Goal: Information Seeking & Learning: Check status

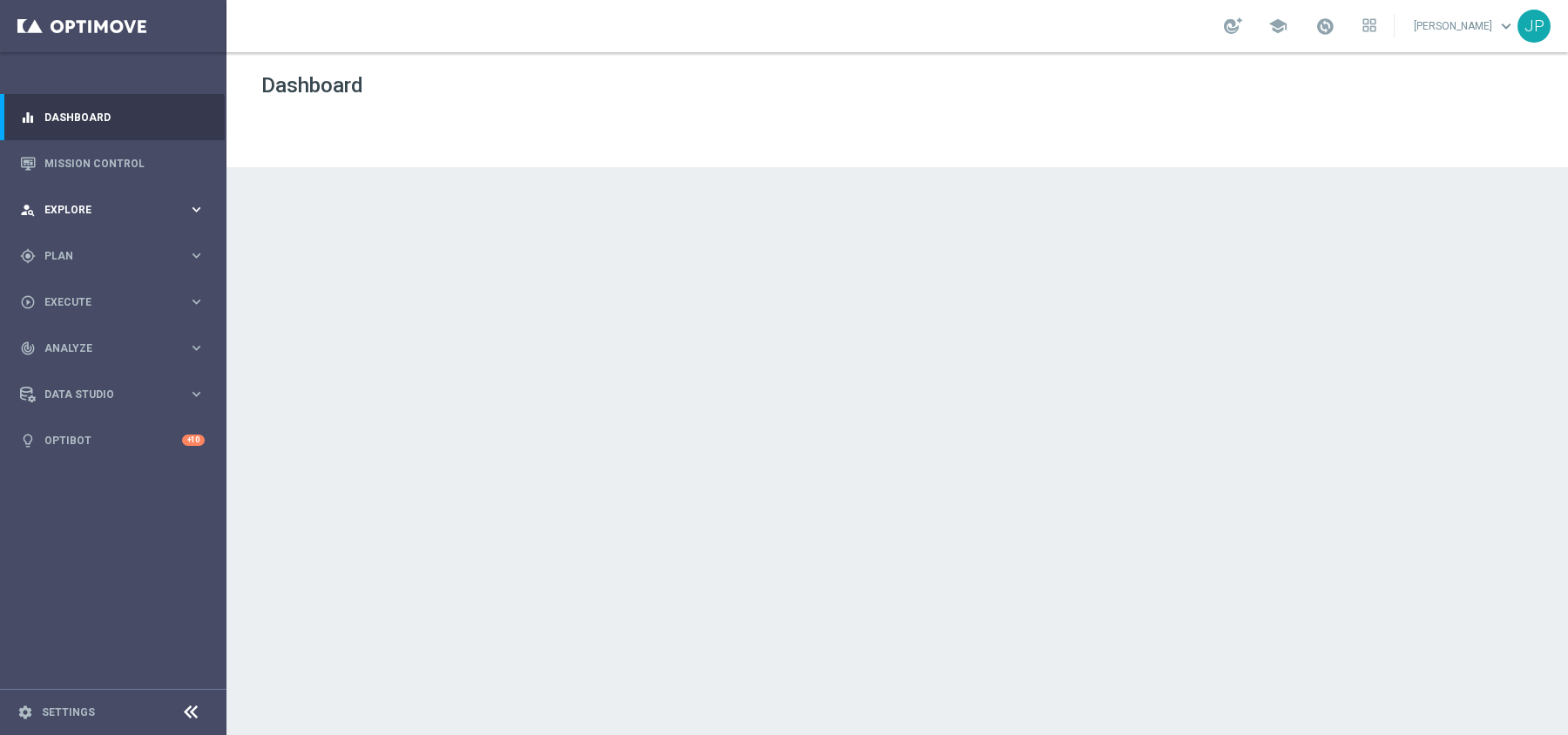
click at [97, 210] on span "Explore" at bounding box center [116, 210] width 144 height 10
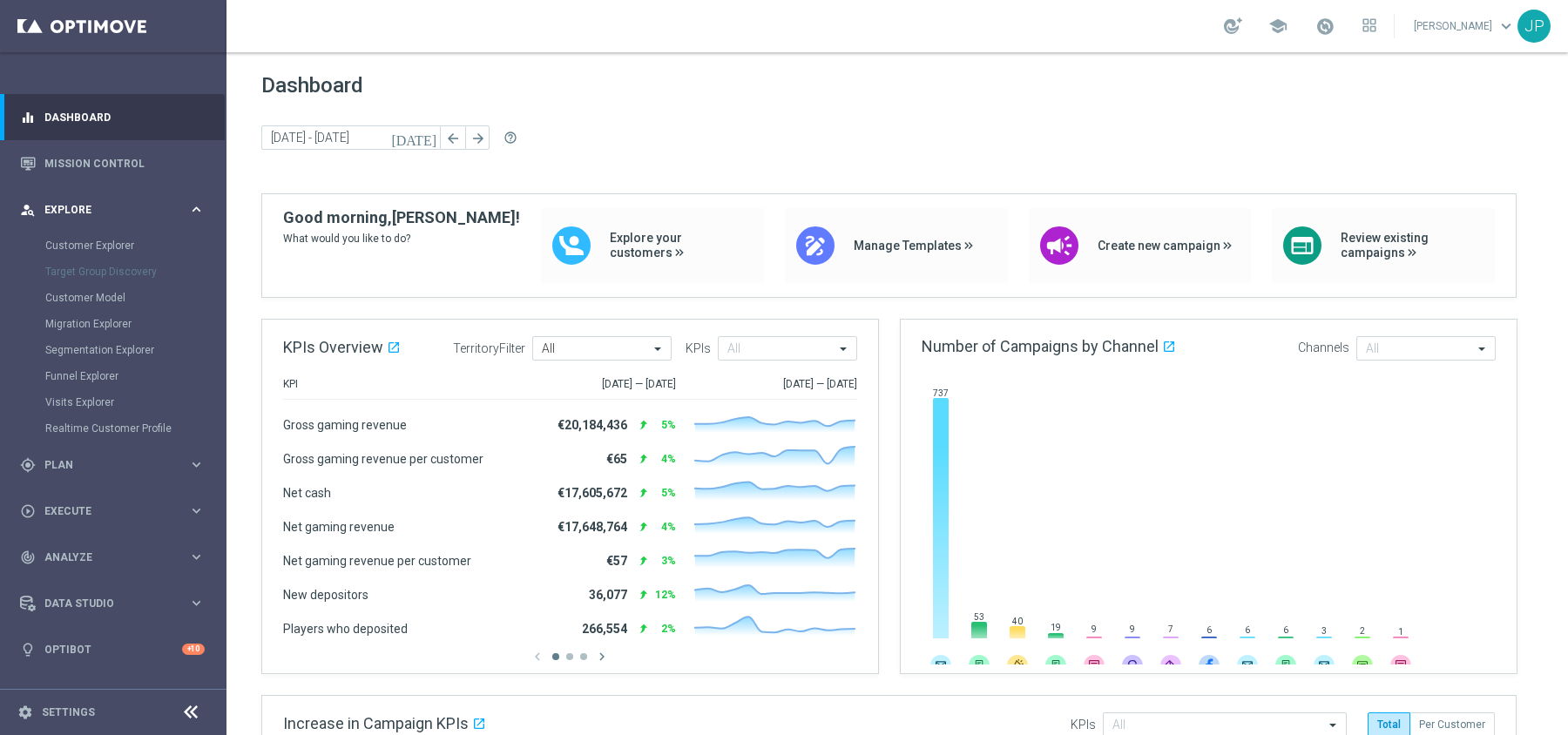
click at [95, 221] on div "person_search Explore keyboard_arrow_right" at bounding box center [112, 209] width 225 height 46
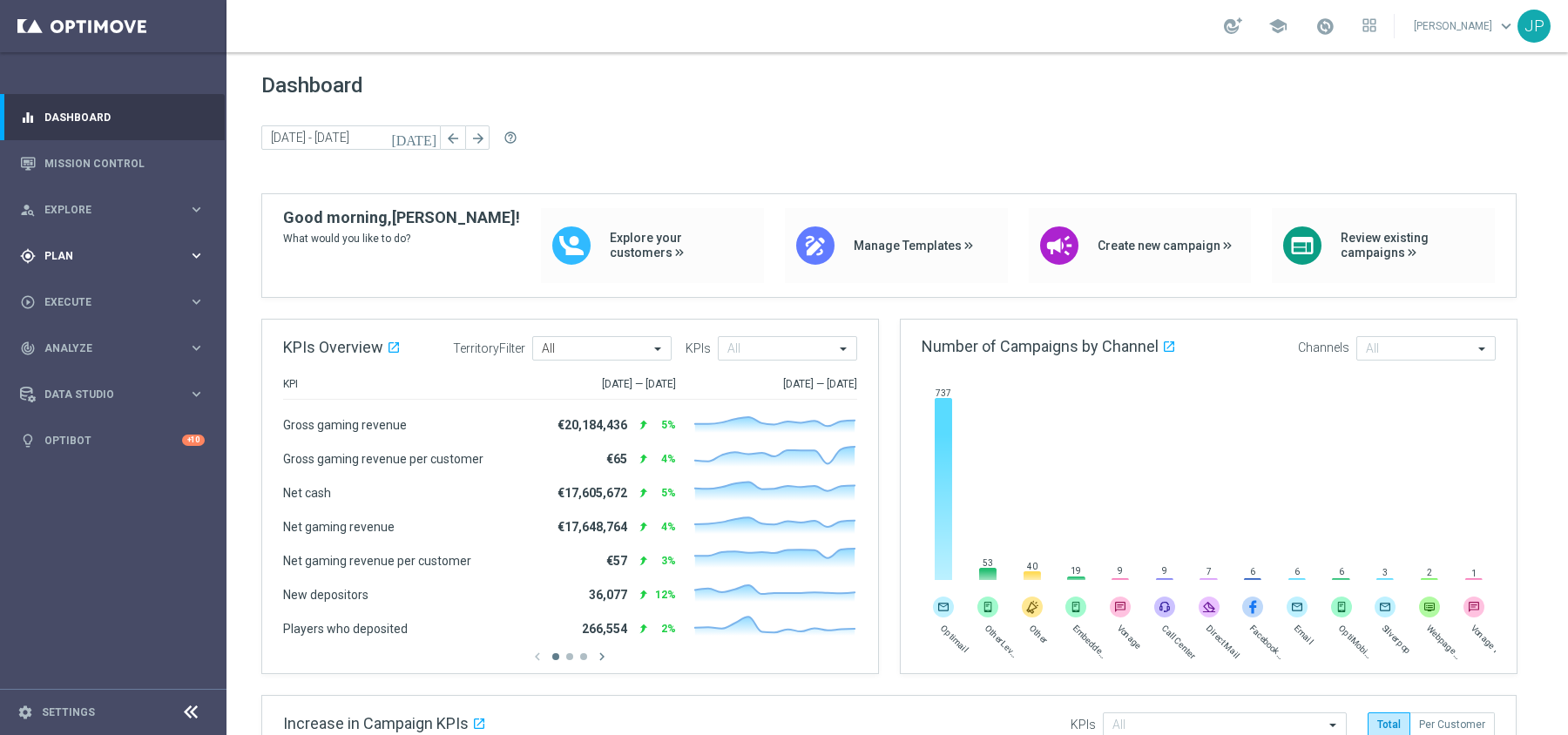
click at [106, 261] on div "gps_fixed Plan" at bounding box center [104, 256] width 168 height 16
click at [58, 316] on link "Actions" at bounding box center [113, 318] width 136 height 14
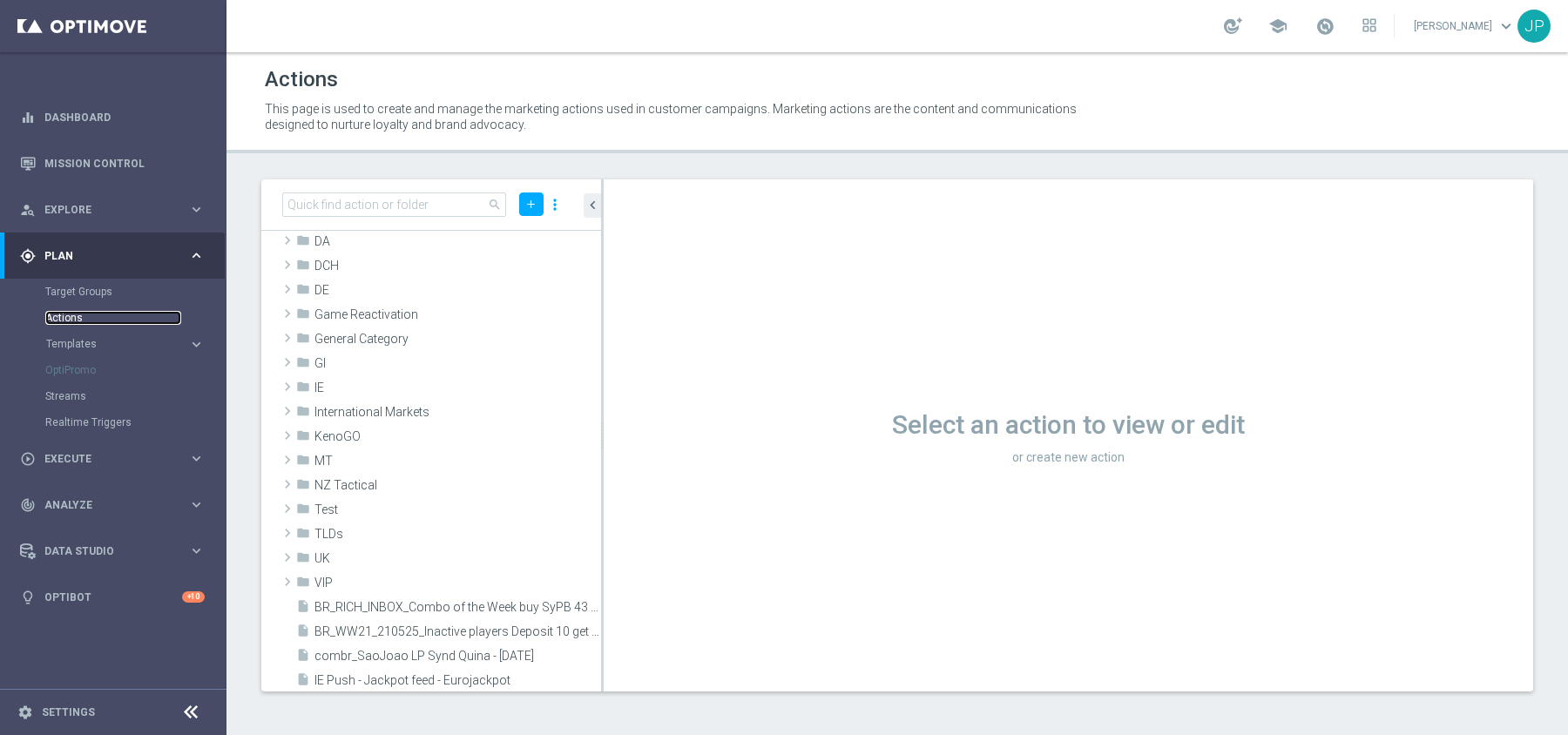
scroll to position [44, 0]
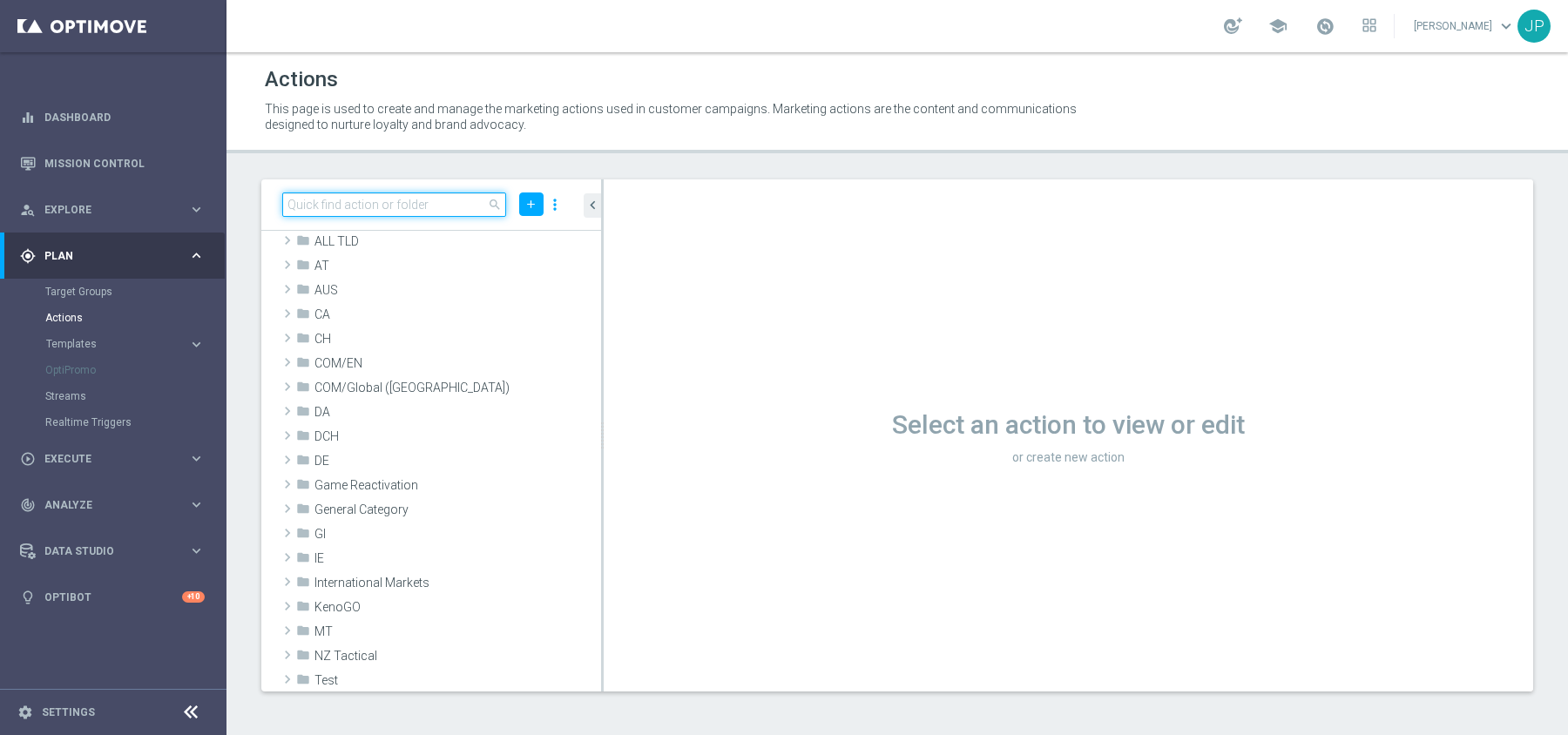
drag, startPoint x: 375, startPoint y: 194, endPoint x: 392, endPoint y: 194, distance: 17.0
click at [375, 194] on input at bounding box center [394, 205] width 224 height 24
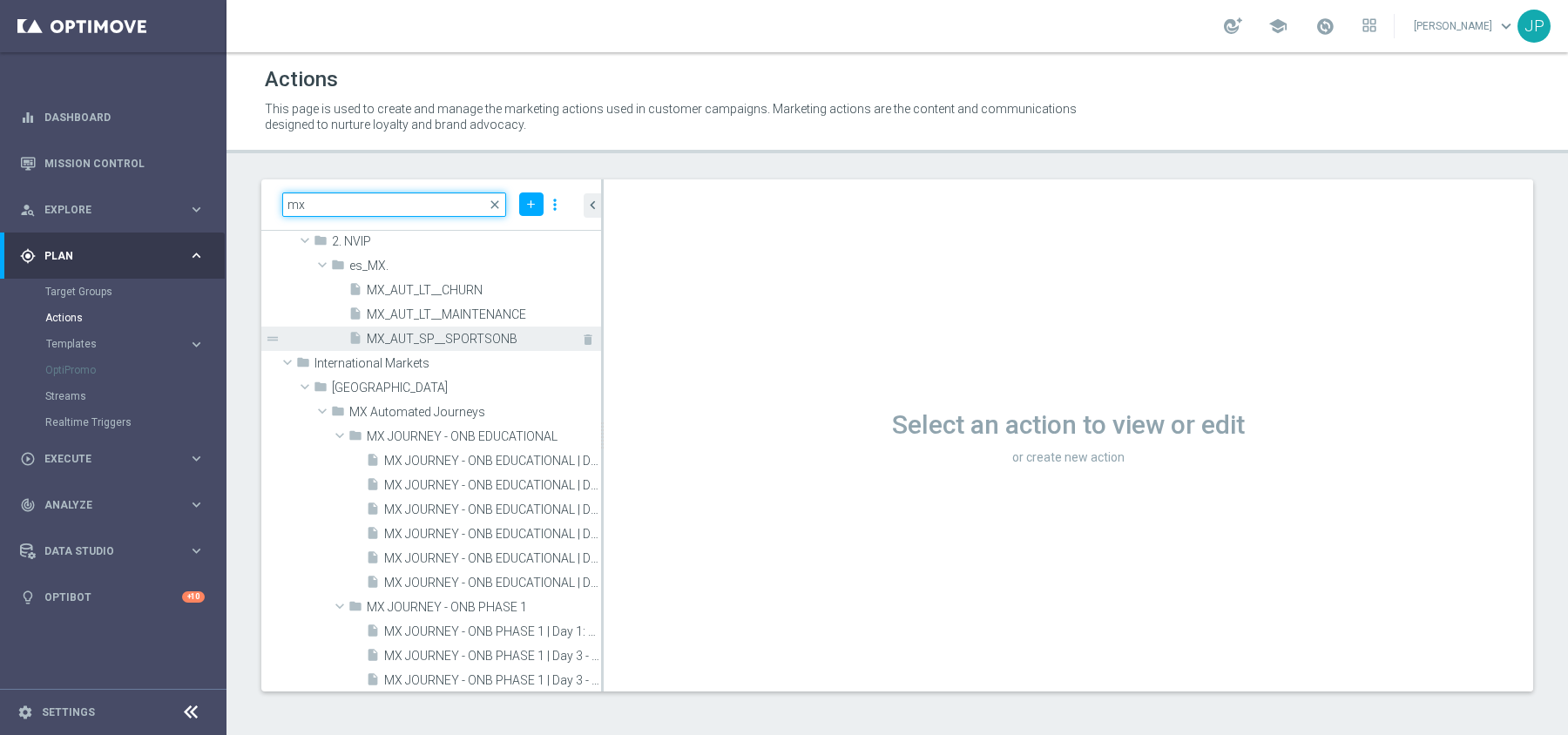
type input "mx"
click at [426, 337] on span "MX_AUT_SP__SPORTSONB" at bounding box center [464, 339] width 195 height 15
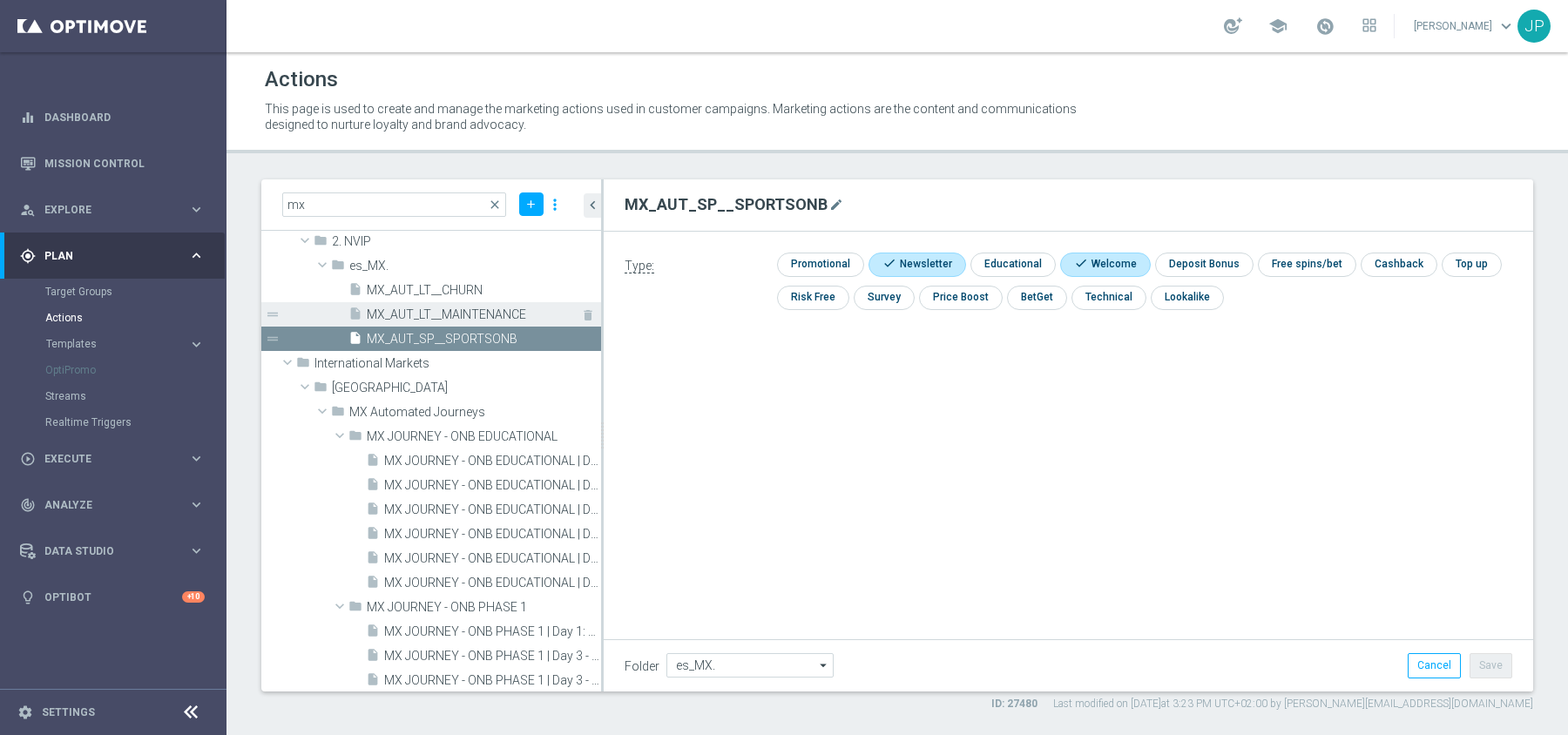
click at [442, 318] on span "MX_AUT_LT__MAINTENANCE" at bounding box center [464, 315] width 195 height 15
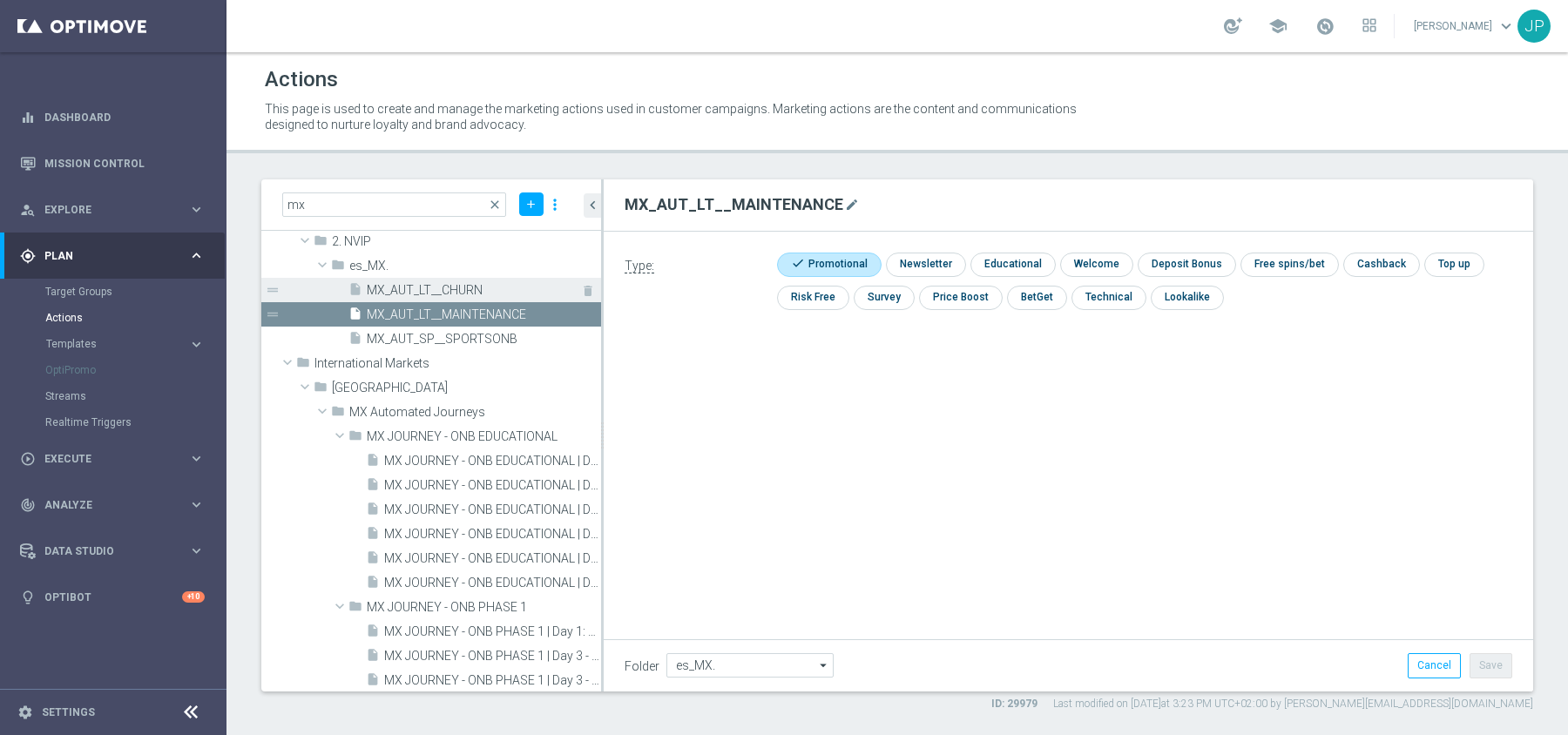
click at [438, 293] on span "MX_AUT_LT__CHURN" at bounding box center [464, 290] width 195 height 15
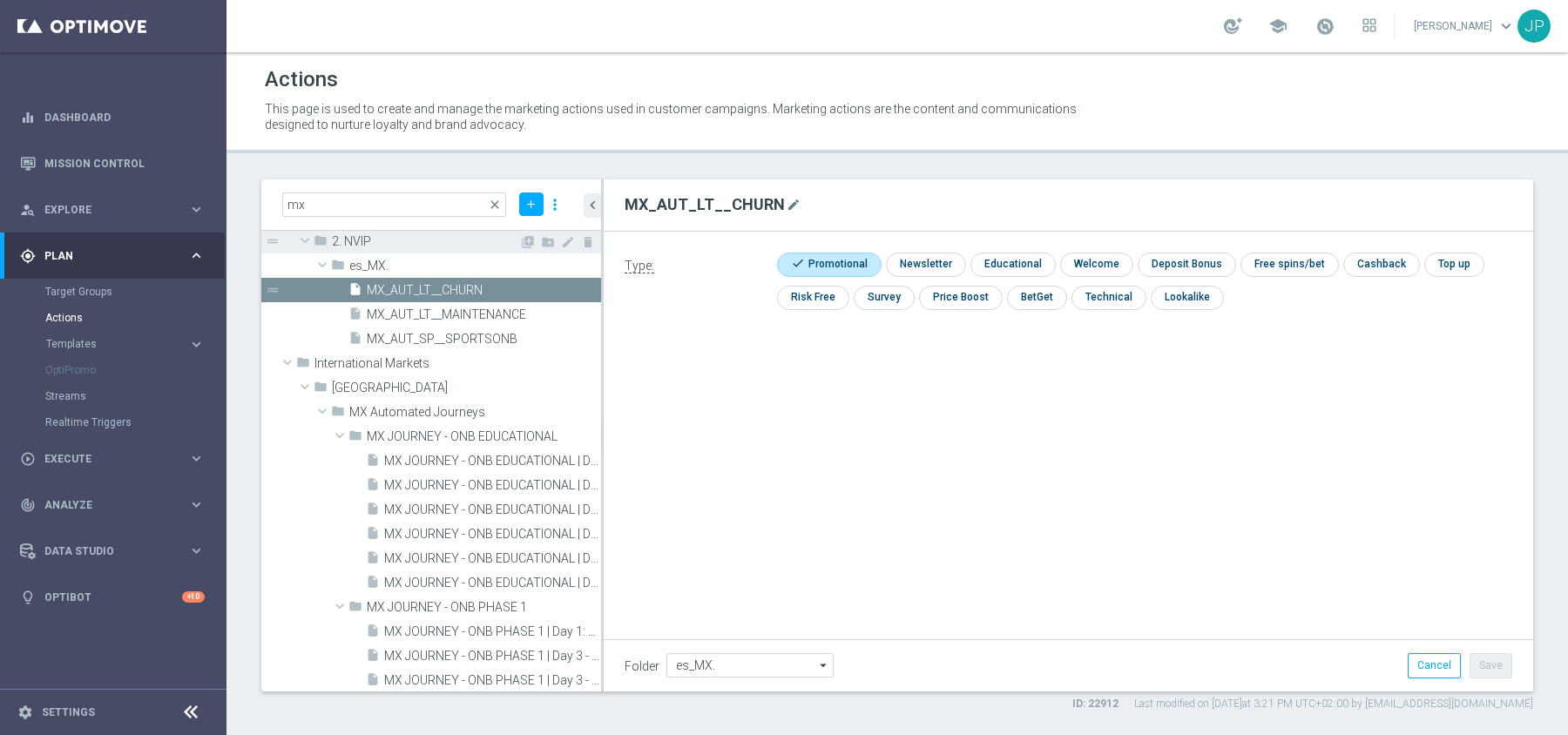
click at [303, 236] on span at bounding box center [305, 241] width 21 height 17
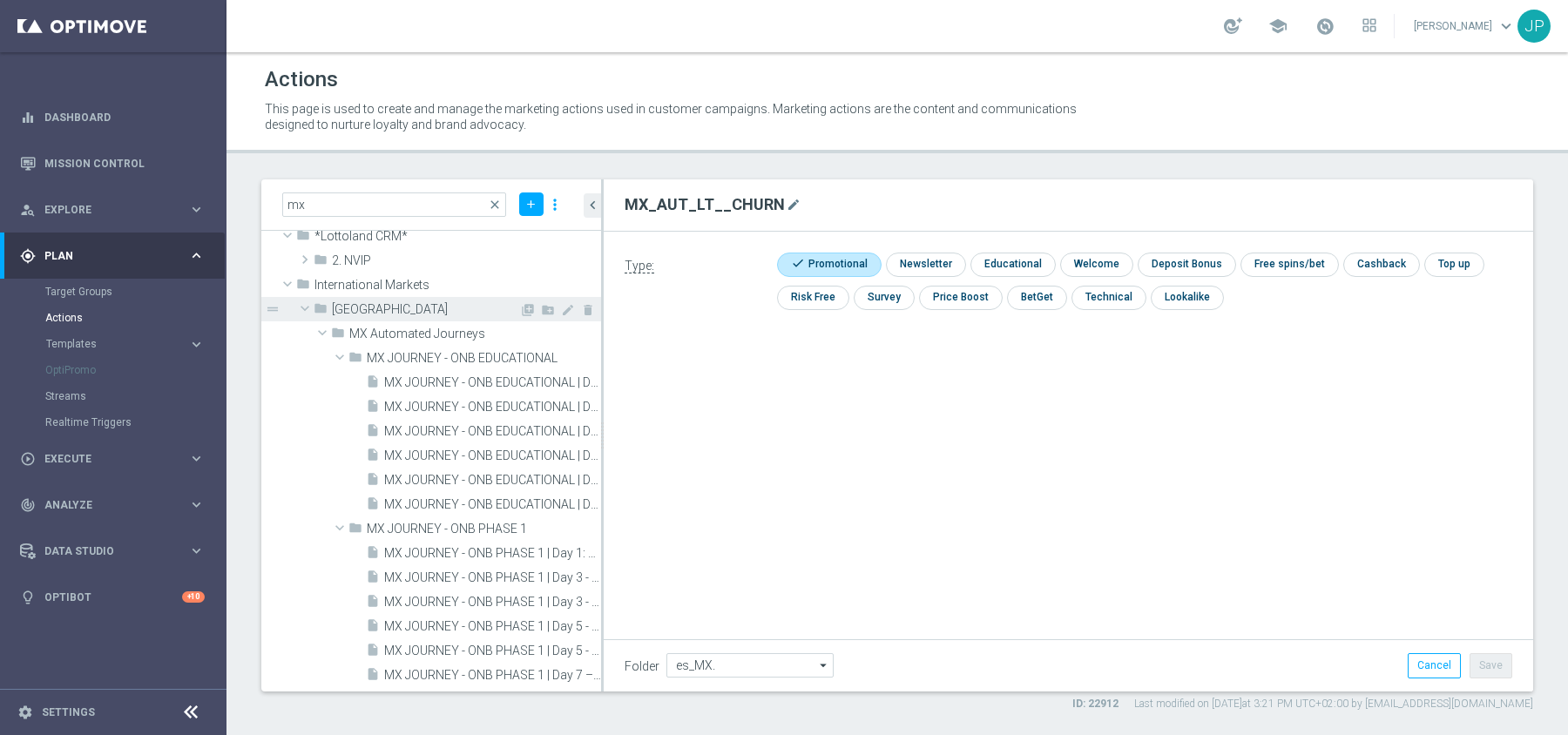
scroll to position [0, 0]
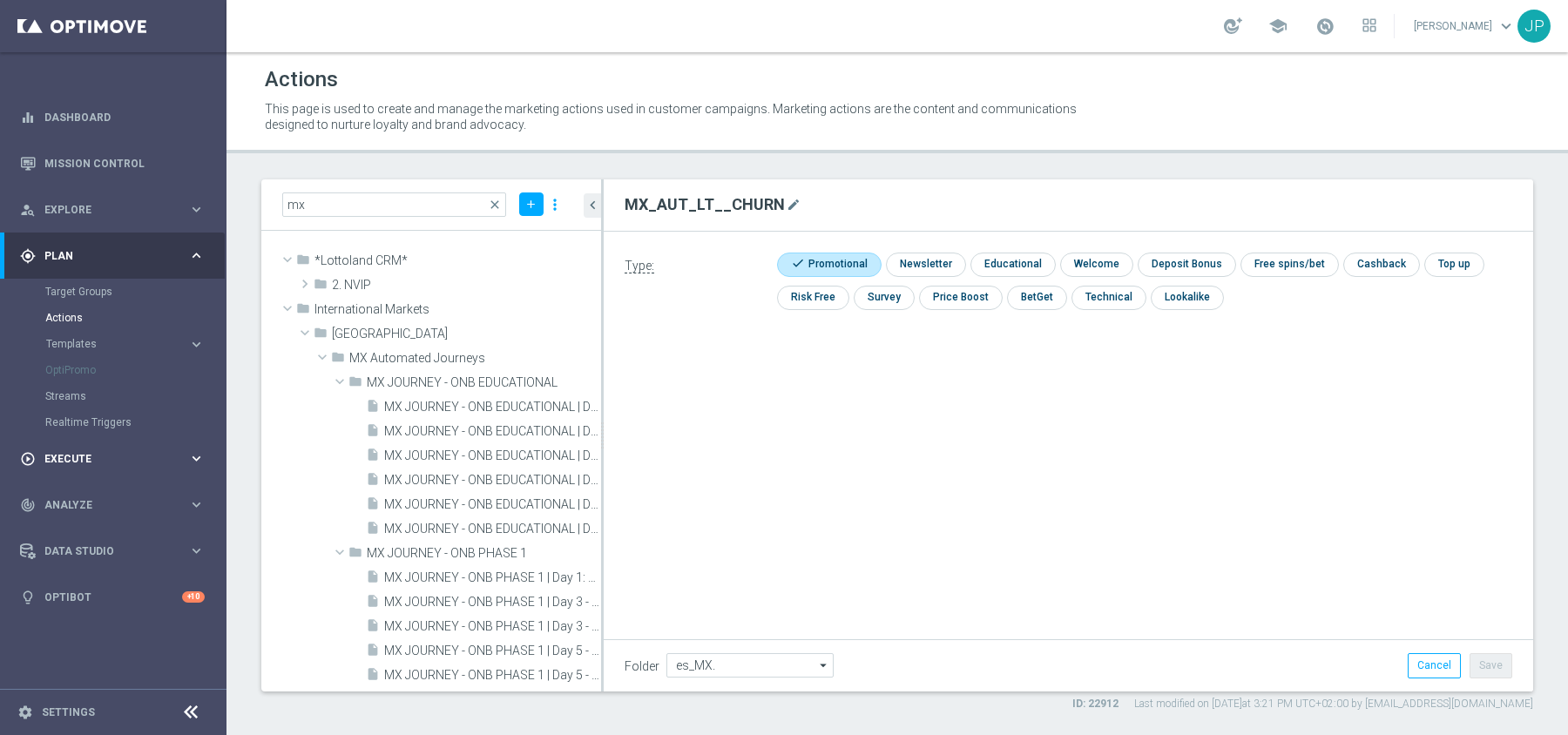
click at [82, 449] on div "play_circle_outline Execute keyboard_arrow_right" at bounding box center [112, 458] width 225 height 46
click at [87, 368] on link "Stream Builder" at bounding box center [113, 364] width 136 height 14
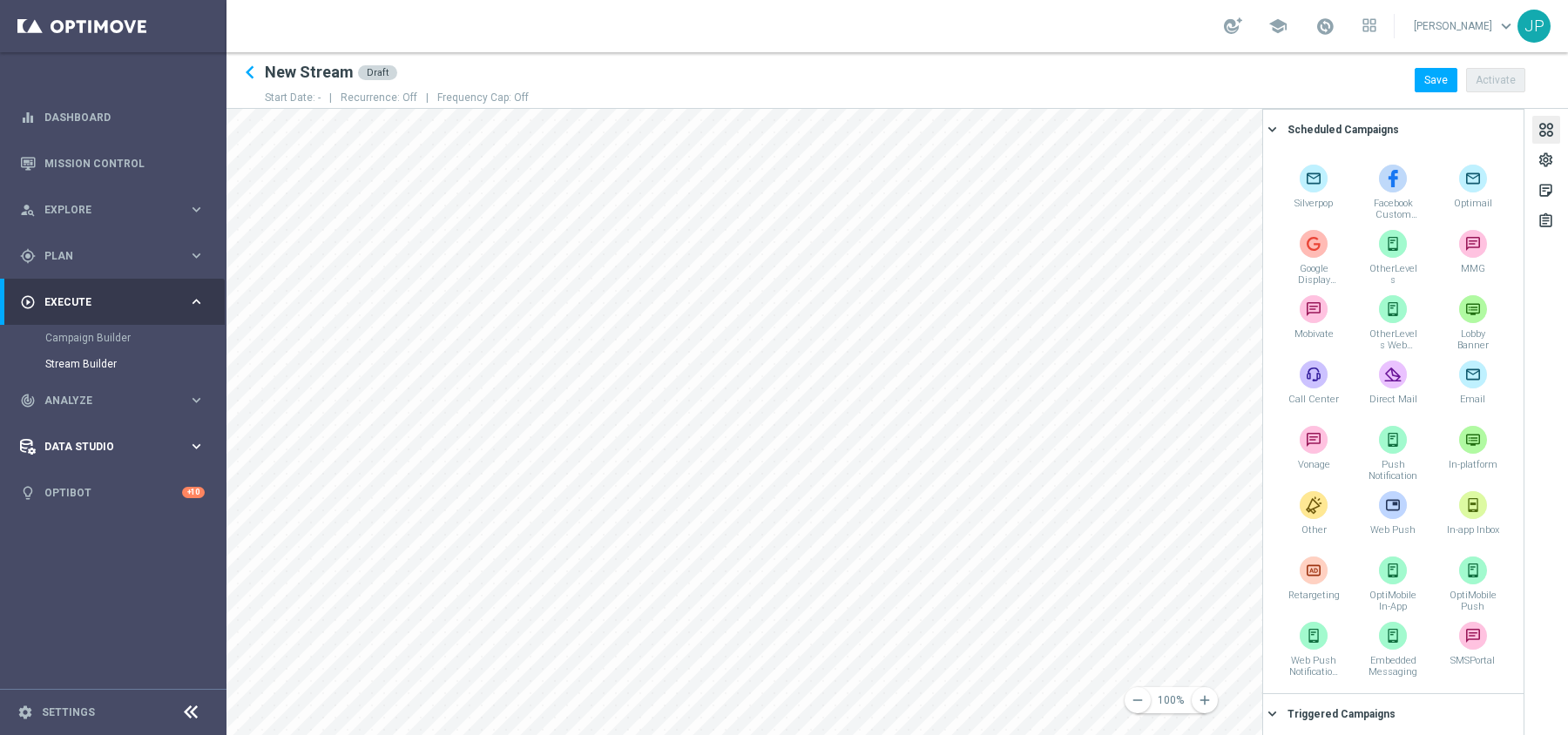
click at [142, 434] on div "Data Studio keyboard_arrow_right" at bounding box center [112, 446] width 225 height 46
click at [85, 429] on div "Attributes" at bounding box center [135, 430] width 180 height 26
drag, startPoint x: 67, startPoint y: 539, endPoint x: 78, endPoint y: 485, distance: 55.1
click at [81, 500] on section "Attributes Real-Time Attributes Imported Customers Data Ingestion NEW" at bounding box center [112, 469] width 225 height 105
click at [55, 425] on div "Attributes" at bounding box center [135, 430] width 180 height 26
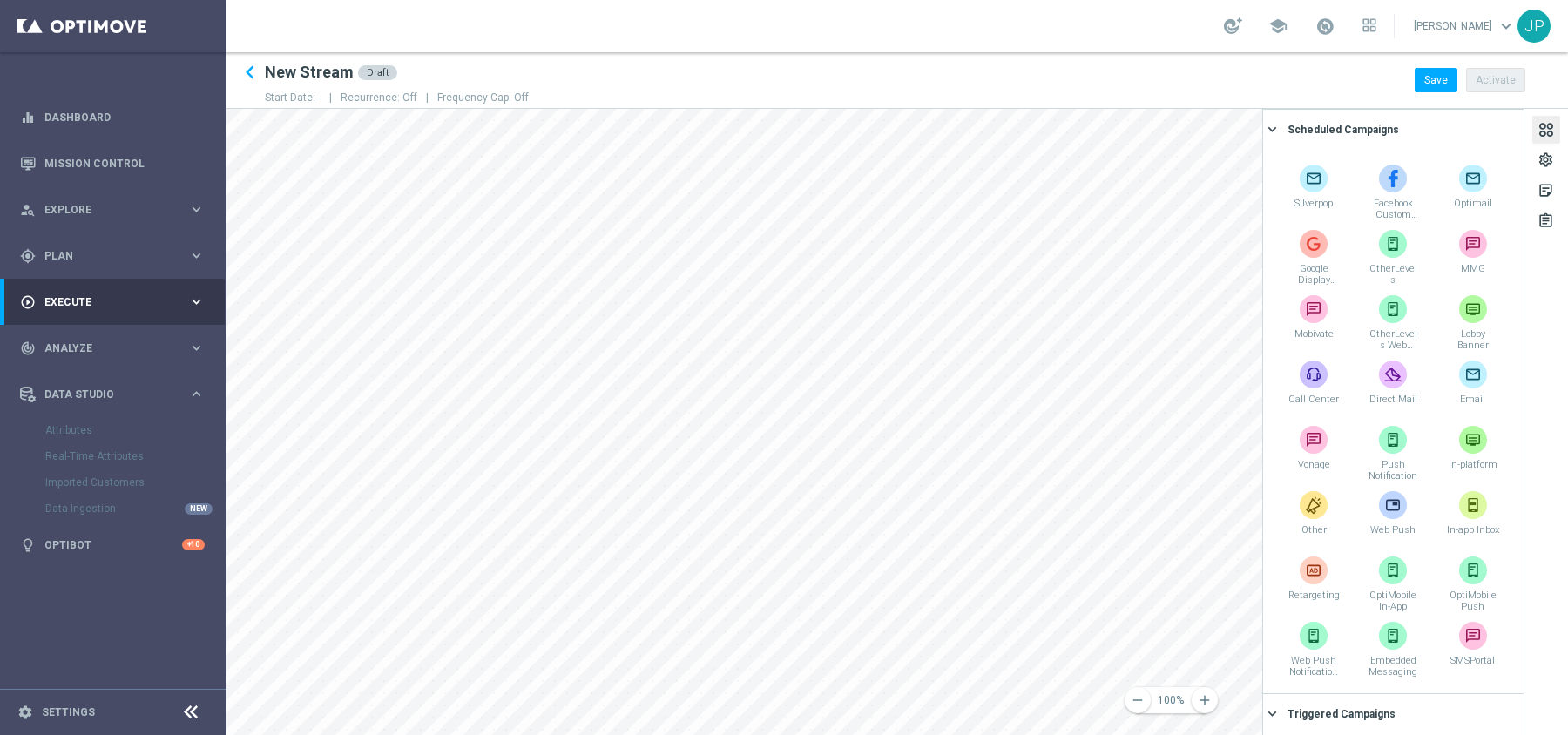
click at [59, 429] on div "Attributes" at bounding box center [135, 430] width 180 height 26
click at [74, 399] on div "Data Studio" at bounding box center [104, 394] width 168 height 16
click at [66, 429] on div "Attributes" at bounding box center [135, 430] width 180 height 26
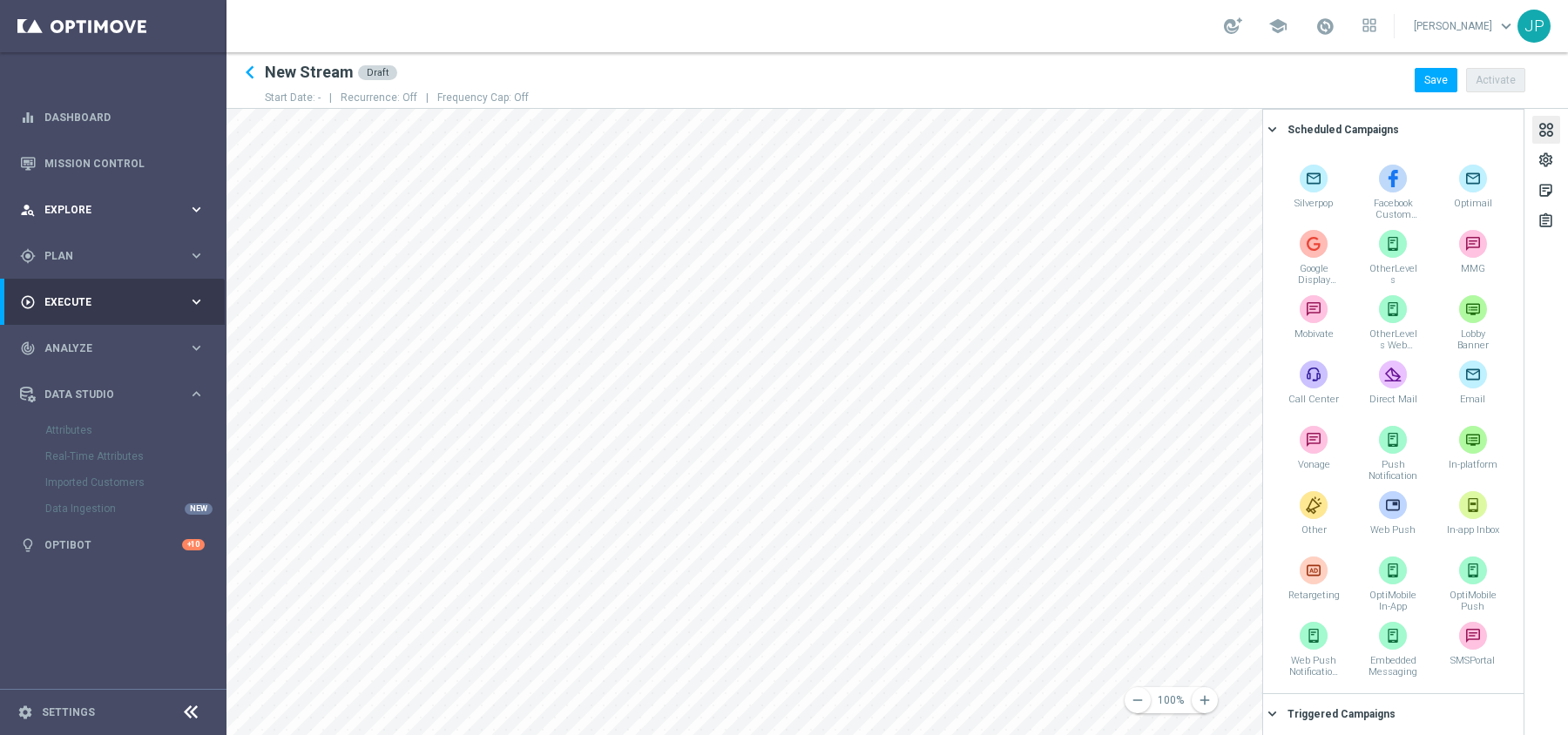
click at [43, 208] on div "person_search Explore" at bounding box center [104, 210] width 168 height 16
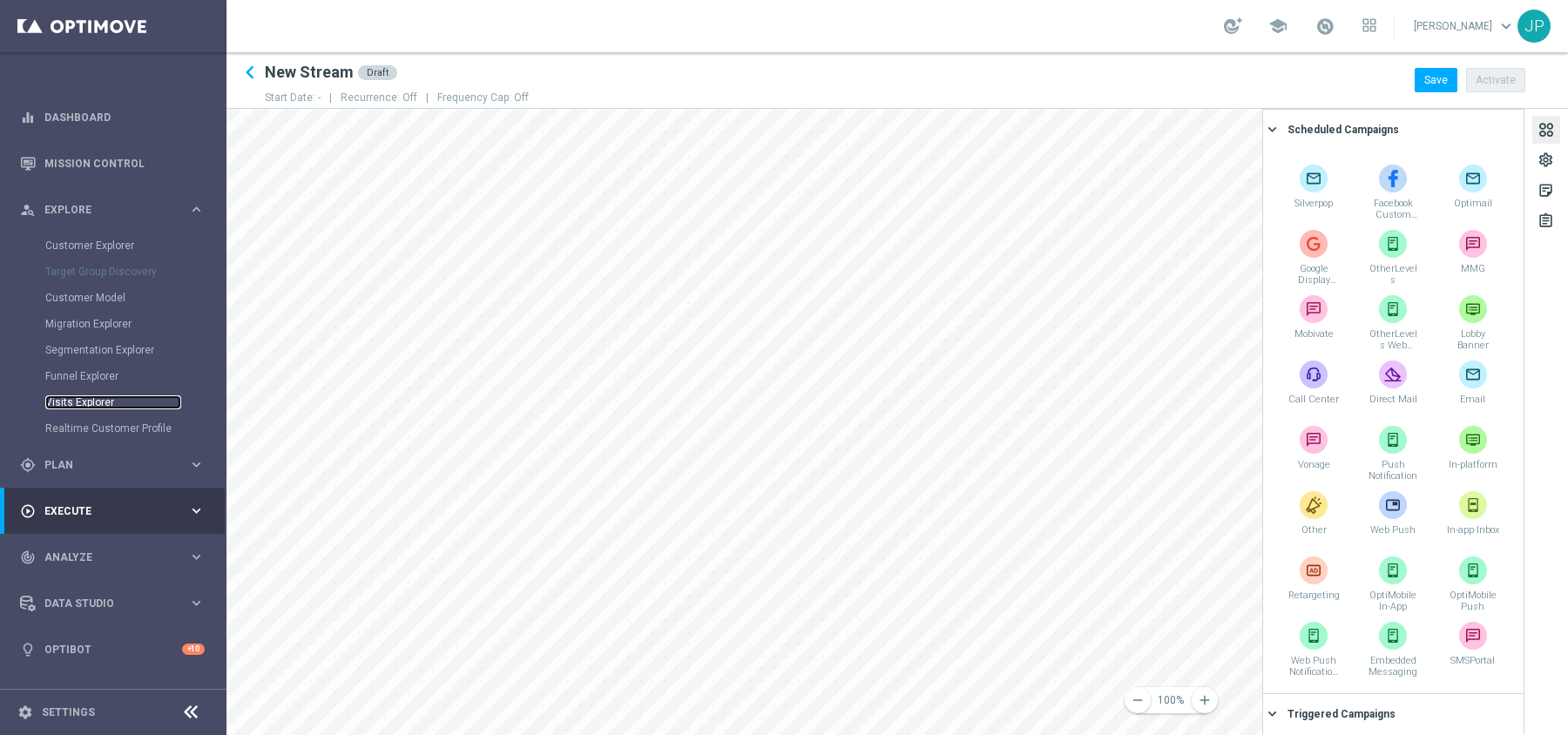
click at [86, 400] on link "Visits Explorer" at bounding box center [113, 402] width 136 height 14
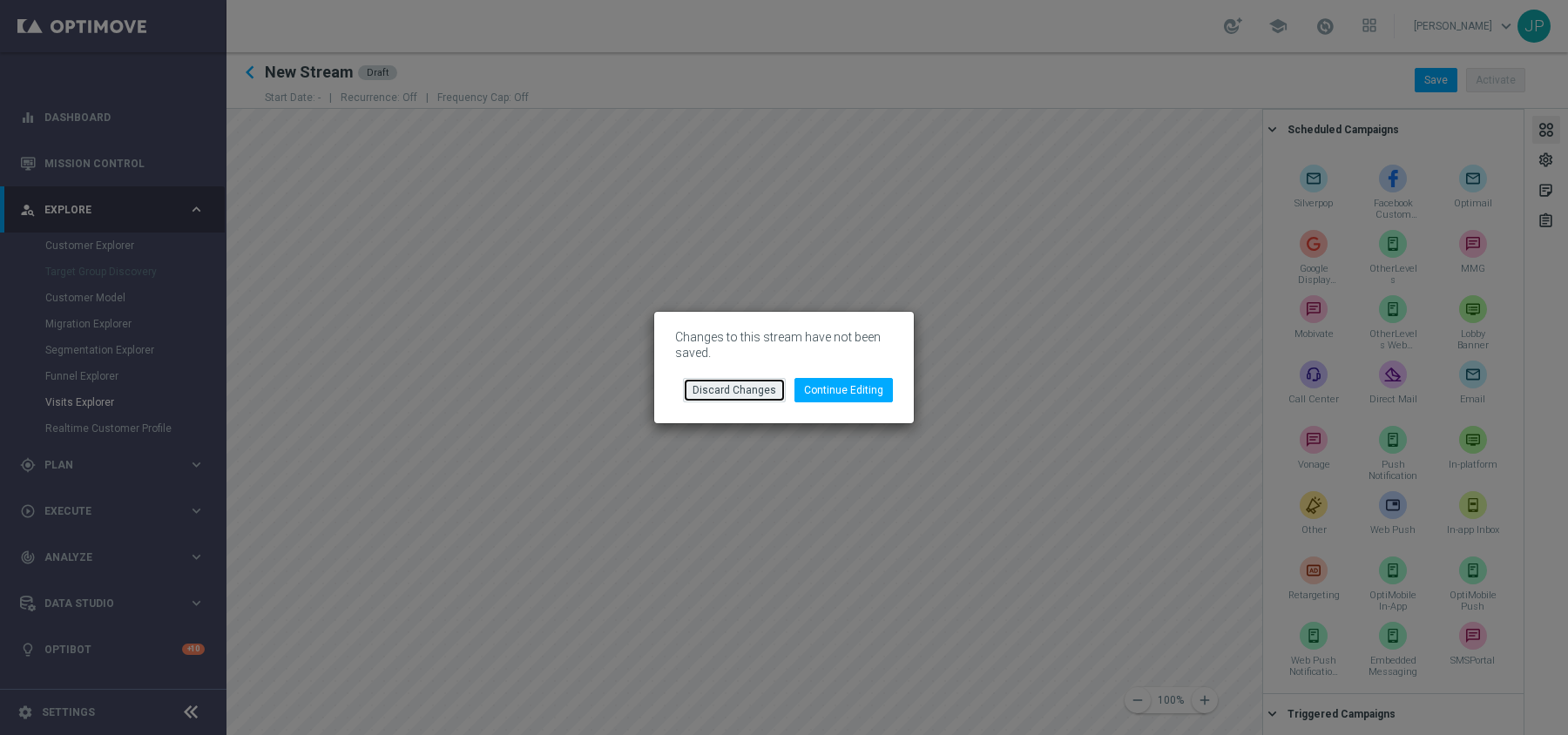
click at [753, 394] on button "Discard Changes" at bounding box center [734, 390] width 103 height 24
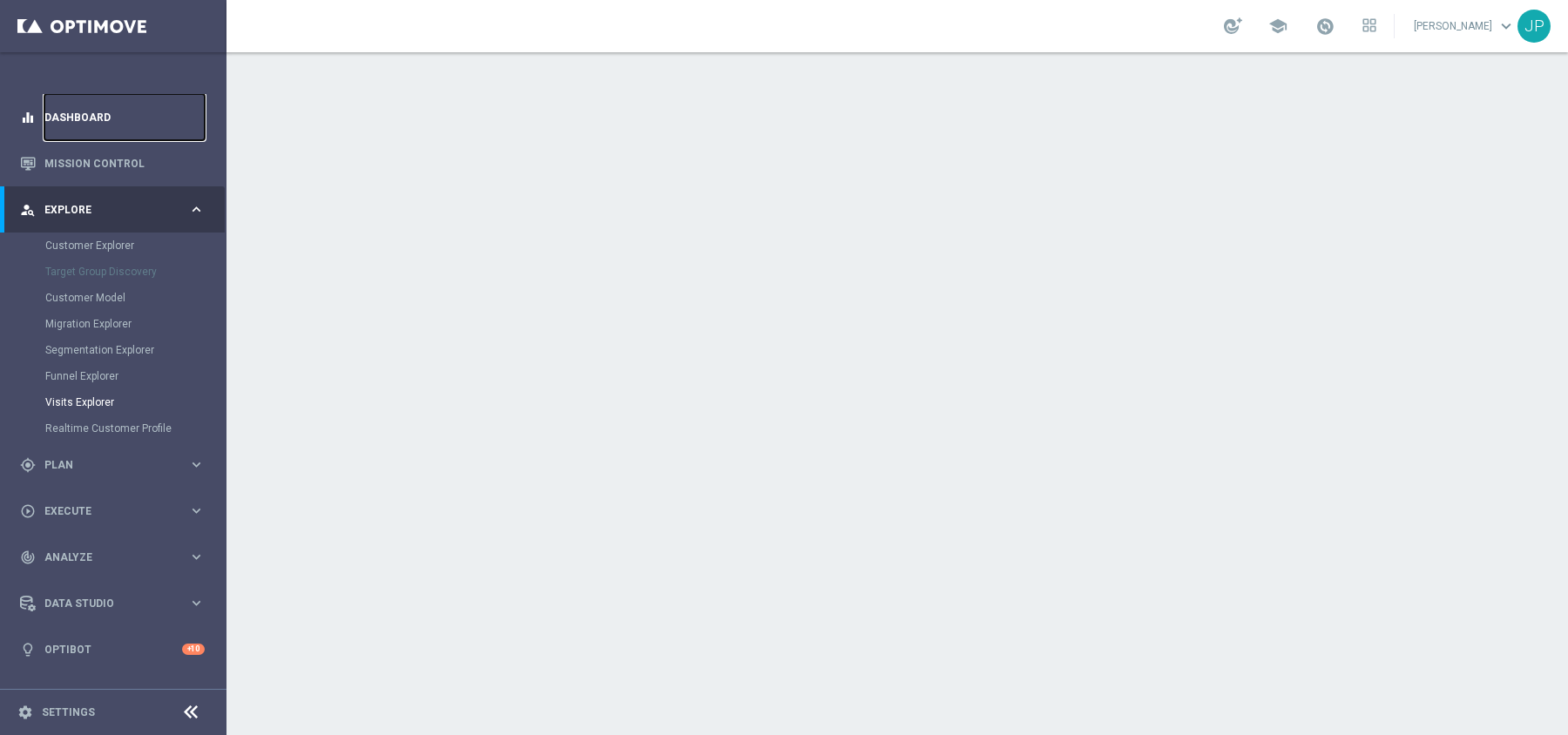
click at [58, 119] on link "Dashboard" at bounding box center [125, 117] width 160 height 46
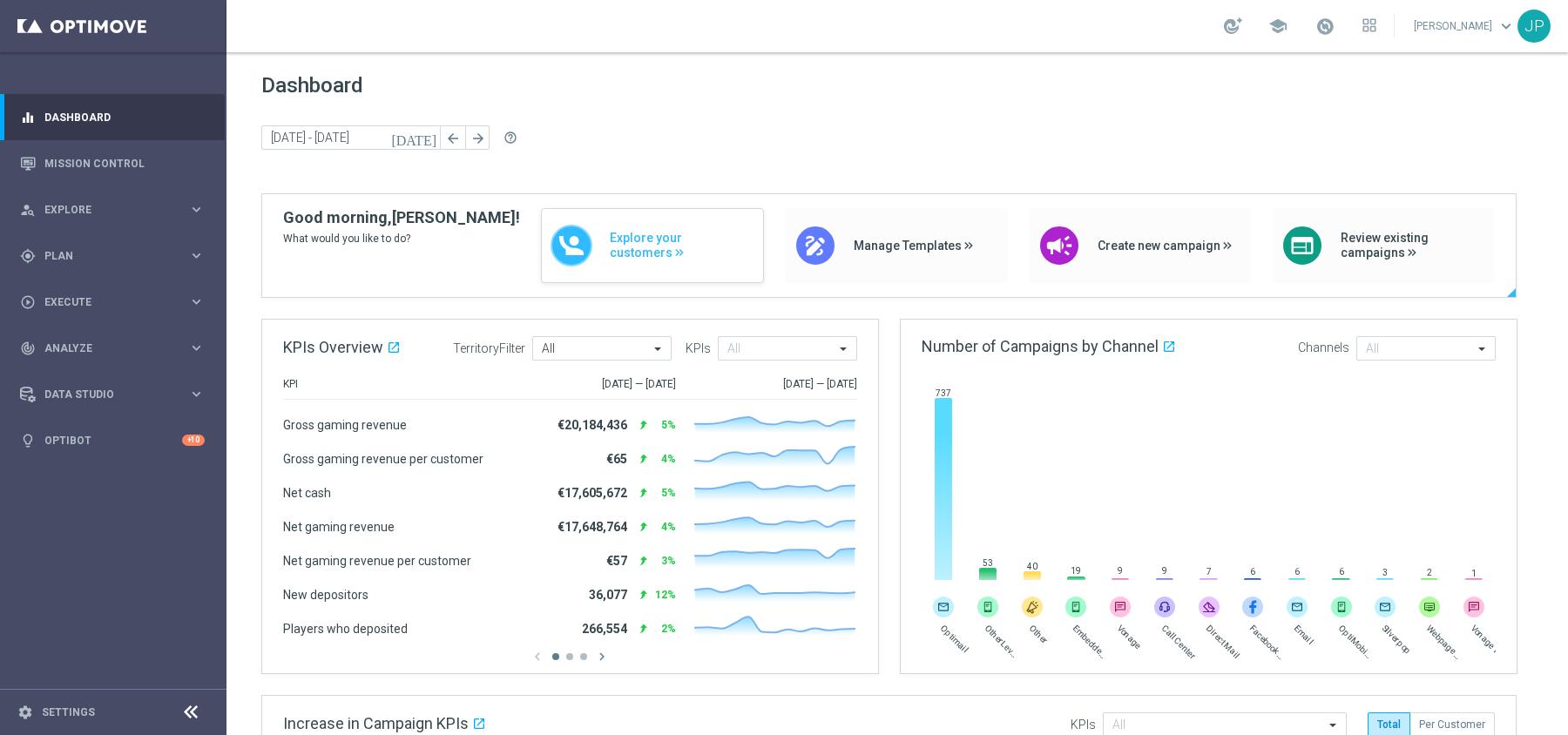
click at [592, 248] on div "Explore your customers" at bounding box center [652, 246] width 223 height 75
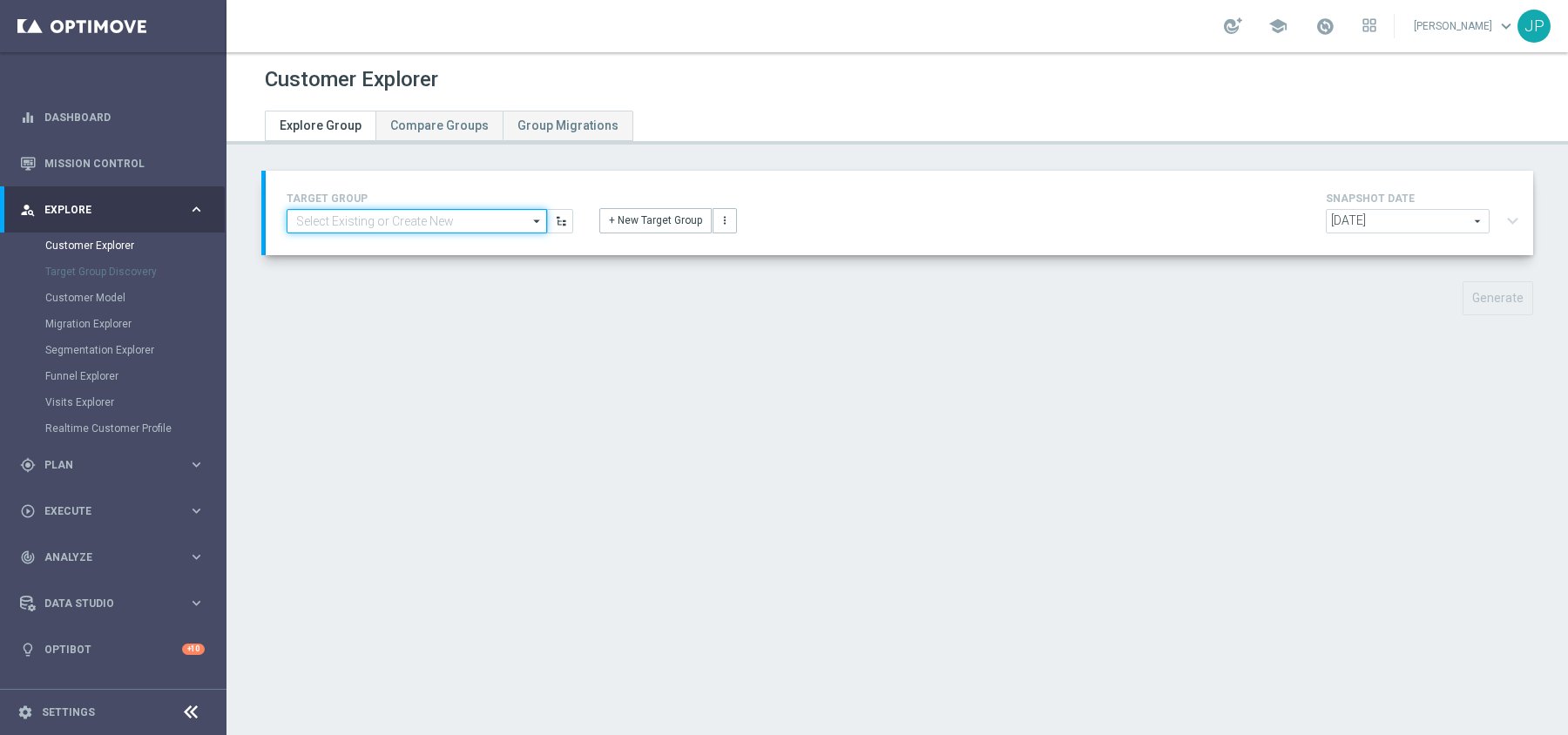
click at [473, 221] on input at bounding box center [417, 221] width 261 height 24
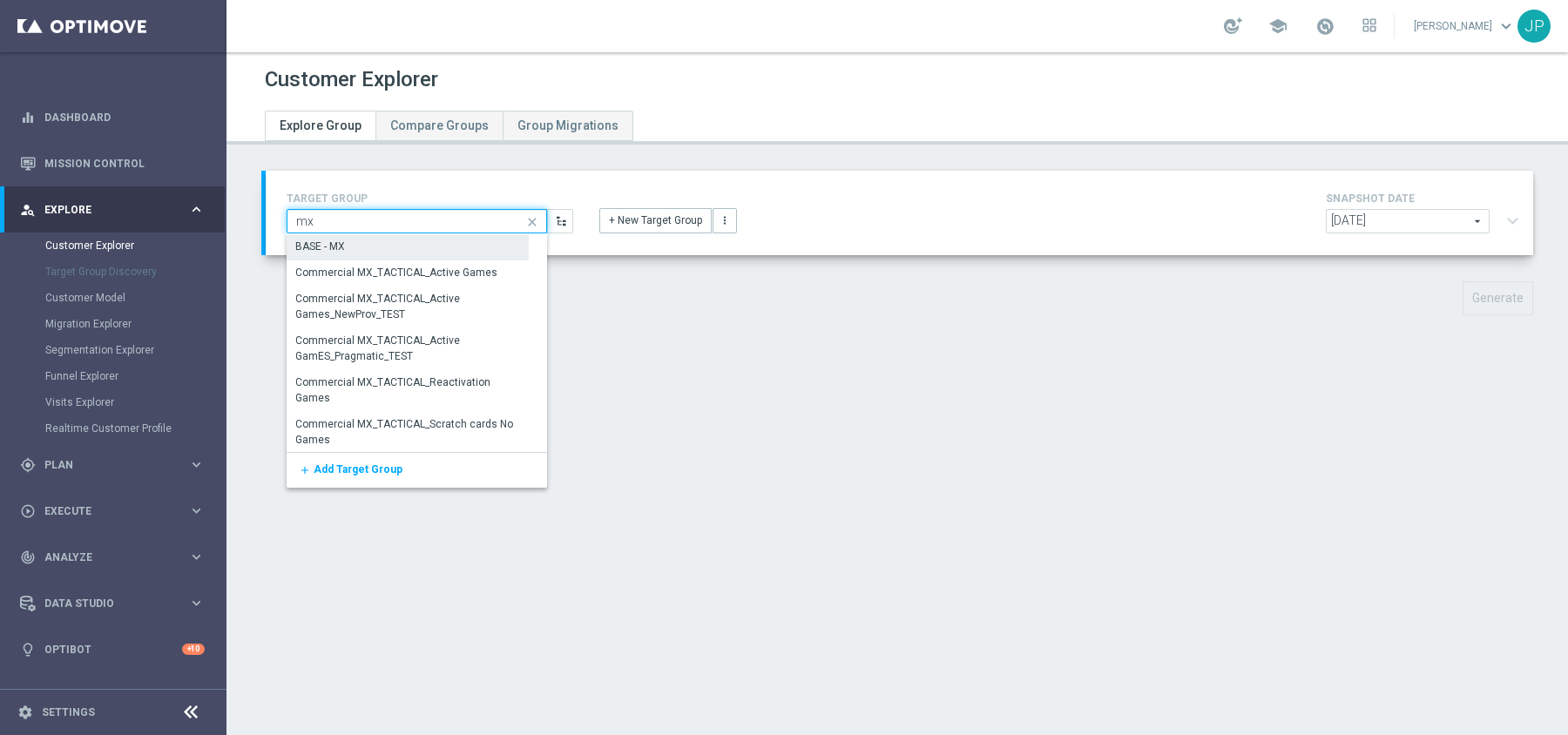
type input "mx"
click at [358, 242] on div "BASE - MX" at bounding box center [408, 247] width 242 height 24
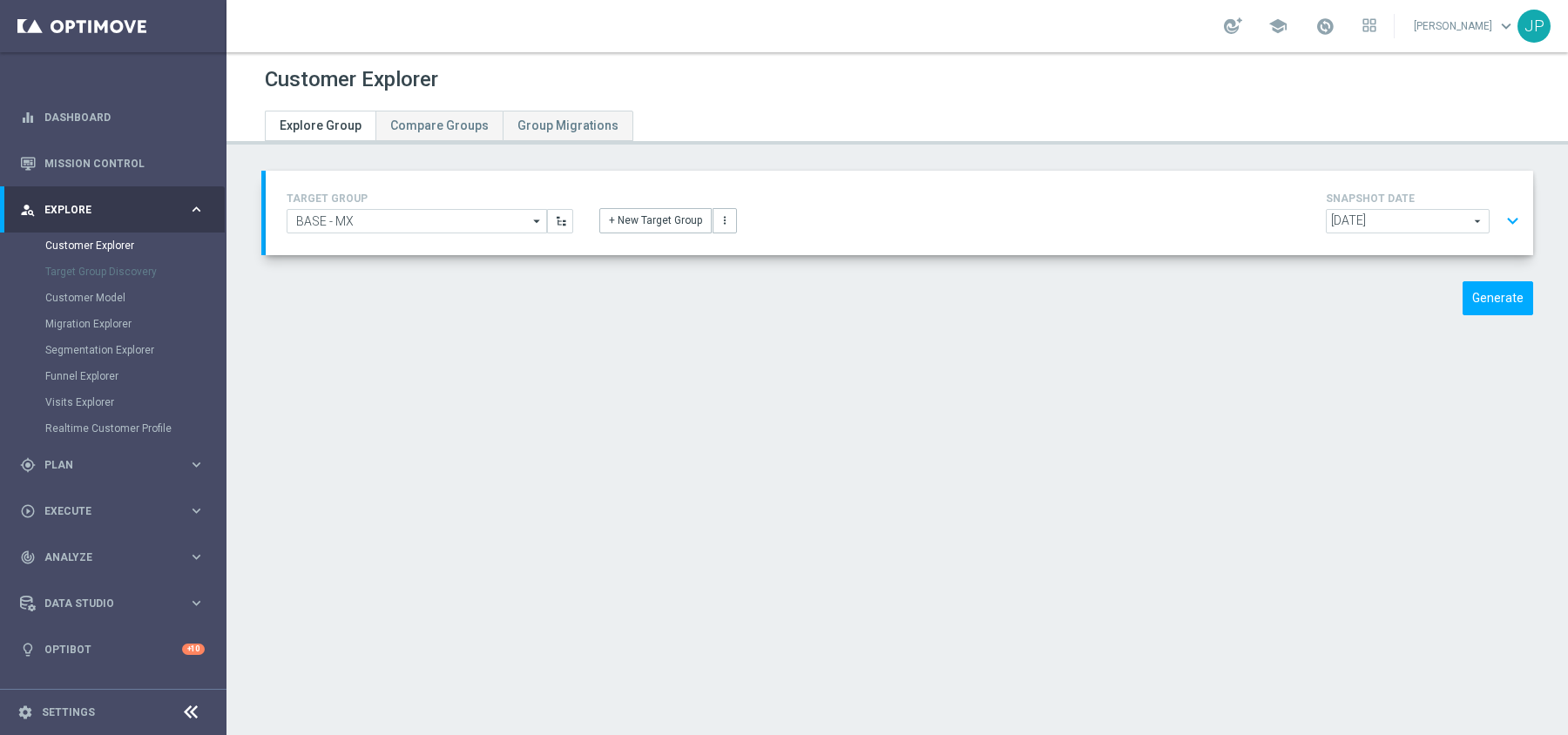
click at [1404, 222] on span "2025-09-16" at bounding box center [1408, 221] width 162 height 23
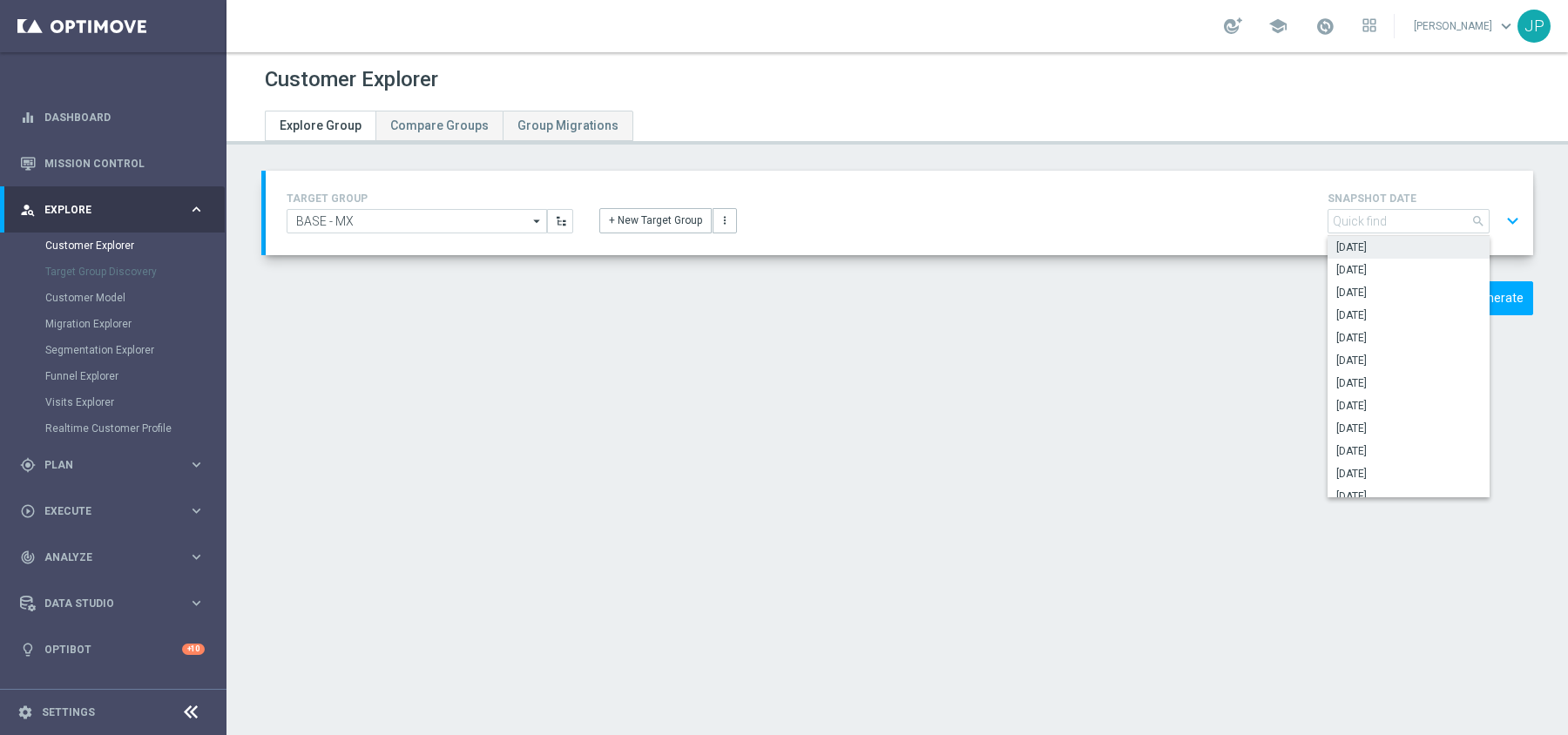
click at [1405, 244] on span "2025-09-16" at bounding box center [1408, 248] width 145 height 14
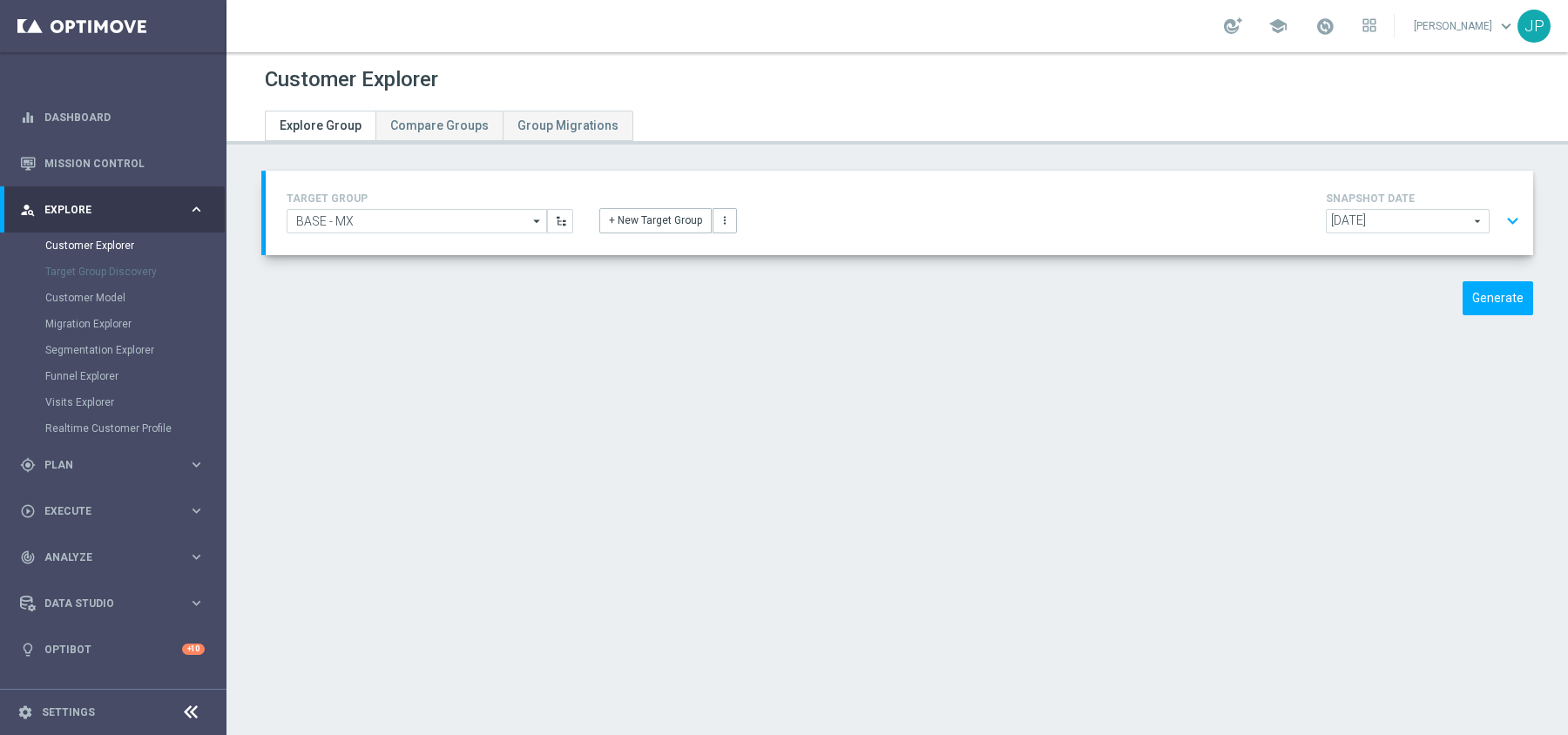
click at [1500, 223] on button "expand_more" at bounding box center [1512, 221] width 25 height 33
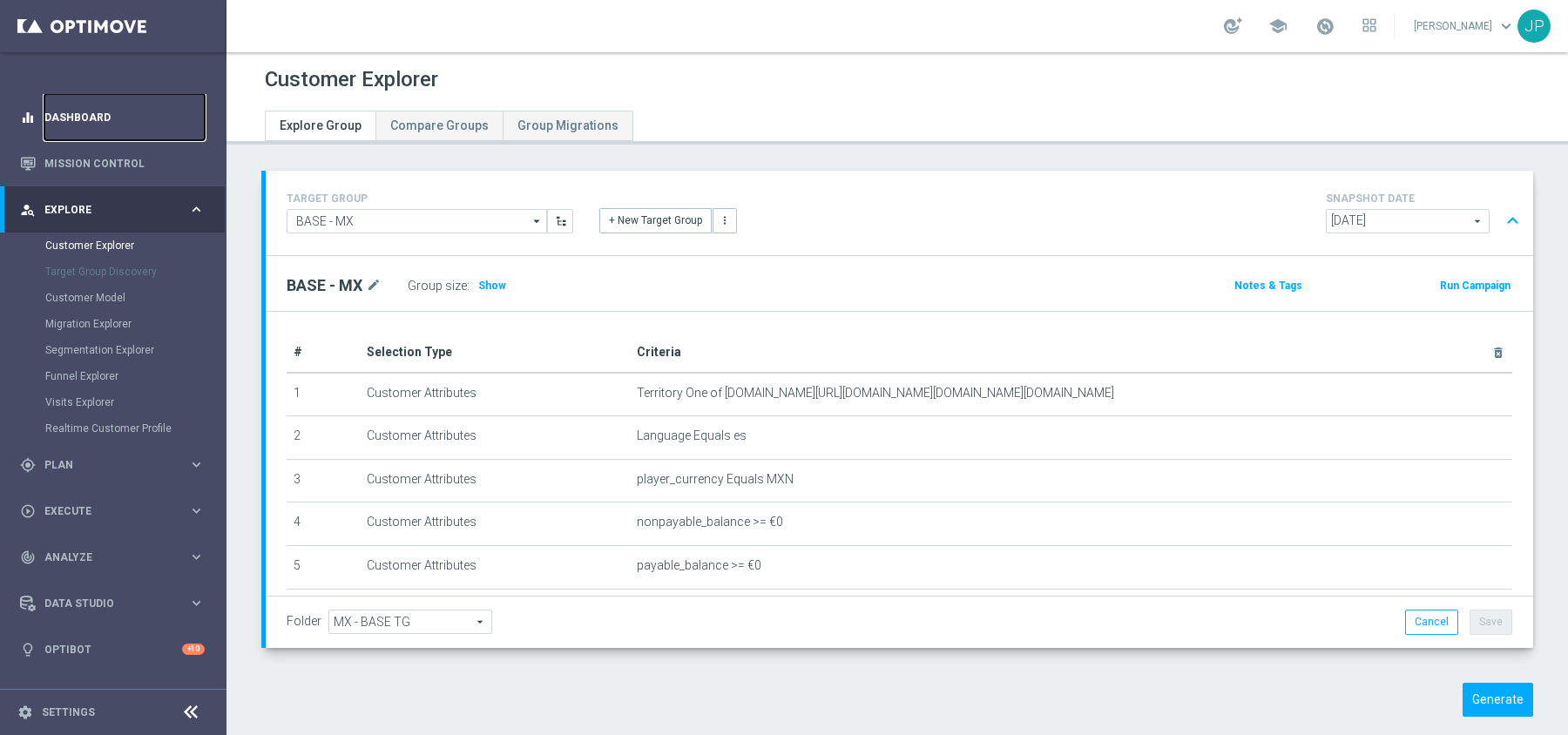
click at [89, 118] on link "Dashboard" at bounding box center [125, 117] width 160 height 46
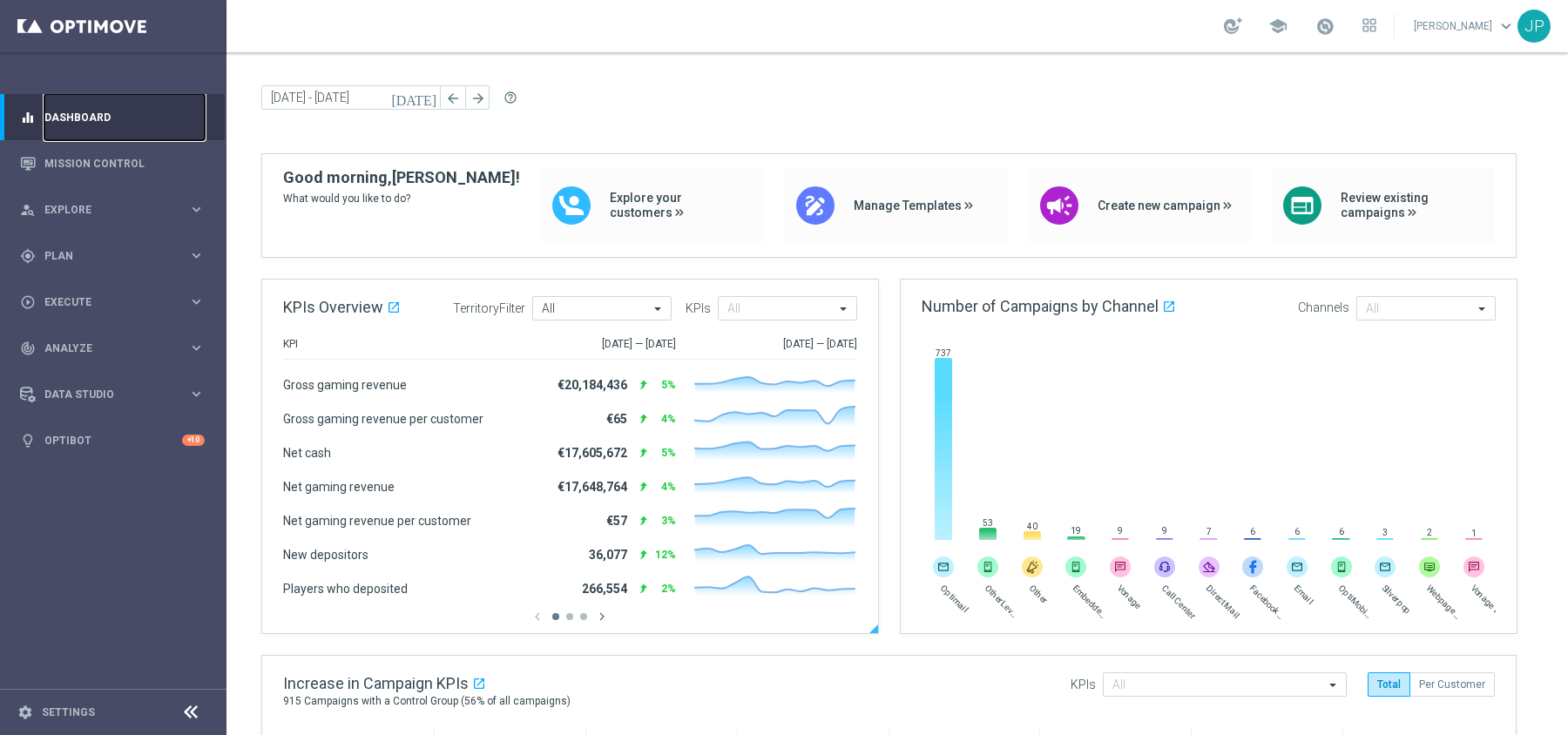
scroll to position [144, 0]
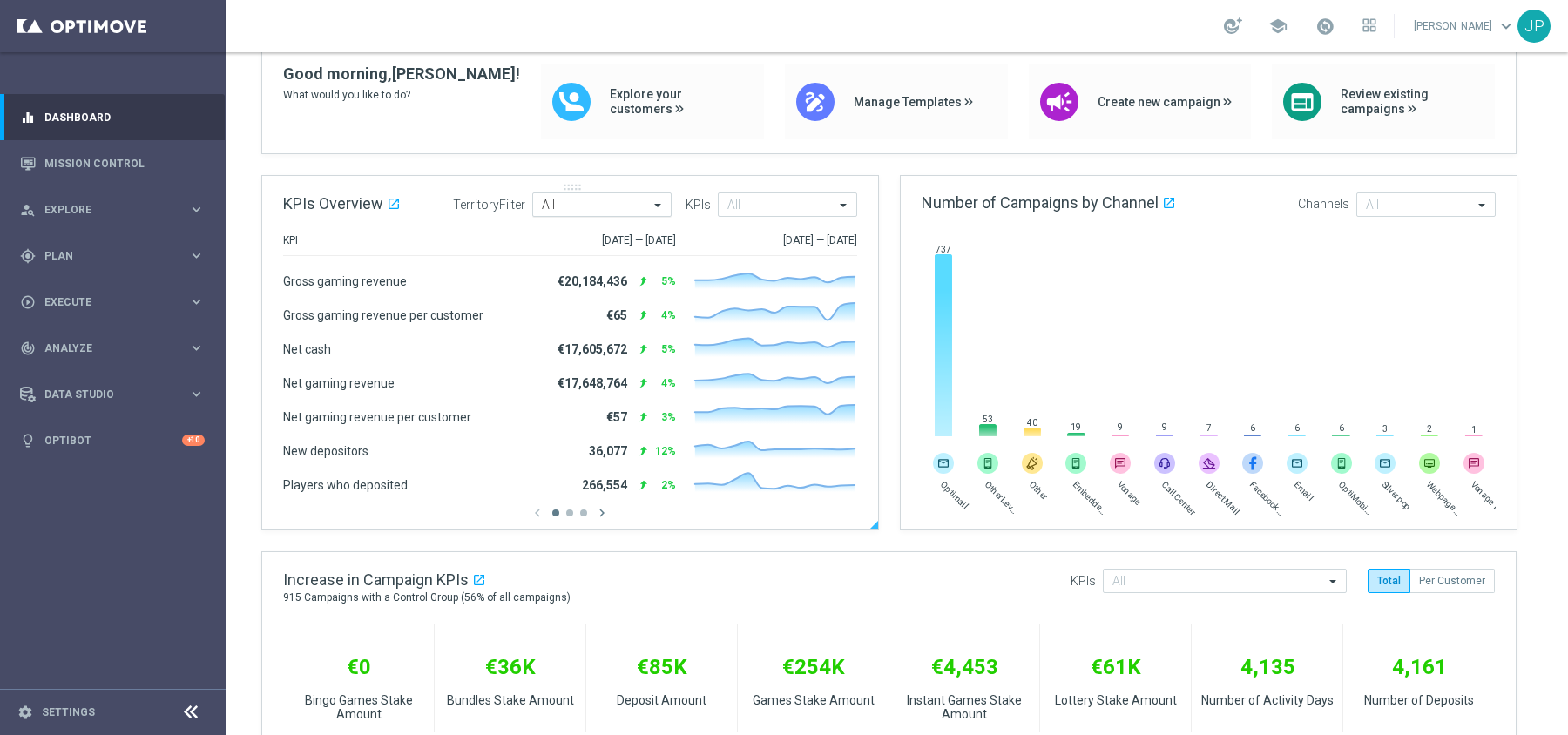
click at [617, 208] on input "text" at bounding box center [584, 205] width 85 height 15
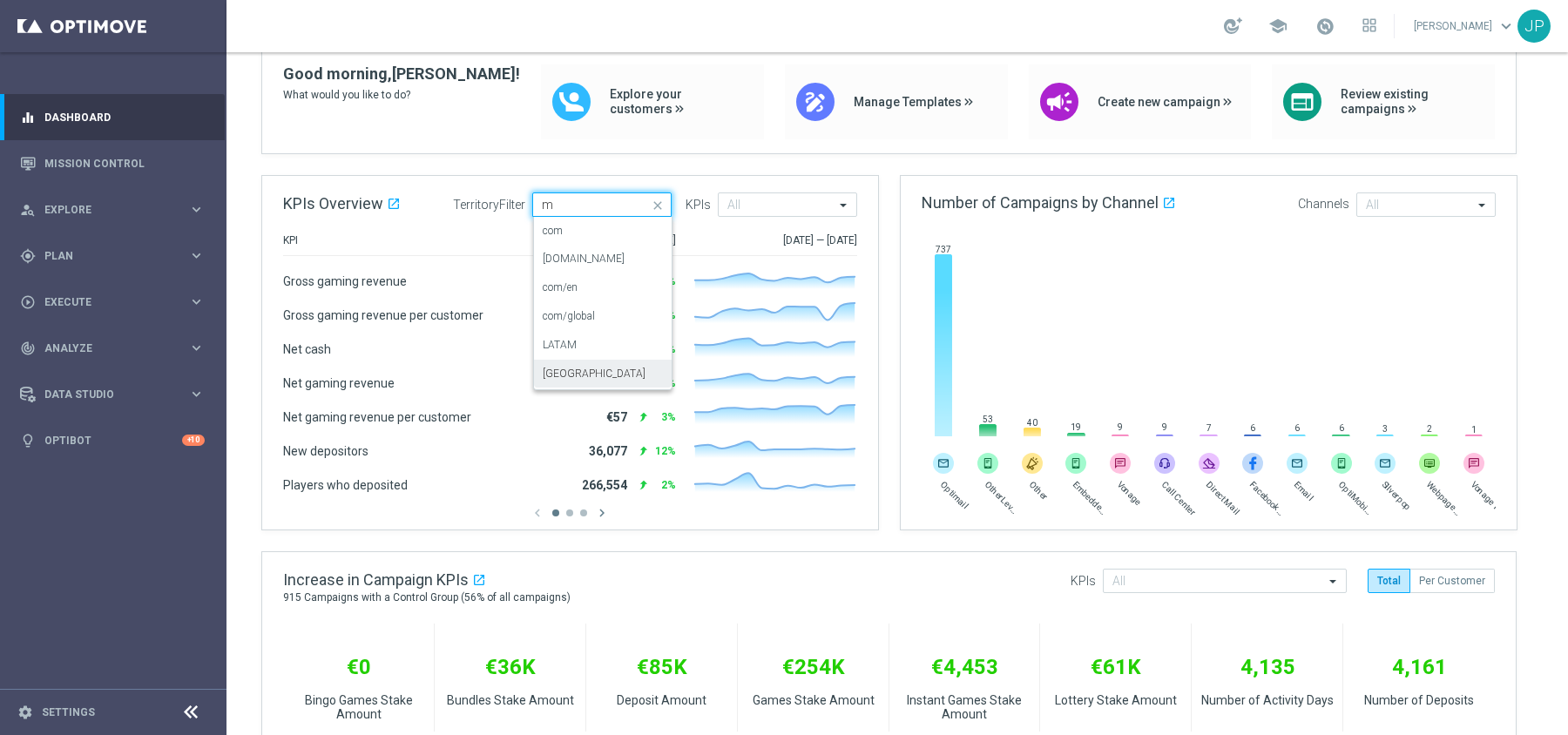
click at [599, 373] on div "[GEOGRAPHIC_DATA]" at bounding box center [603, 373] width 120 height 29
type input "m"
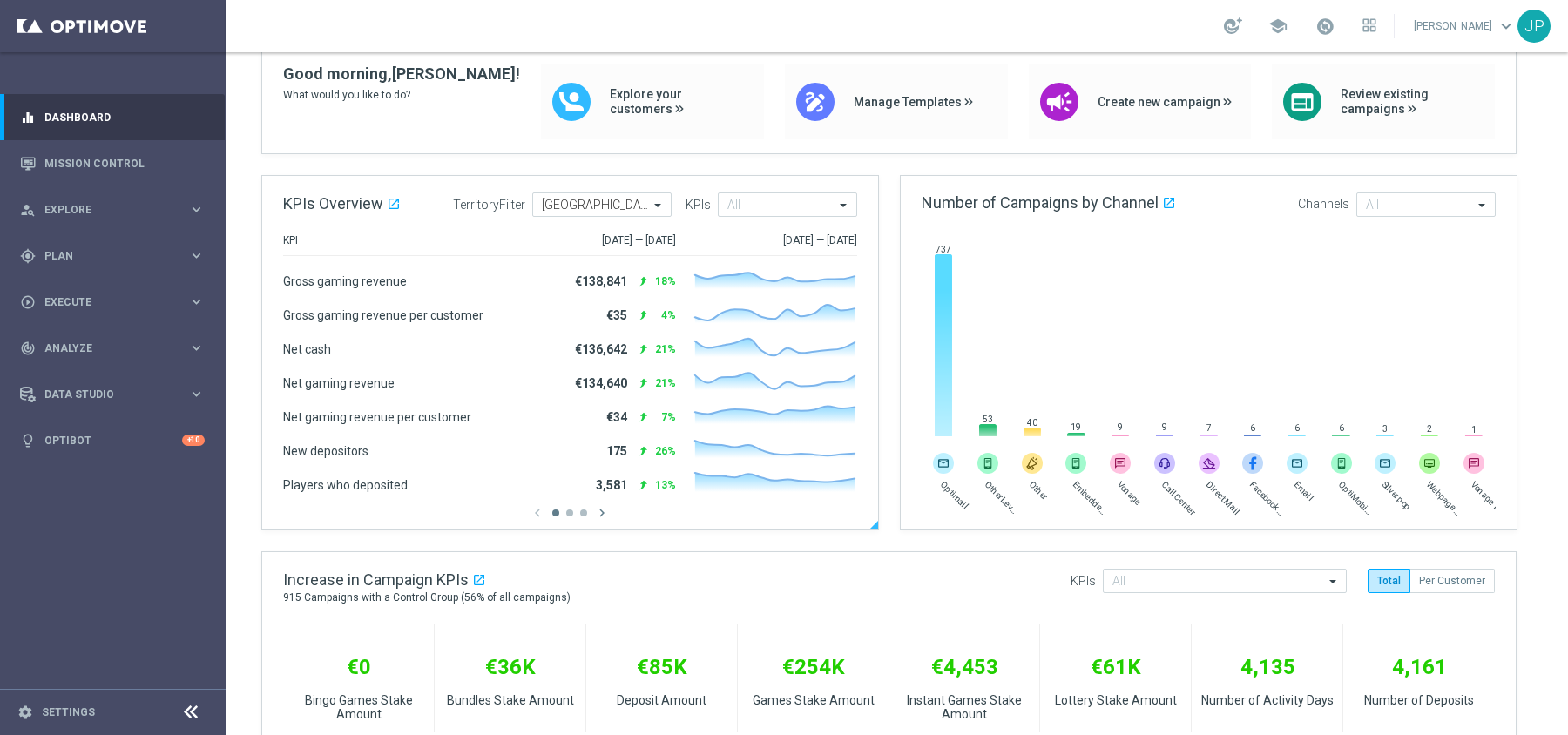
drag, startPoint x: 571, startPoint y: 280, endPoint x: 617, endPoint y: 279, distance: 46.0
click at [617, 279] on div "€138,841 reply 18%" at bounding box center [585, 282] width 181 height 18
drag, startPoint x: 586, startPoint y: 351, endPoint x: 603, endPoint y: 378, distance: 31.9
click at [603, 378] on div "Gross gaming revenue €138,841 reply 18% Created with Highcharts 9.3.3 Gross gam…" at bounding box center [570, 387] width 574 height 237
drag, startPoint x: 340, startPoint y: 415, endPoint x: 631, endPoint y: 415, distance: 291.0
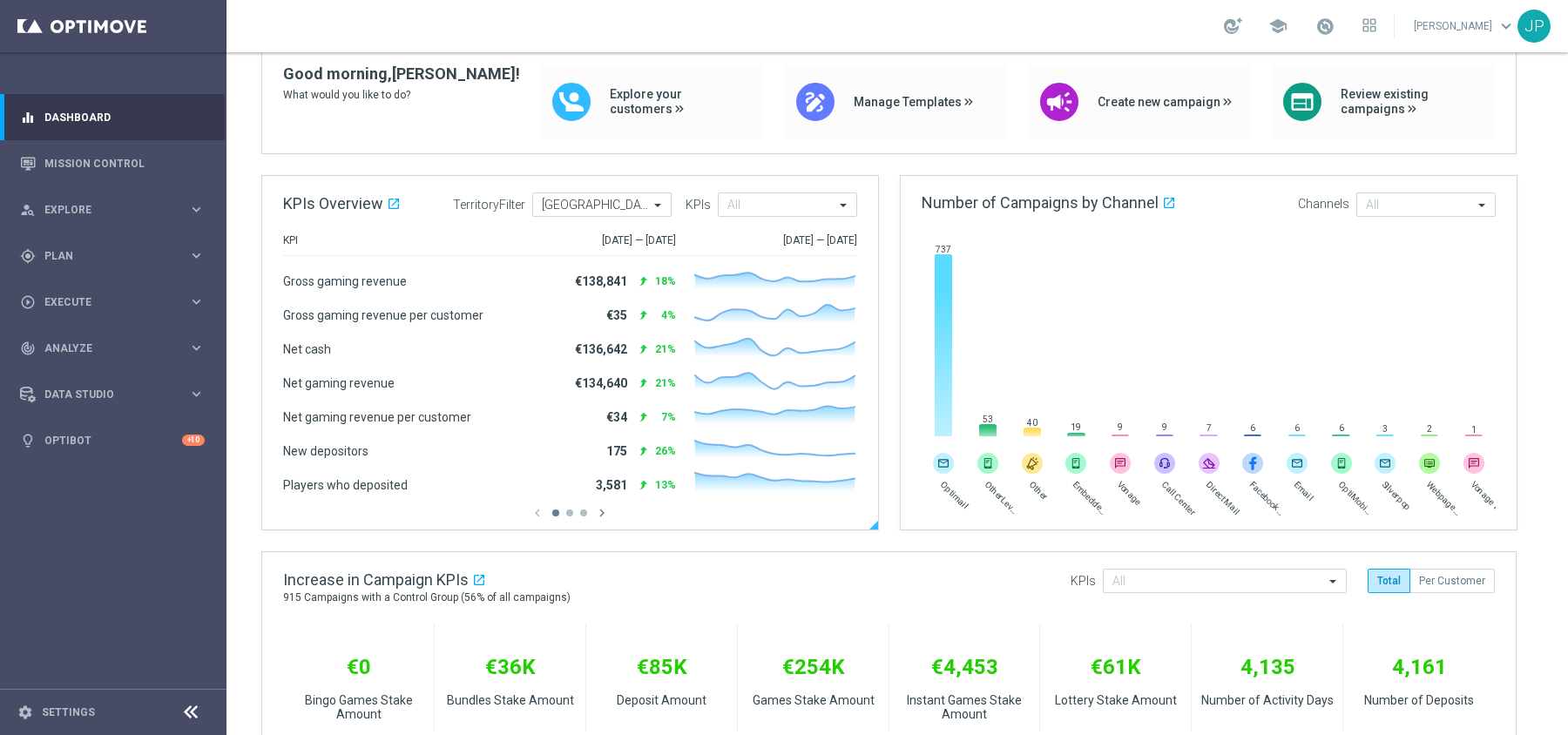
click at [631, 415] on div "Net gaming revenue per customer €34 reply 7% Created with Highcharts 9.3.3" at bounding box center [570, 417] width 574 height 28
drag, startPoint x: 672, startPoint y: 452, endPoint x: 701, endPoint y: 452, distance: 29.0
click at [701, 452] on div "New depositors 175 reply 26% Created with Highcharts 9.3.3" at bounding box center [570, 451] width 574 height 28
click at [592, 487] on div "3,581 reply 13%" at bounding box center [585, 485] width 181 height 18
drag, startPoint x: 288, startPoint y: 488, endPoint x: 671, endPoint y: 478, distance: 383.1
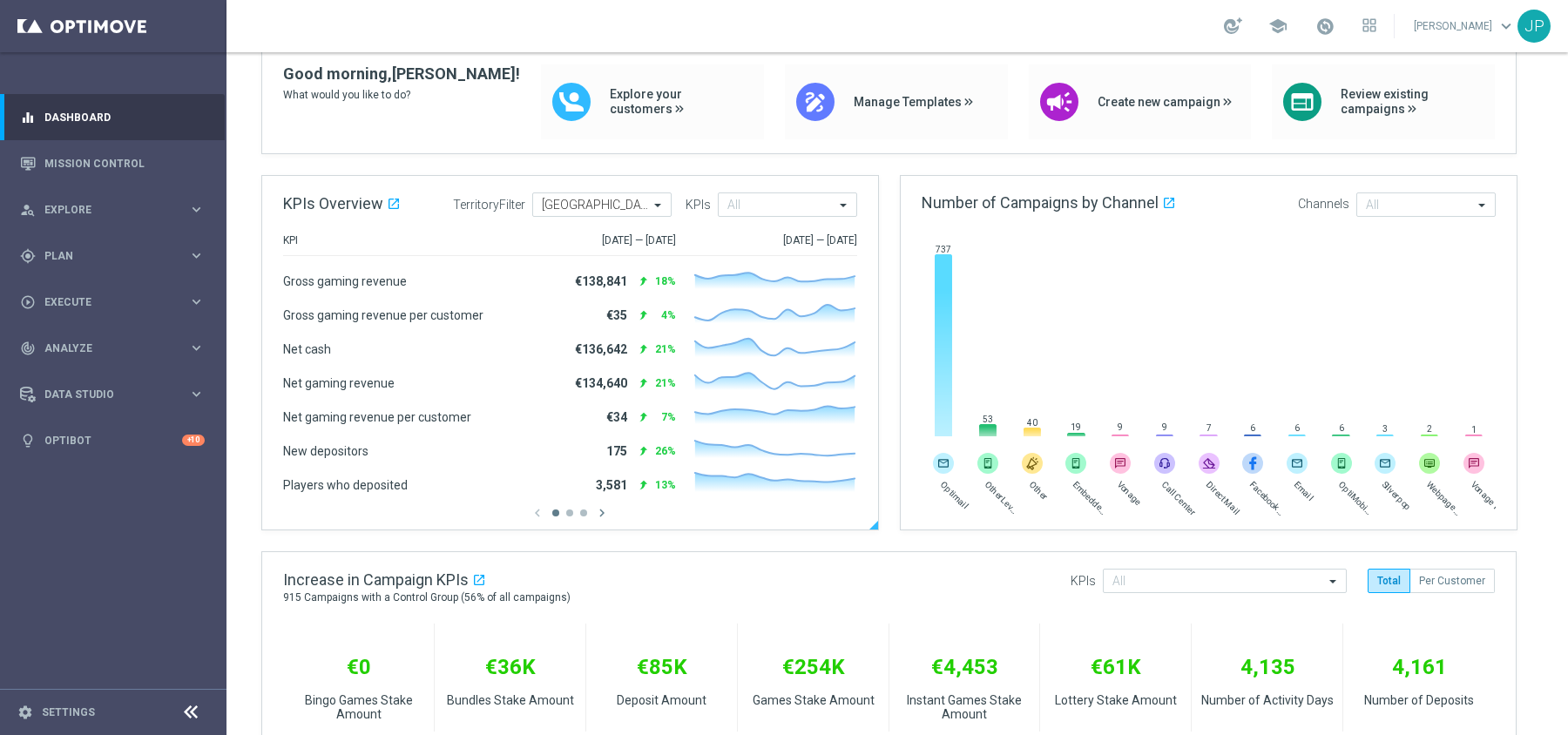
click at [671, 478] on div "Players who deposited 3,581 reply 13% Created with Highcharts 9.3.3" at bounding box center [570, 485] width 574 height 28
click at [675, 513] on div "chevron_left chevron_right" at bounding box center [570, 513] width 574 height 16
click at [670, 568] on div "Increase in Campaign KPIs open_in_new 915 Campaigns with a Control Group (56% o…" at bounding box center [889, 588] width 1253 height 71
click at [601, 518] on icon "chevron_right" at bounding box center [602, 513] width 16 height 16
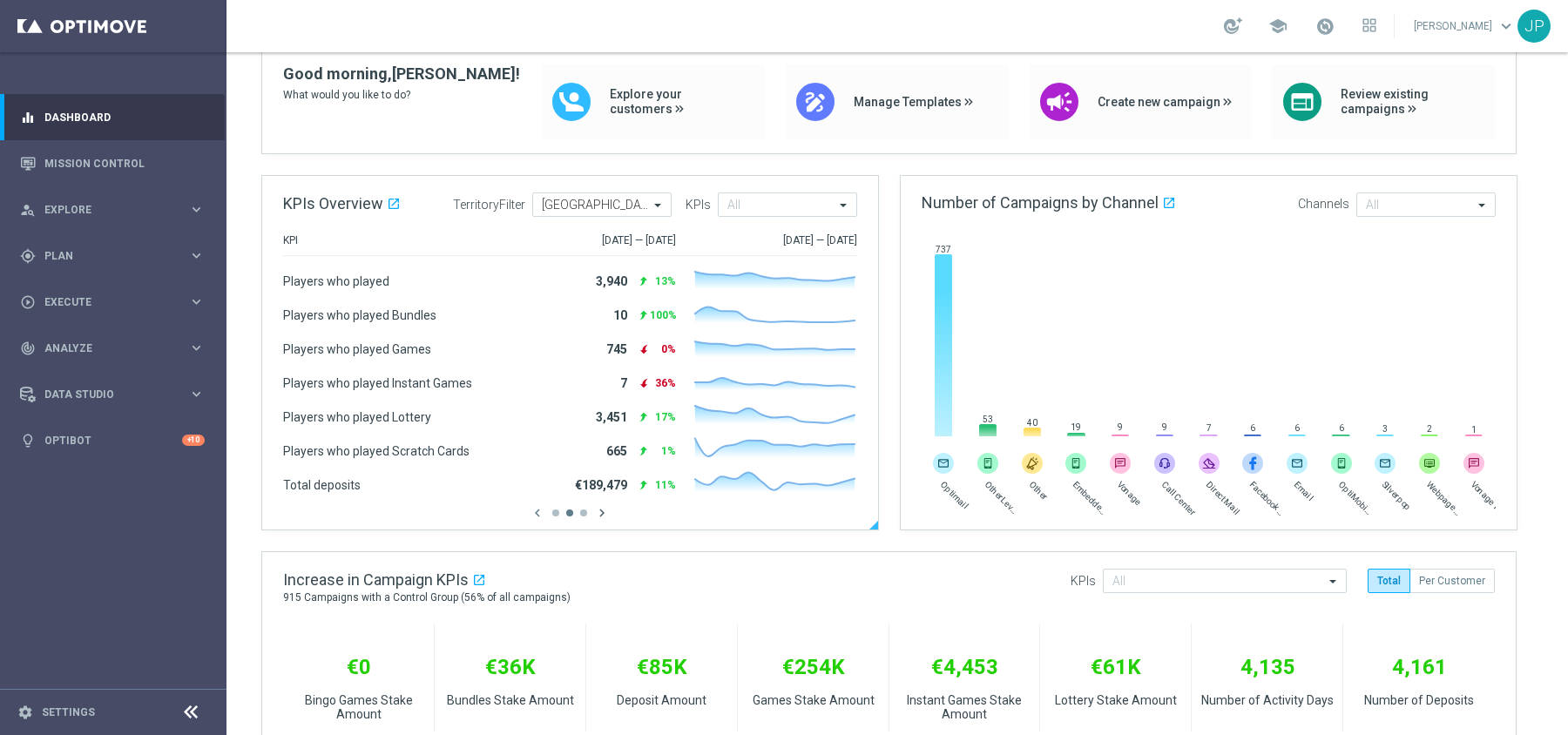
click at [601, 514] on icon "chevron_right" at bounding box center [602, 513] width 16 height 16
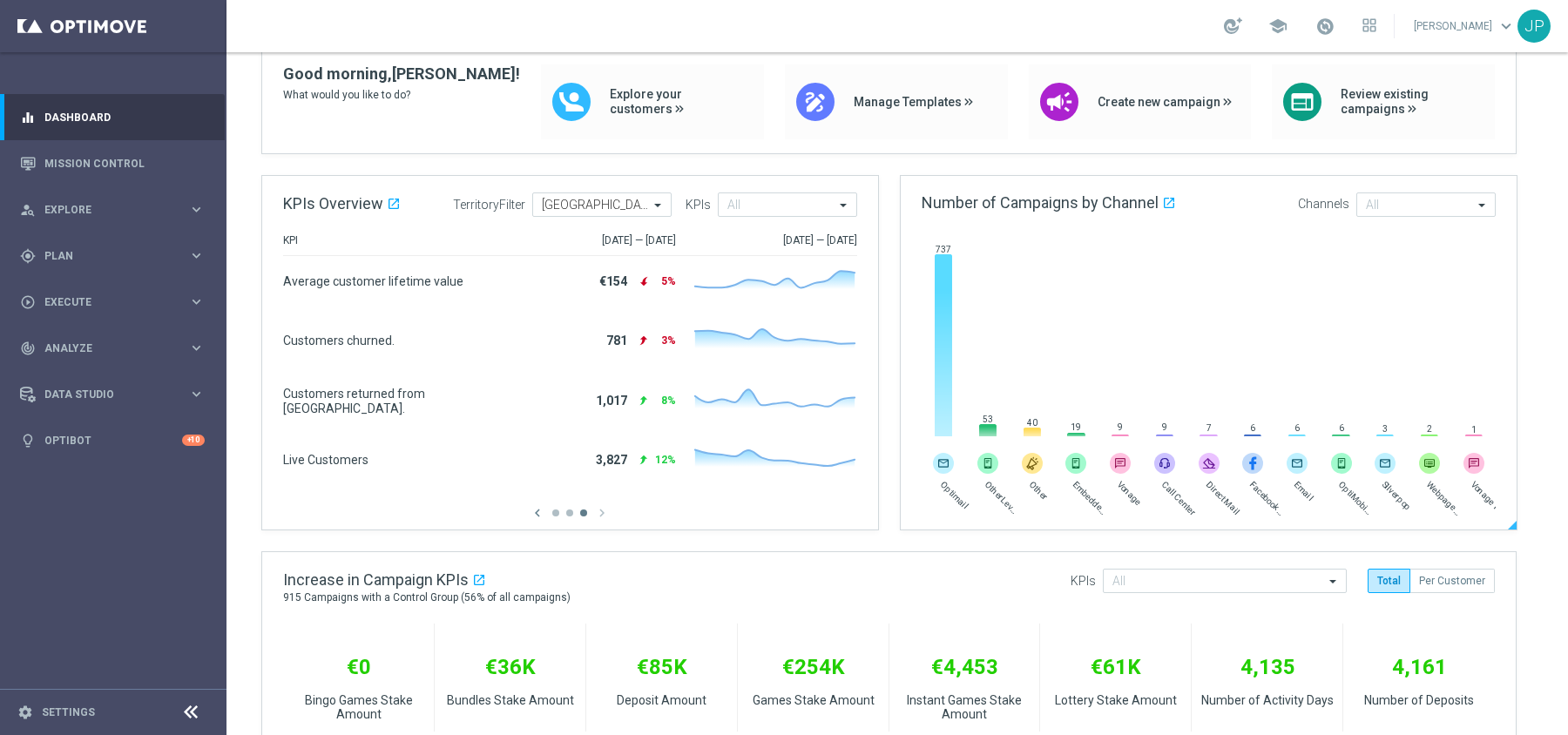
click at [938, 326] on icon at bounding box center [944, 346] width 17 height 183
click at [944, 347] on icon at bounding box center [944, 346] width 17 height 183
click at [942, 462] on img at bounding box center [944, 463] width 21 height 21
click at [943, 462] on img at bounding box center [944, 463] width 21 height 21
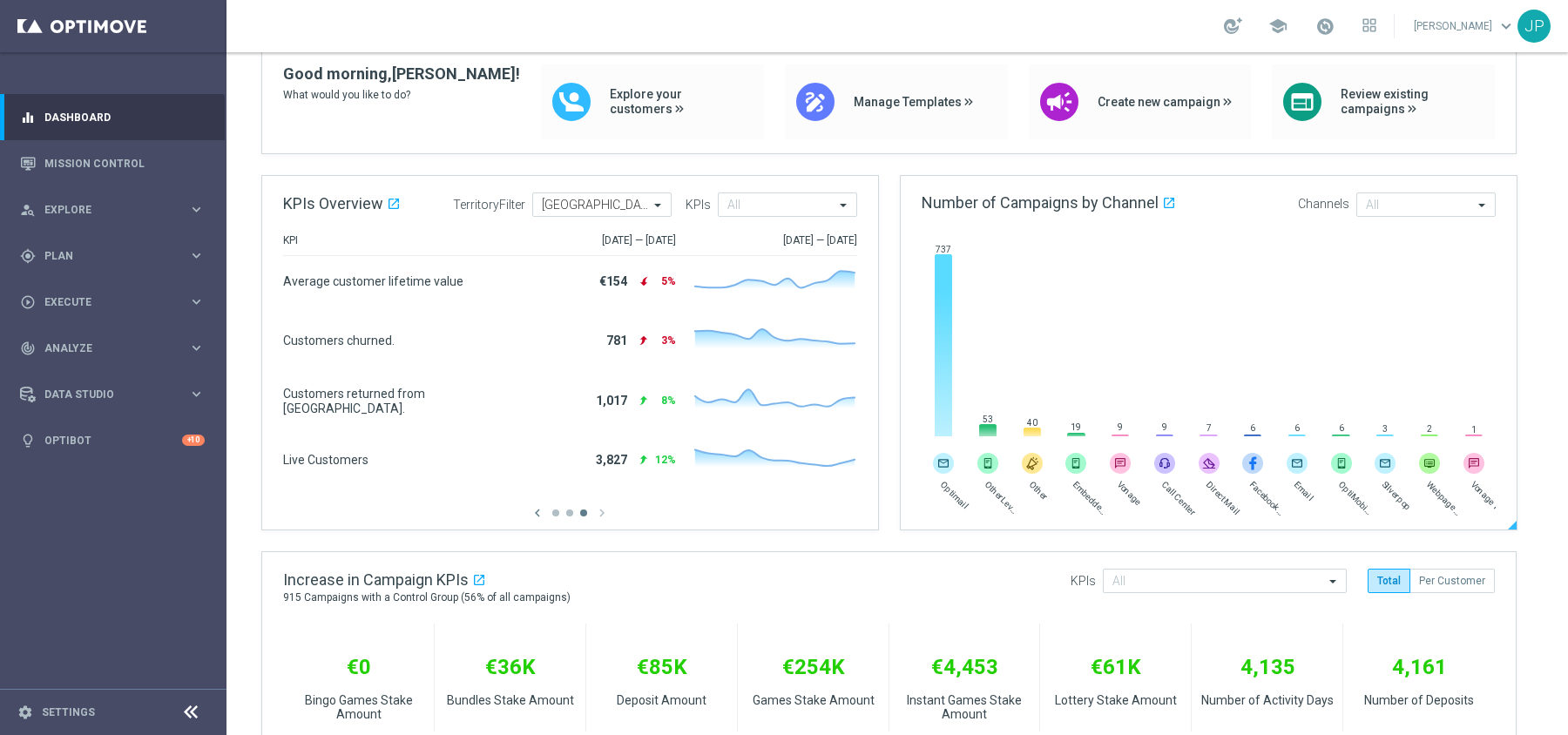
click at [943, 462] on img at bounding box center [944, 463] width 21 height 21
click at [954, 385] on rect at bounding box center [1209, 346] width 575 height 183
click at [953, 382] on rect at bounding box center [1209, 346] width 575 height 183
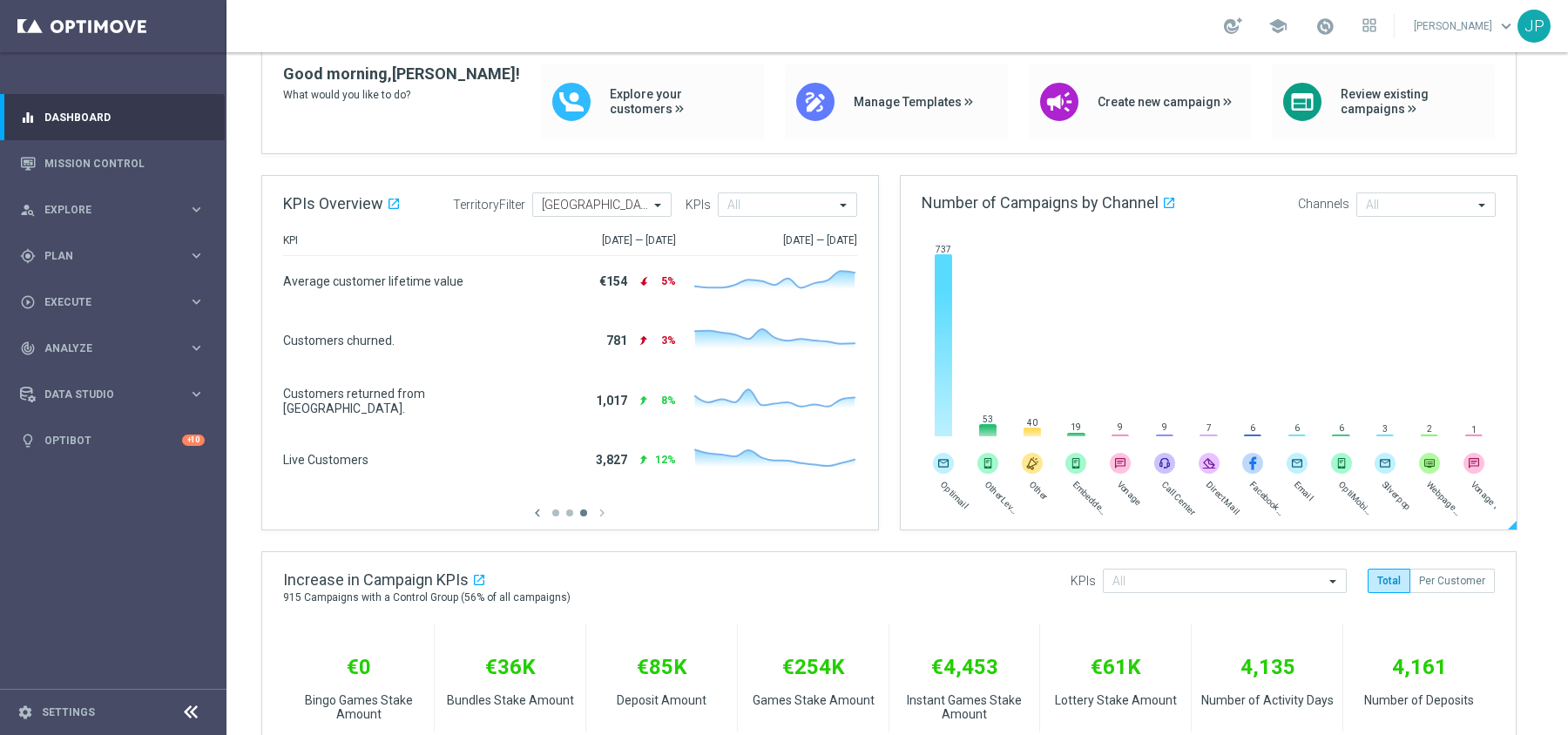
click at [953, 382] on rect at bounding box center [1209, 346] width 575 height 183
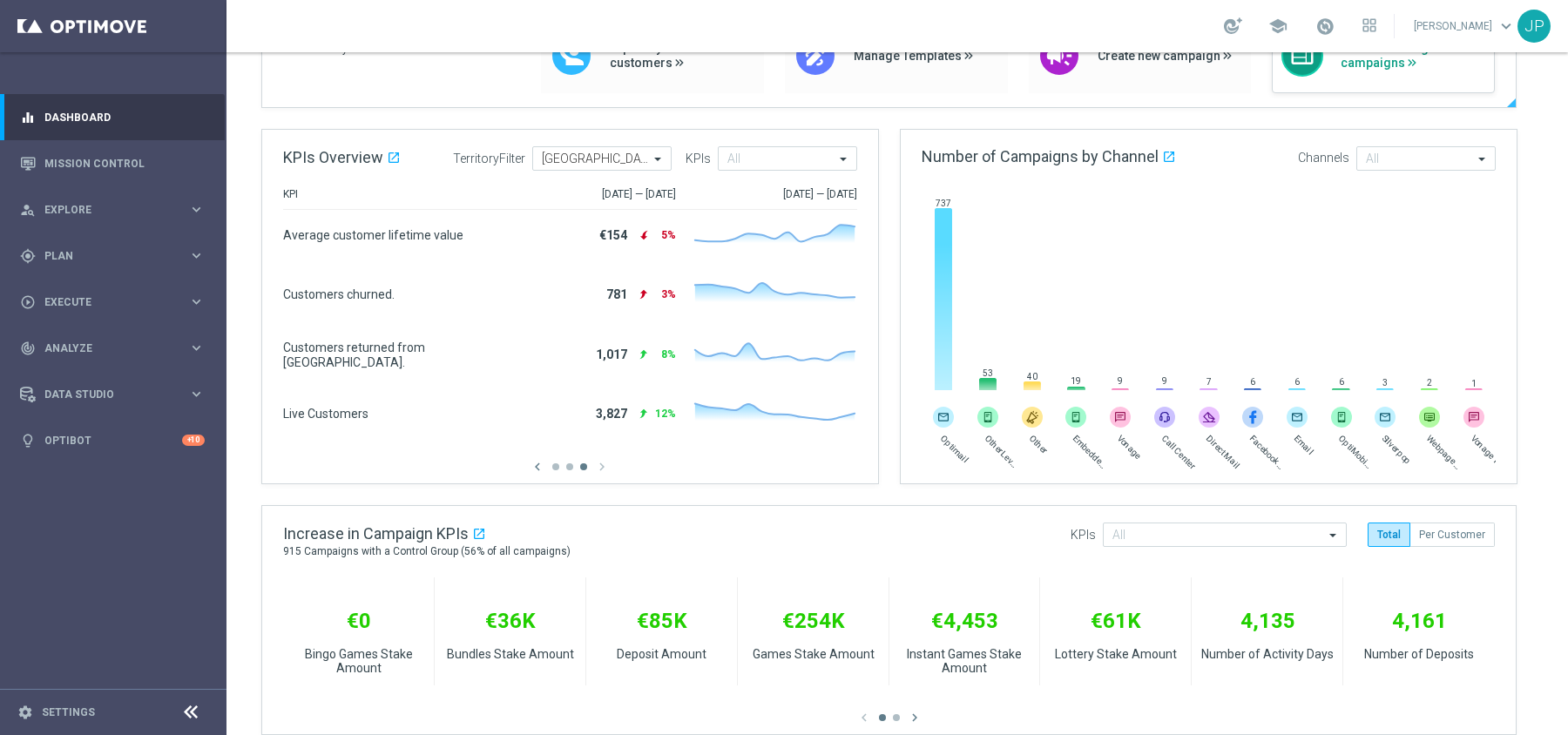
scroll to position [83, 0]
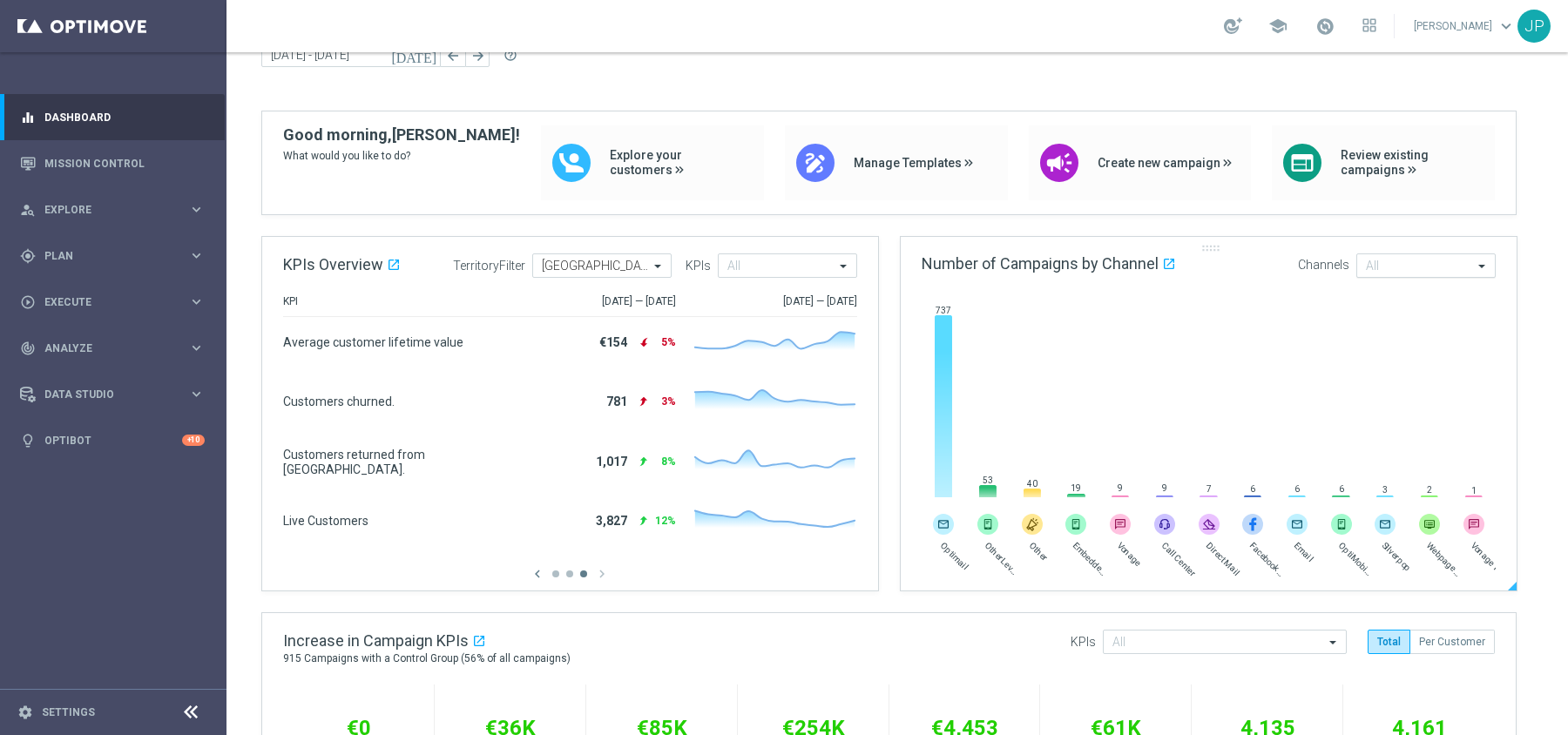
click at [1397, 269] on input "text" at bounding box center [1419, 267] width 107 height 15
click at [935, 395] on icon at bounding box center [944, 404] width 17 height 177
click at [940, 394] on icon at bounding box center [944, 404] width 17 height 177
click at [940, 393] on icon at bounding box center [944, 404] width 17 height 177
drag, startPoint x: 940, startPoint y: 393, endPoint x: 960, endPoint y: 364, distance: 35.2
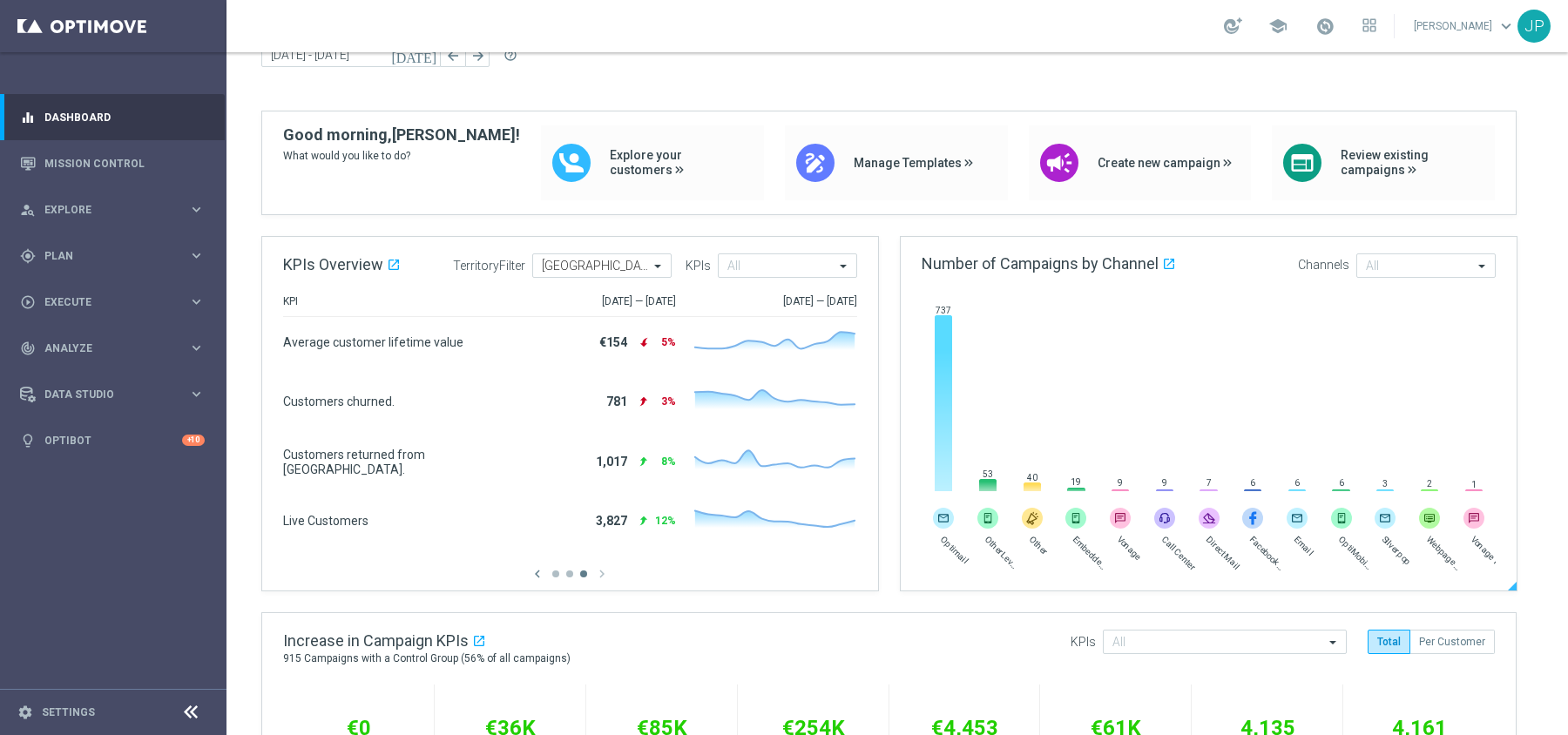
click at [940, 392] on icon at bounding box center [944, 404] width 17 height 177
click at [1174, 267] on icon "open_in_new" at bounding box center [1169, 264] width 14 height 14
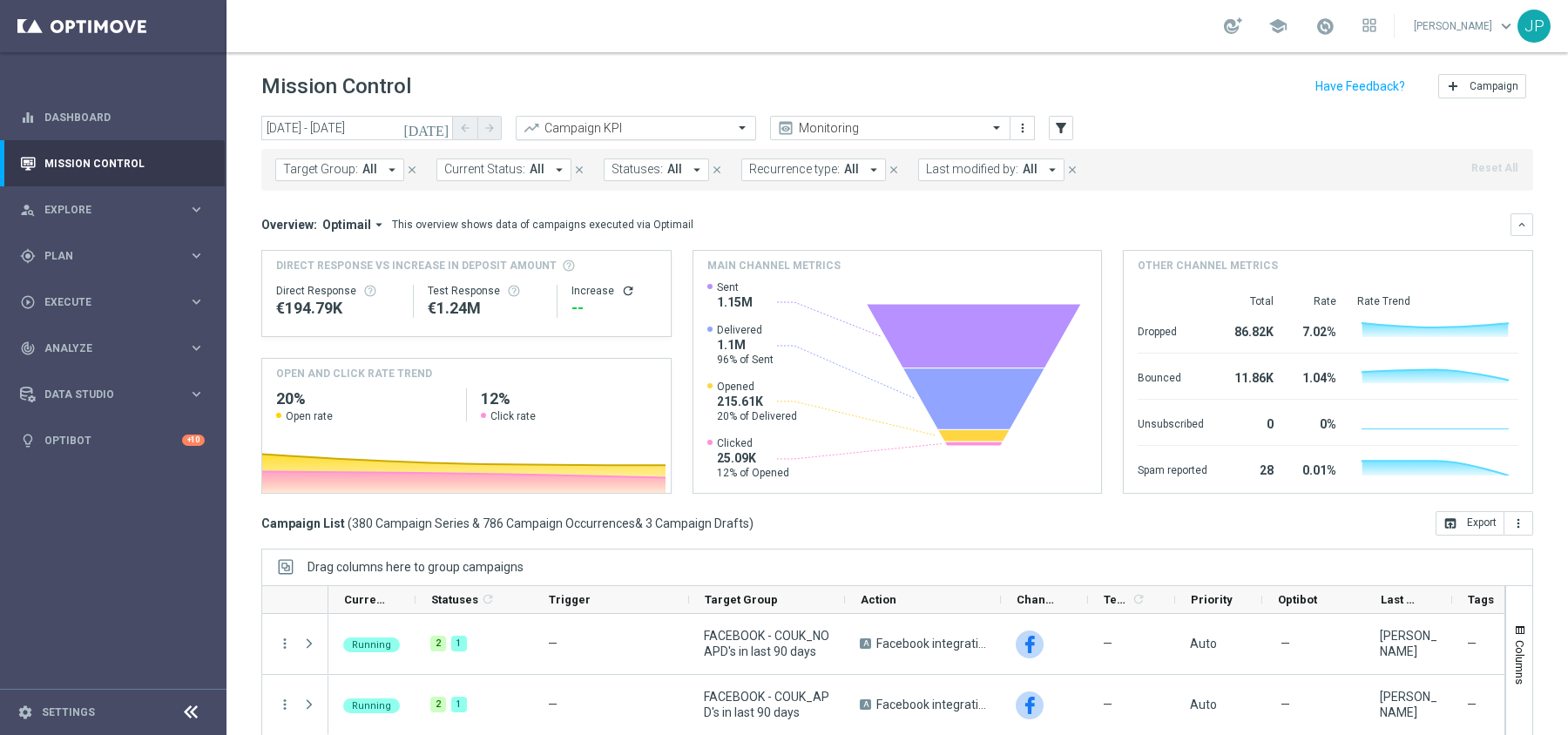
click at [617, 118] on div "Campaign KPI" at bounding box center [636, 128] width 241 height 24
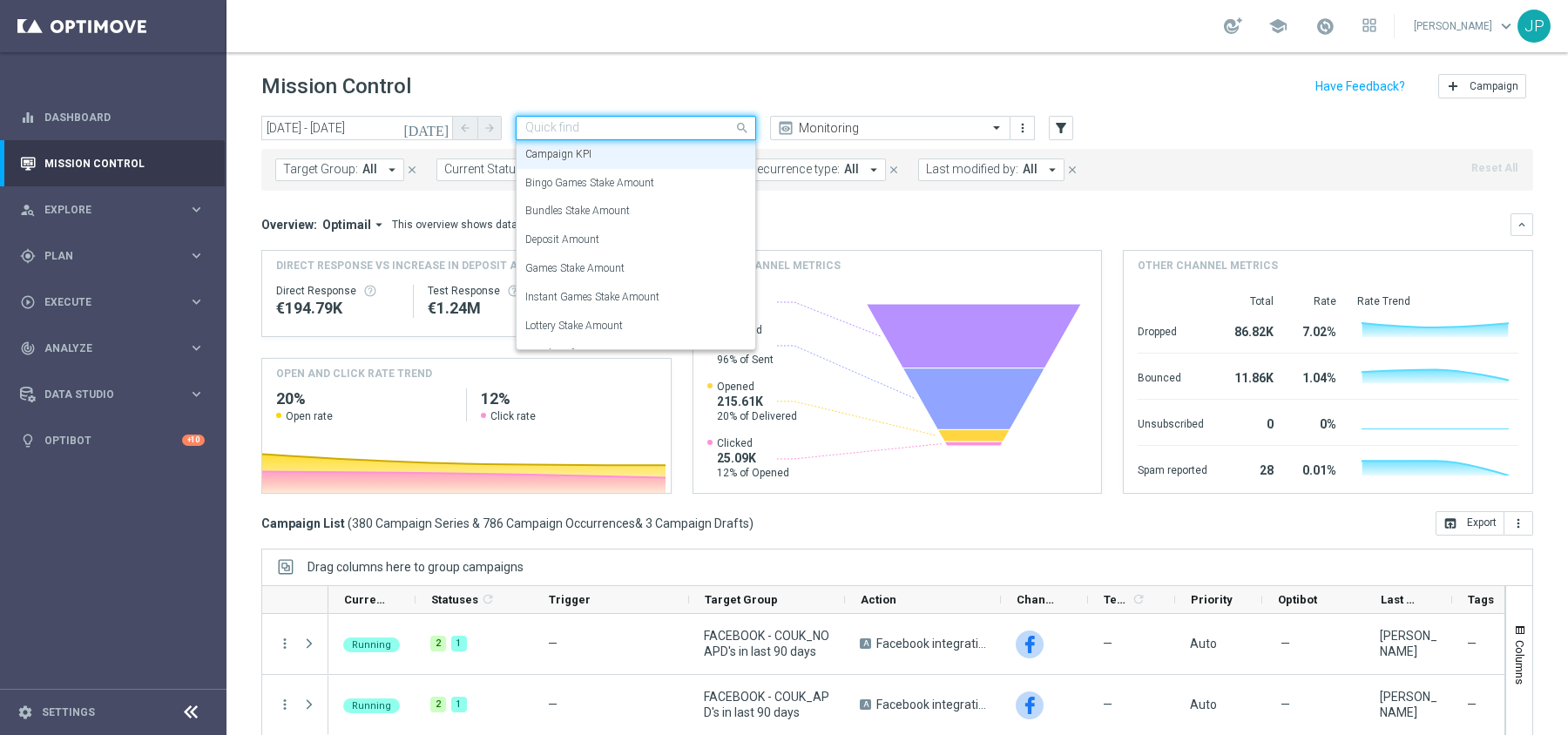
click at [303, 166] on span "Target Group:" at bounding box center [321, 169] width 75 height 15
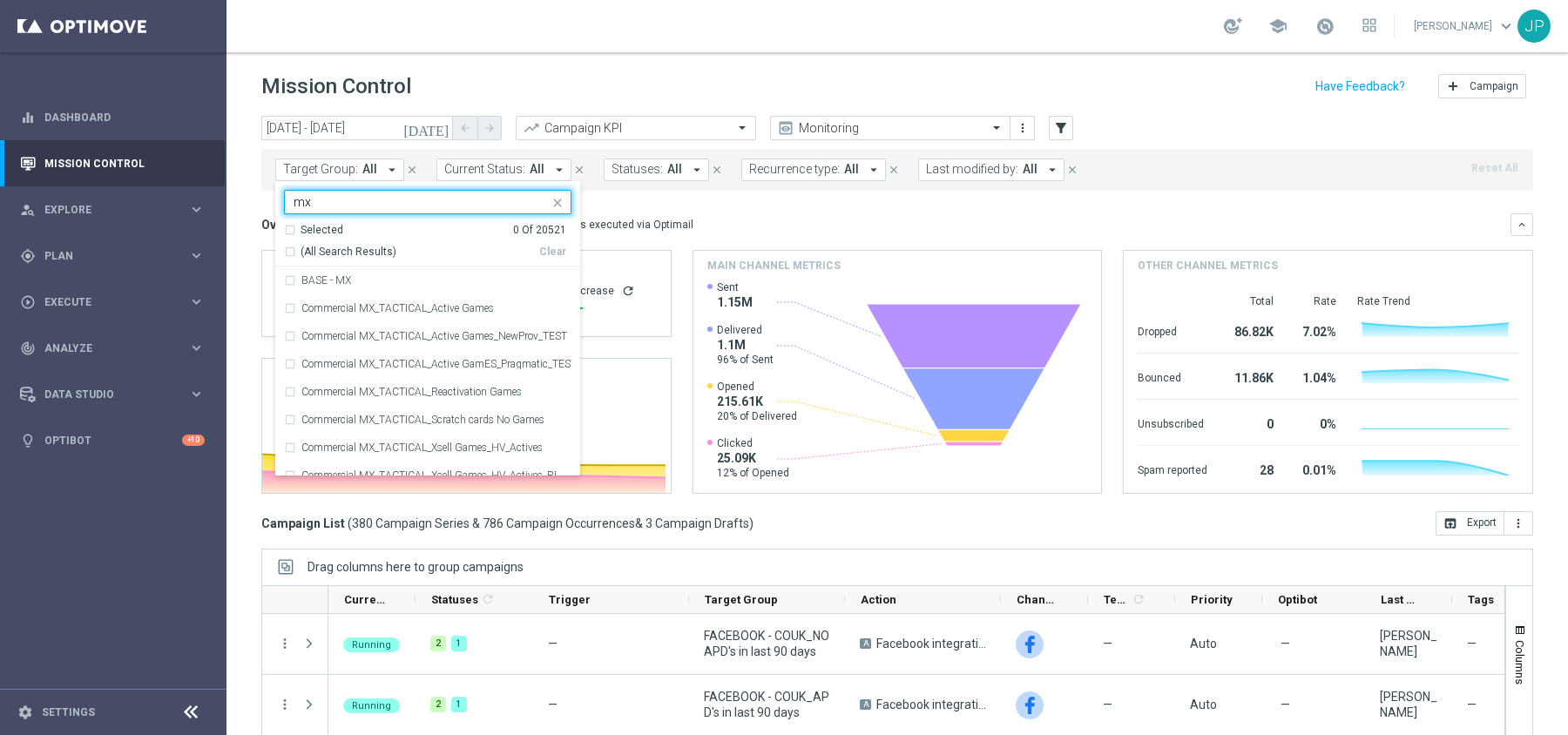
click at [296, 249] on div "(All Search Results)" at bounding box center [412, 252] width 256 height 15
type input "mx"
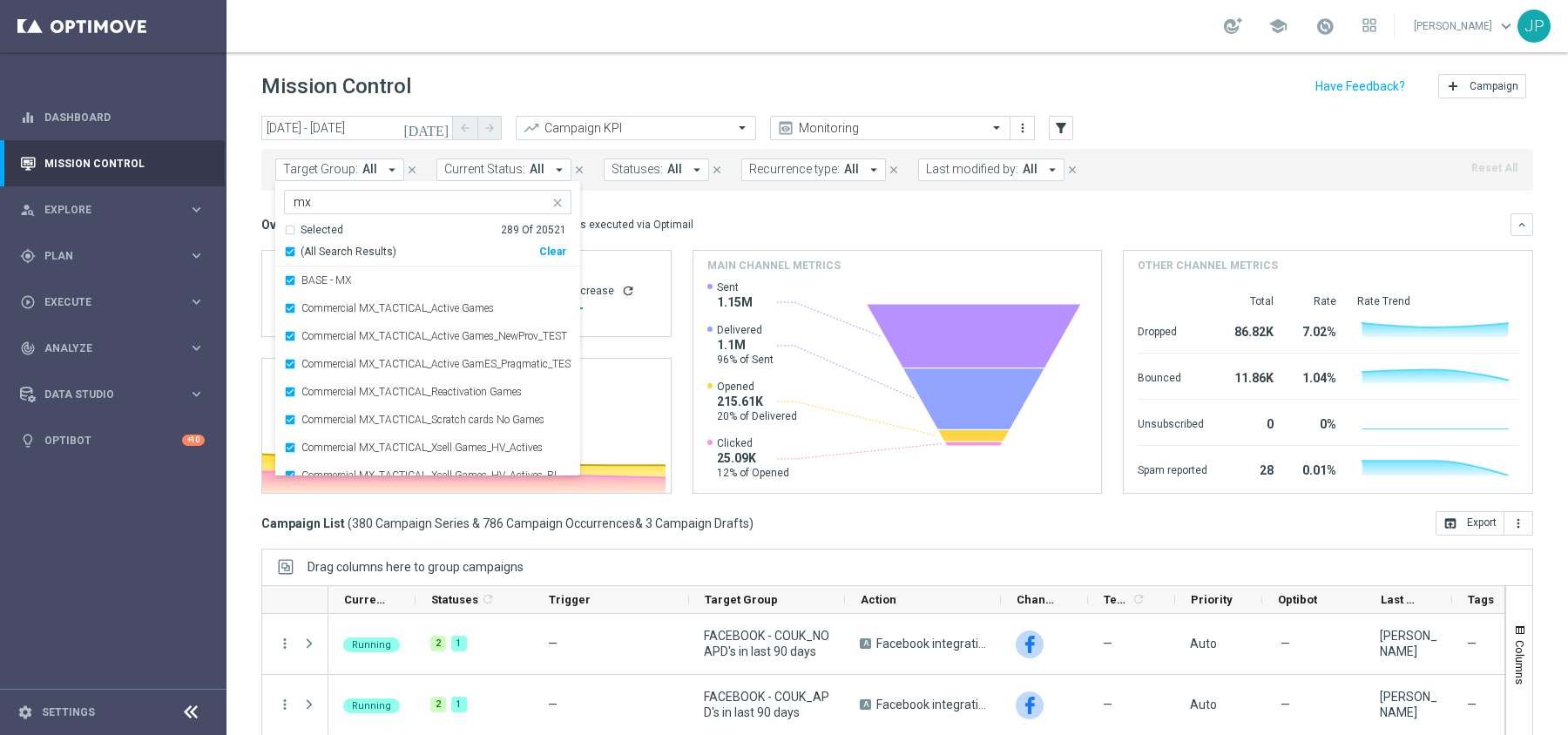
click at [682, 200] on mini-dashboard "Overview: Optimail arrow_drop_down This overview shows data of campaigns execut…" at bounding box center [897, 351] width 1271 height 321
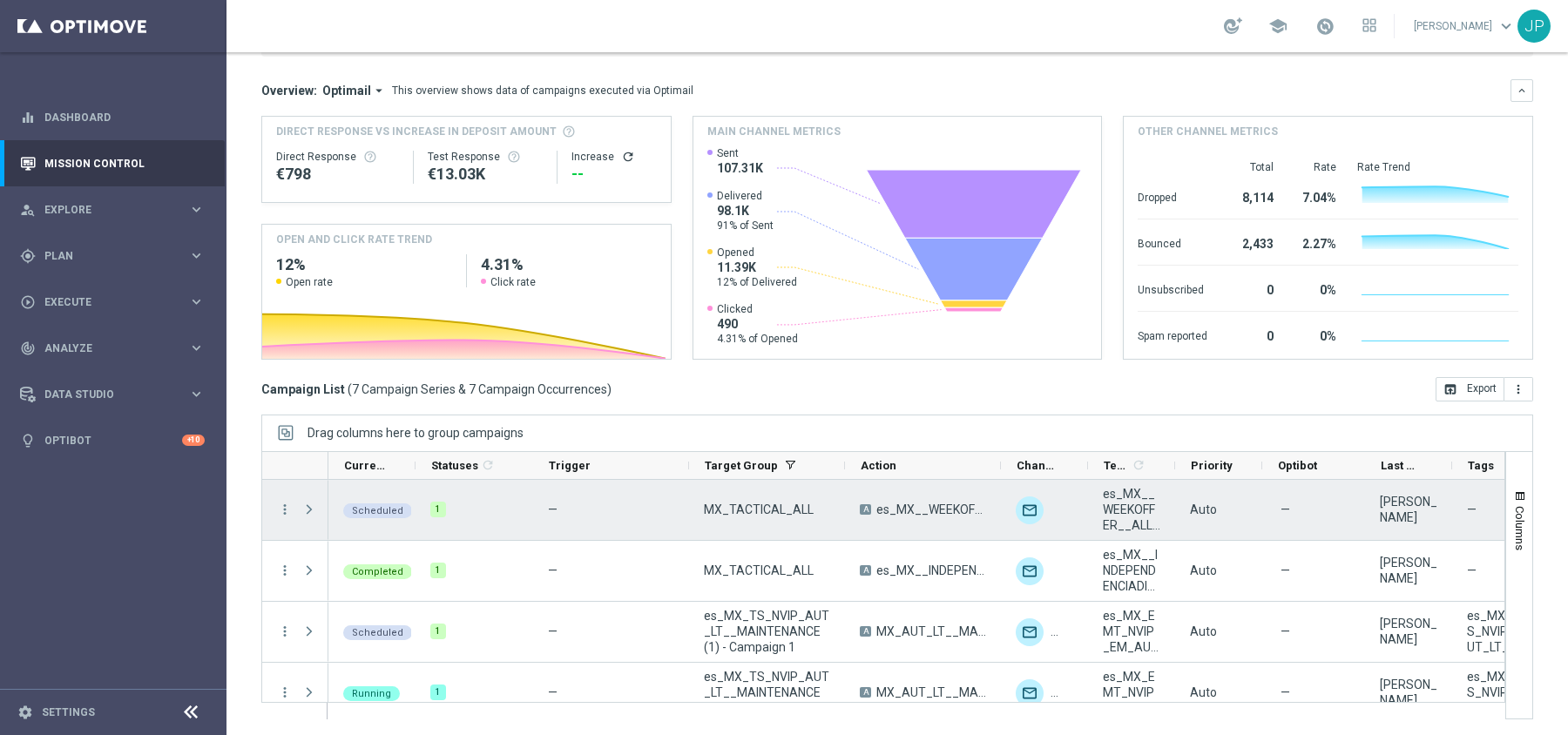
scroll to position [28, 0]
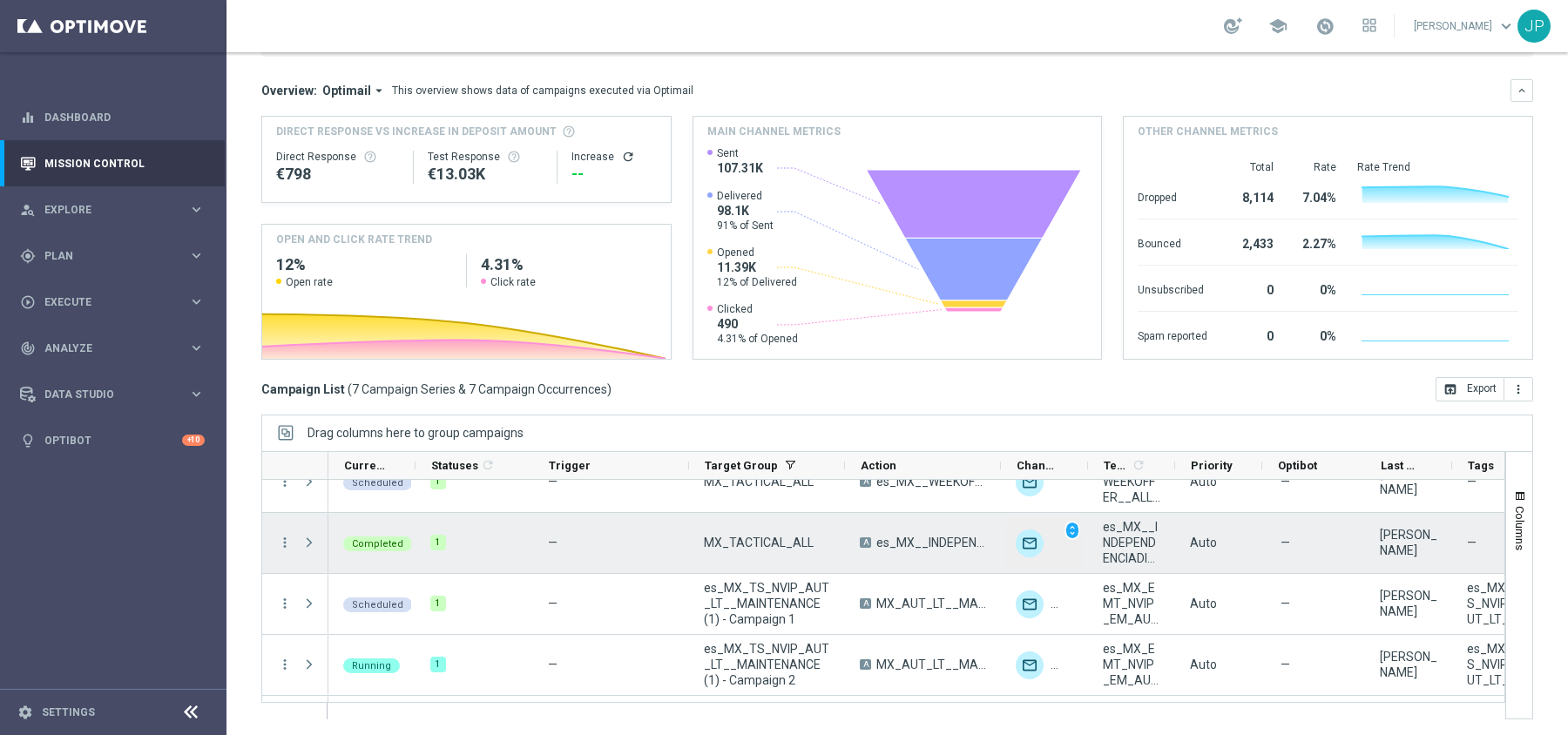
click at [1030, 541] on img "Press SPACE to select this row." at bounding box center [1030, 543] width 28 height 28
click at [1074, 530] on span "unfold_more" at bounding box center [1073, 530] width 12 height 12
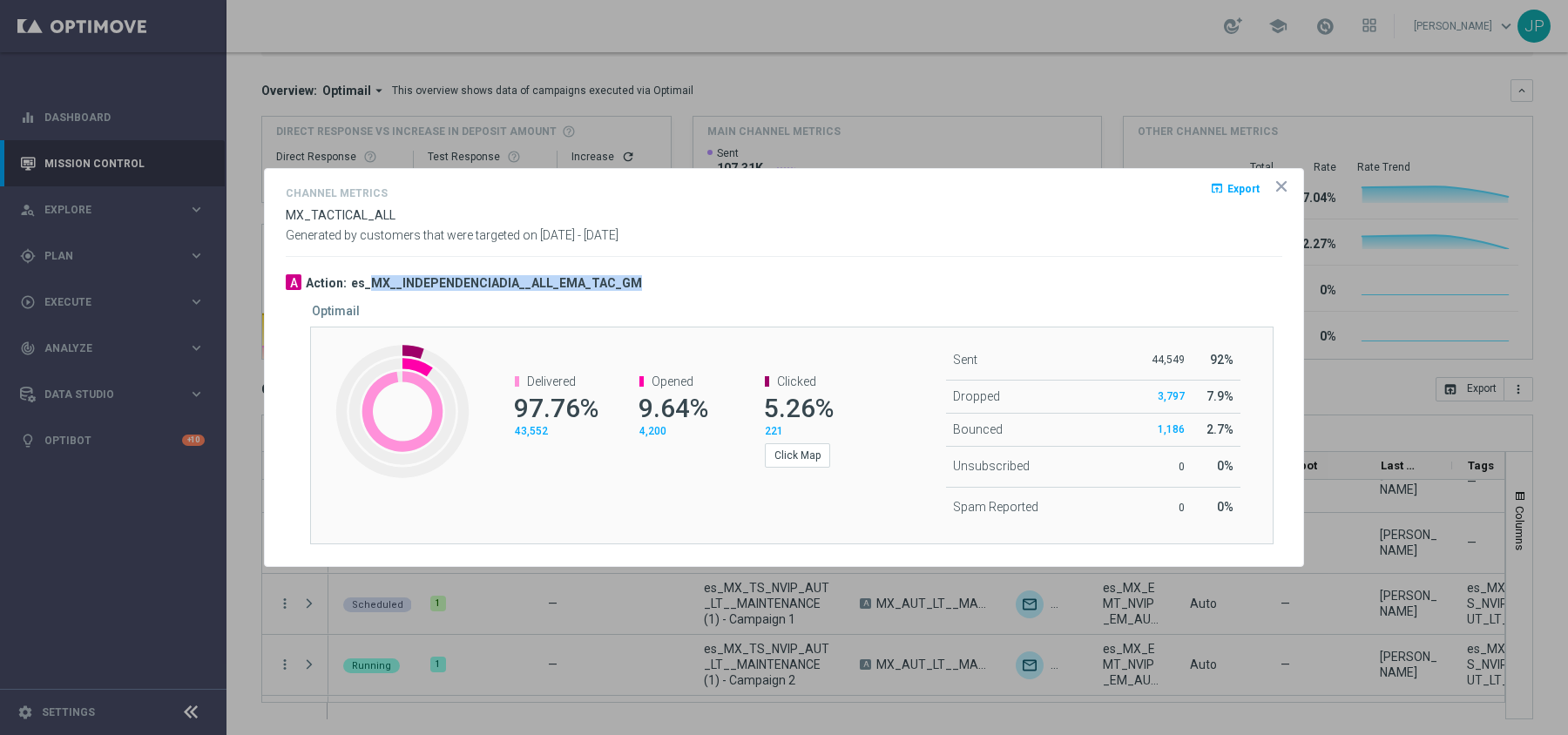
drag, startPoint x: 366, startPoint y: 283, endPoint x: 665, endPoint y: 298, distance: 299.4
click at [640, 285] on div "A Action: es_MX__INDEPENDENCIADIA__ALL_EMA_TAC_GM" at bounding box center [784, 283] width 997 height 17
drag, startPoint x: 1150, startPoint y: 357, endPoint x: 1233, endPoint y: 350, distance: 83.3
click at [1233, 350] on tr "Sent 44,549 92%" at bounding box center [1094, 360] width 295 height 41
click at [1152, 387] on td "3,797" at bounding box center [1166, 397] width 49 height 33
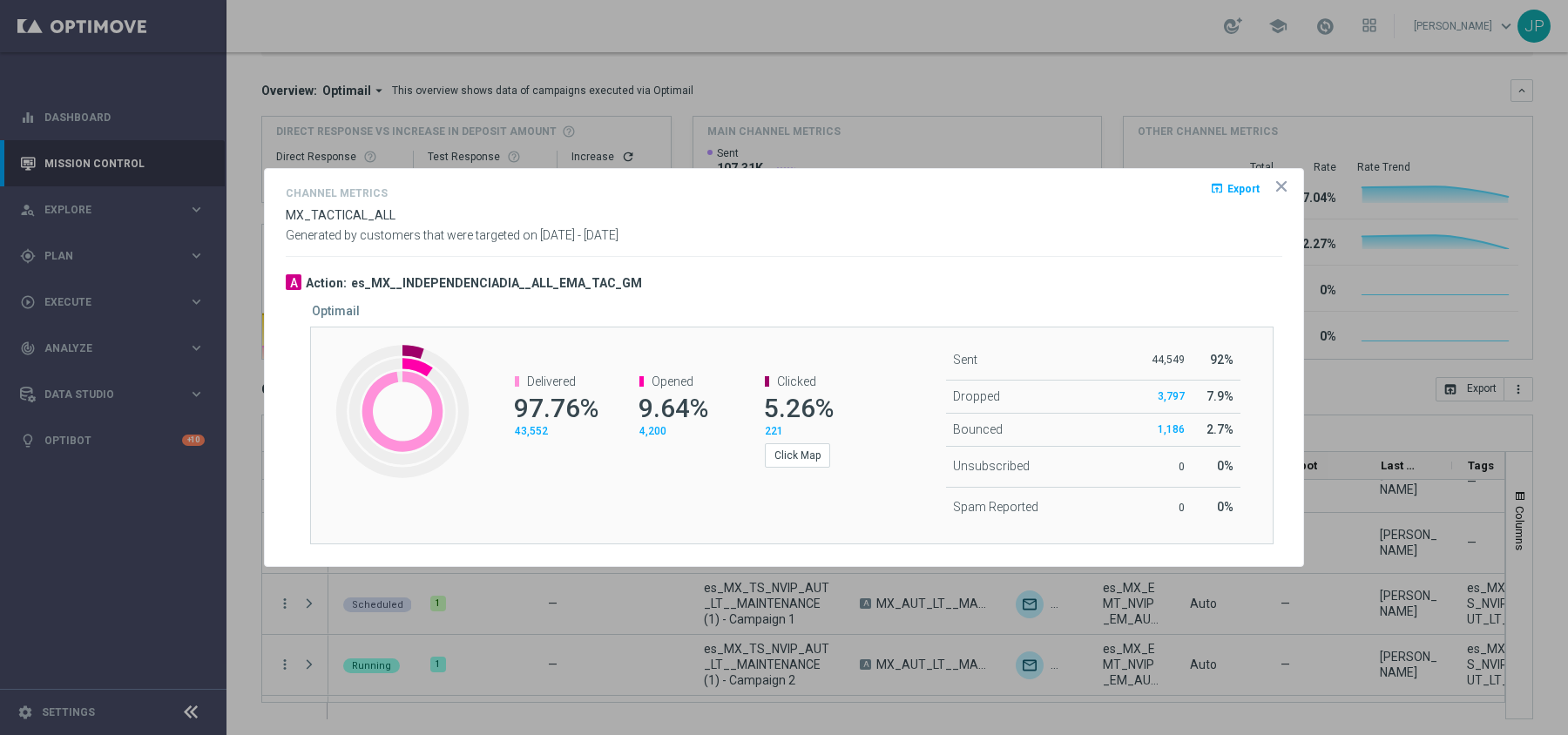
drag, startPoint x: 1198, startPoint y: 393, endPoint x: 1238, endPoint y: 391, distance: 40.0
click at [1238, 391] on tr "Dropped 3,797 7.9%" at bounding box center [1094, 397] width 295 height 33
click at [1063, 415] on td "Bounced" at bounding box center [1044, 430] width 196 height 33
drag, startPoint x: 1144, startPoint y: 423, endPoint x: 1245, endPoint y: 424, distance: 101.0
click at [1245, 424] on div "Created with Highcharts 9.3.3 Delivered 97.76% 43,552 Opened 9.64% 4,200 Clicke…" at bounding box center [792, 436] width 964 height 218
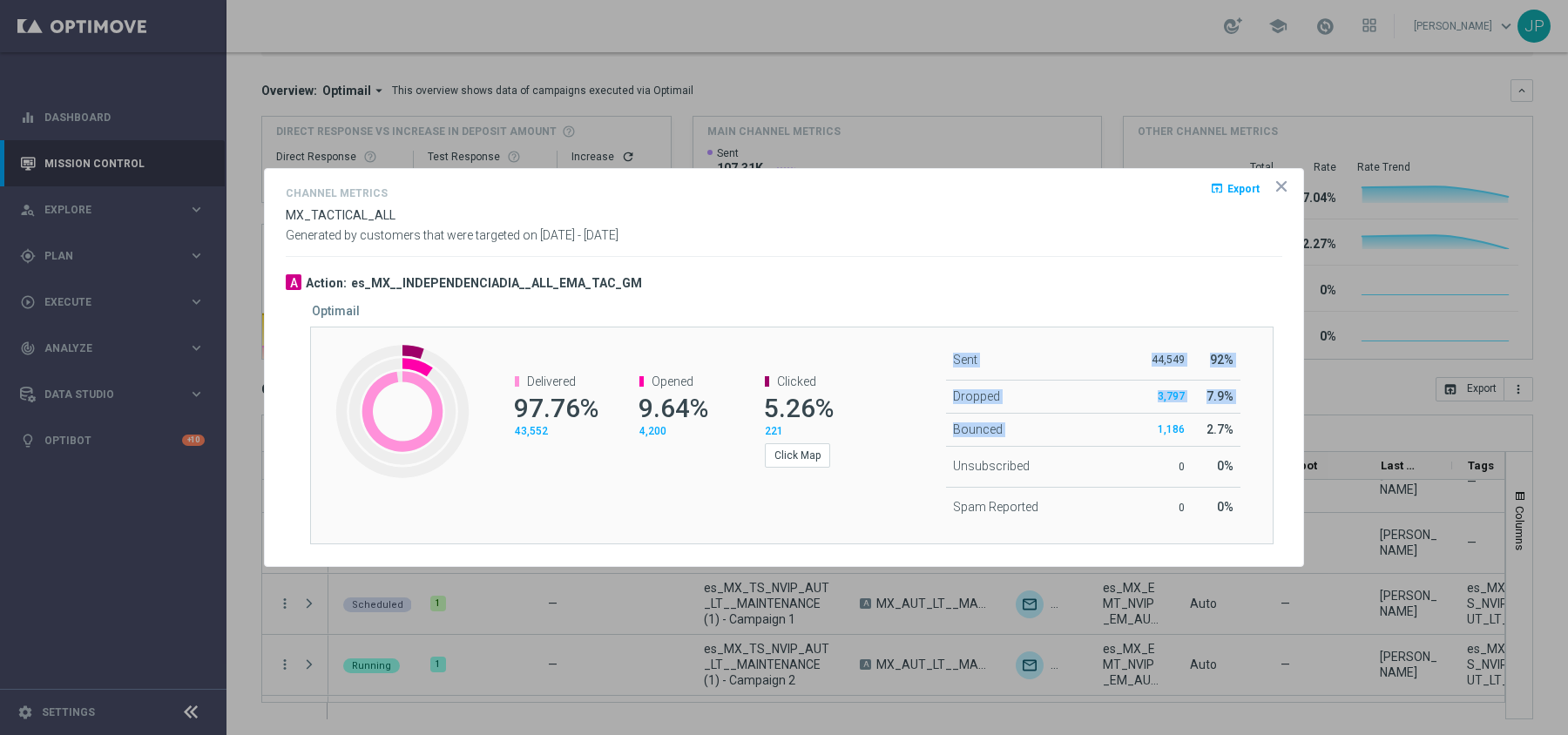
drag, startPoint x: 1126, startPoint y: 459, endPoint x: 1149, endPoint y: 464, distance: 23.5
click at [1126, 459] on td "Unsubscribed" at bounding box center [1044, 466] width 196 height 41
click at [1283, 187] on icon "icon" at bounding box center [1281, 187] width 9 height 9
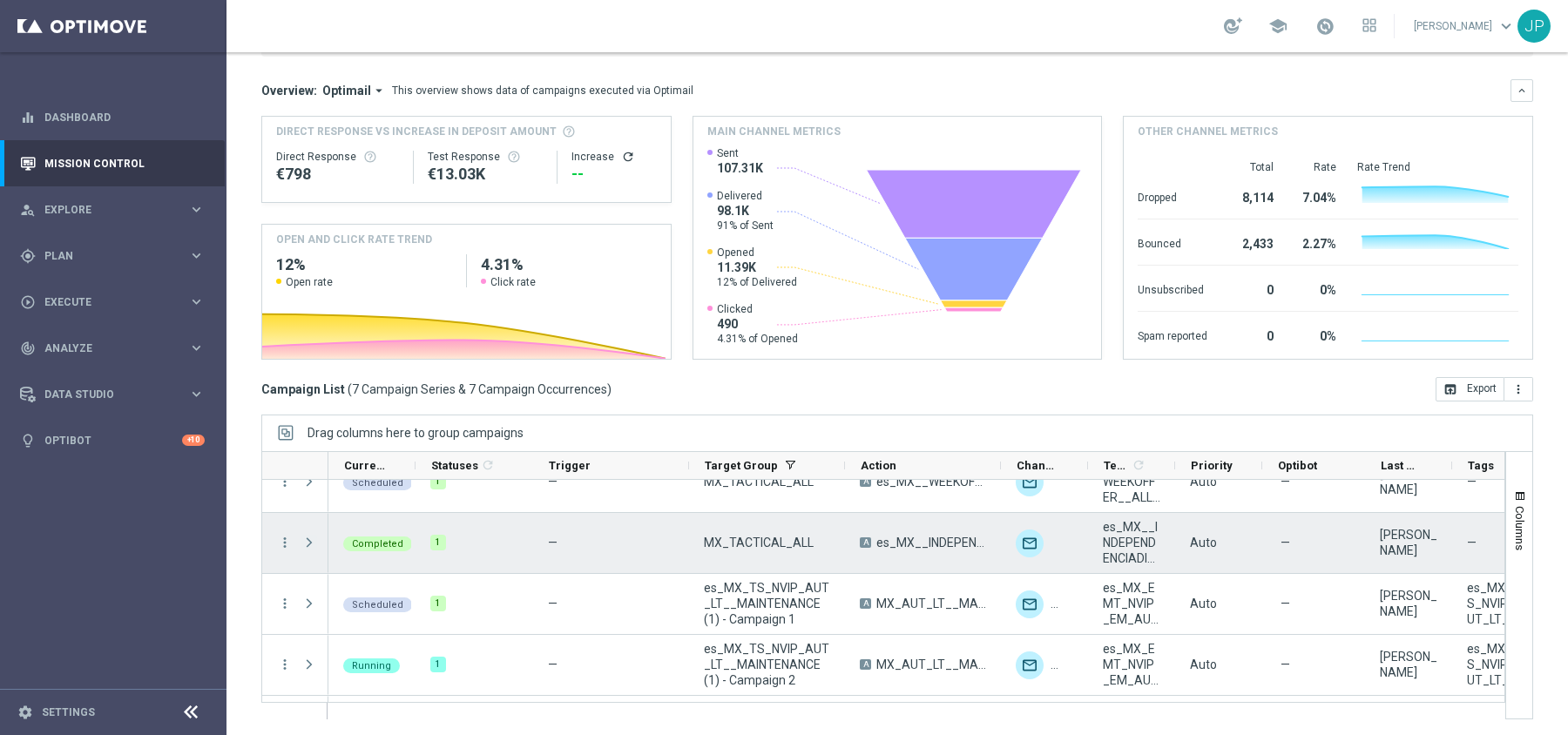
click at [312, 542] on span "Press SPACE to select this row." at bounding box center [310, 542] width 16 height 14
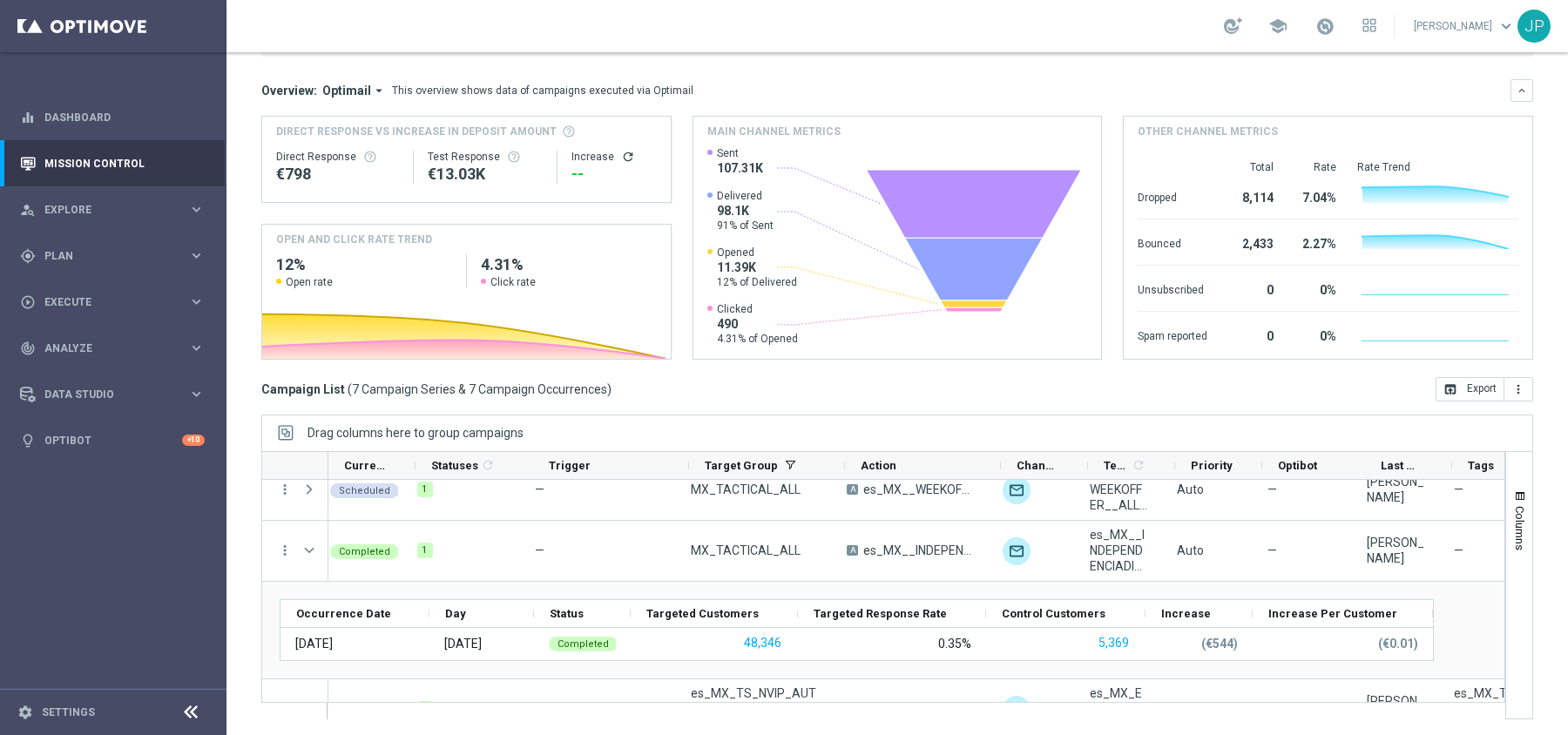
scroll to position [0, 0]
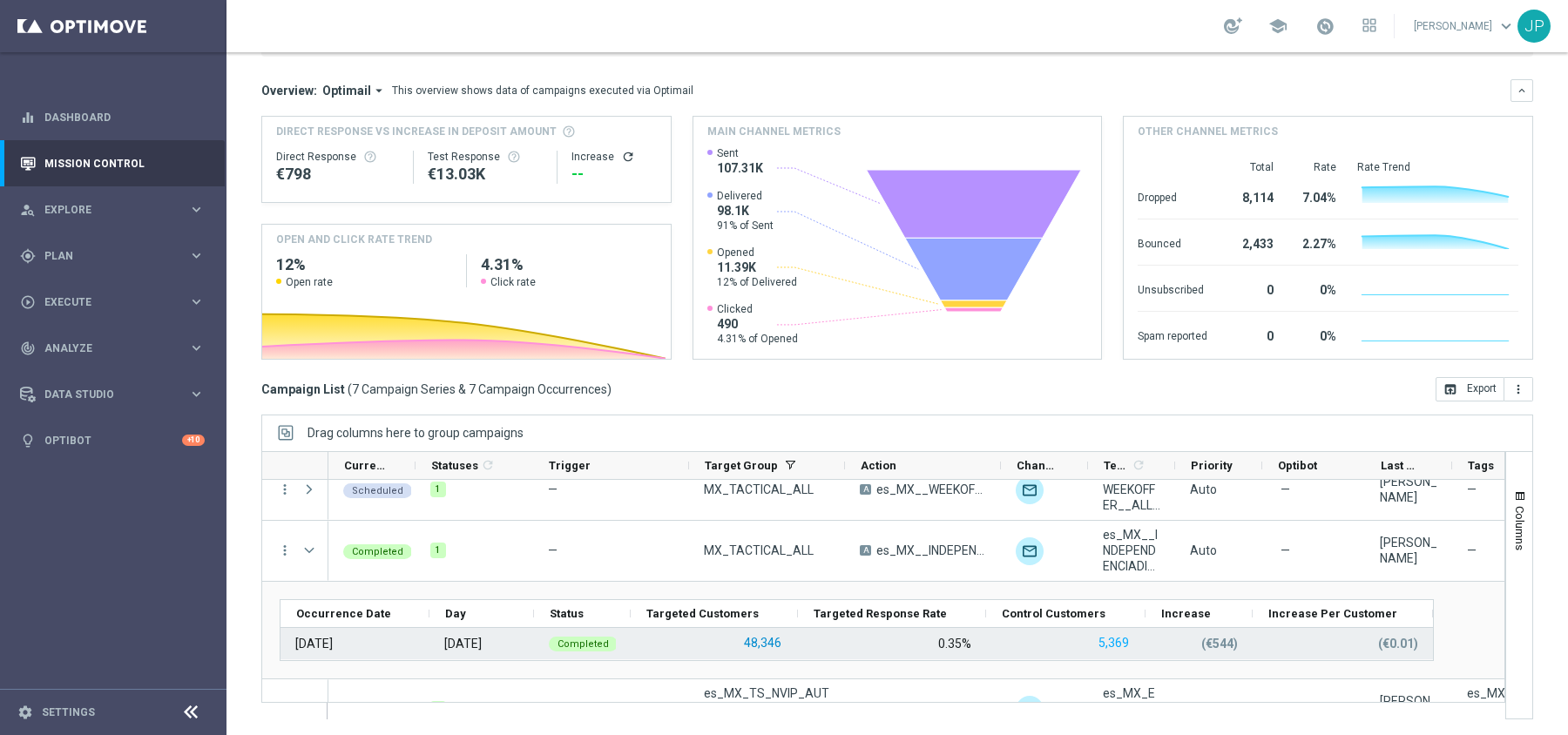
click at [755, 648] on button "48,346" at bounding box center [762, 643] width 41 height 22
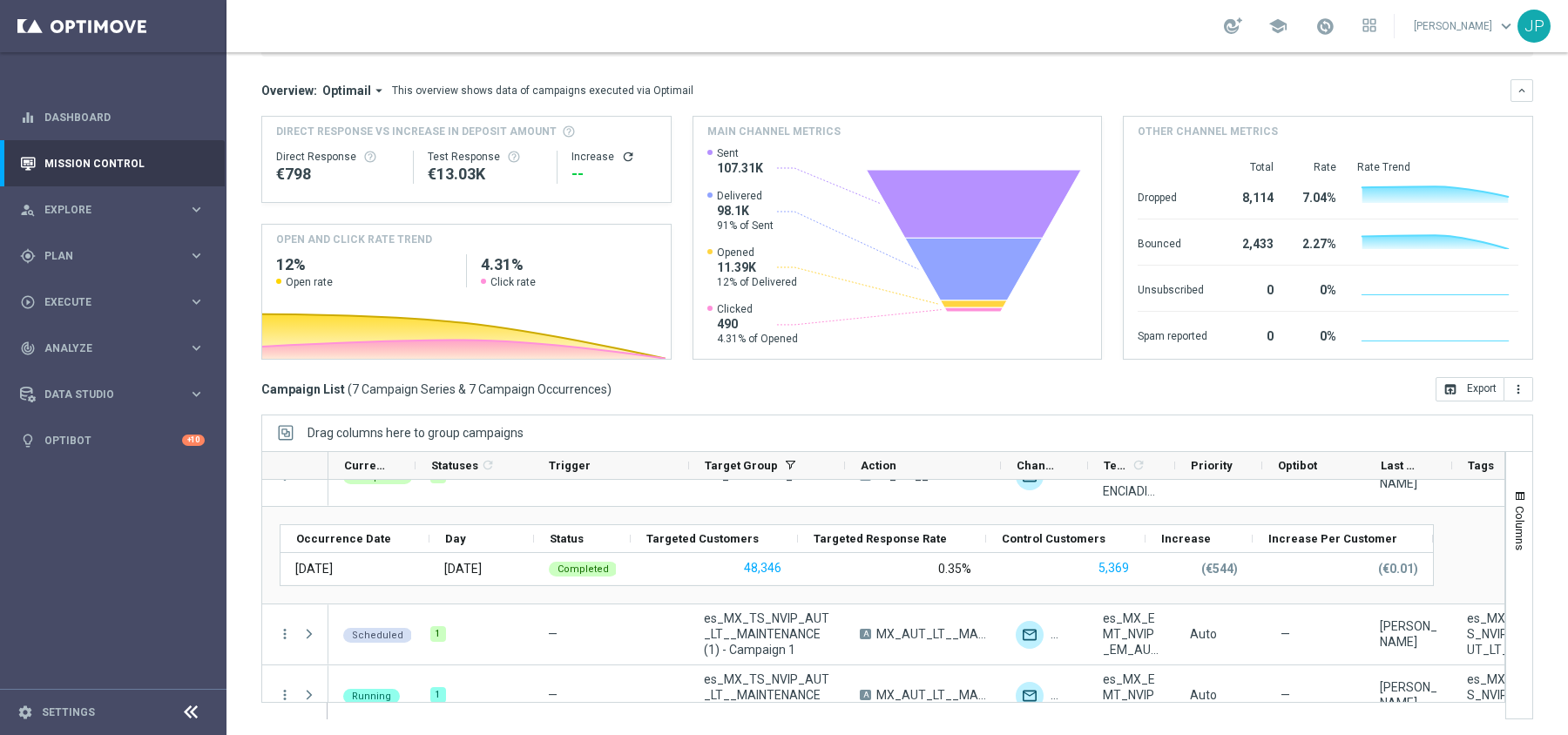
scroll to position [58, 0]
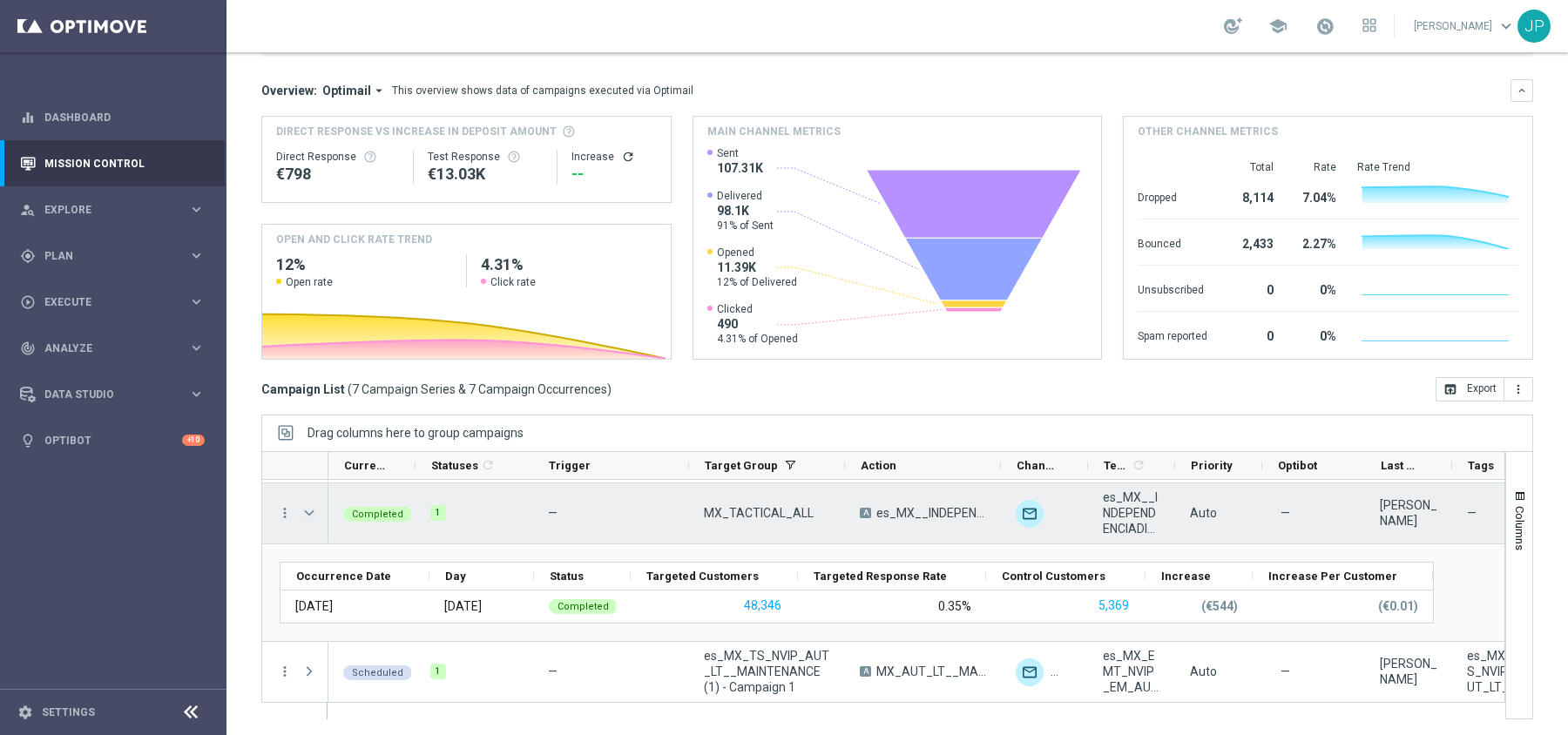
click at [305, 512] on span "Press SPACE to select this row." at bounding box center [310, 513] width 16 height 14
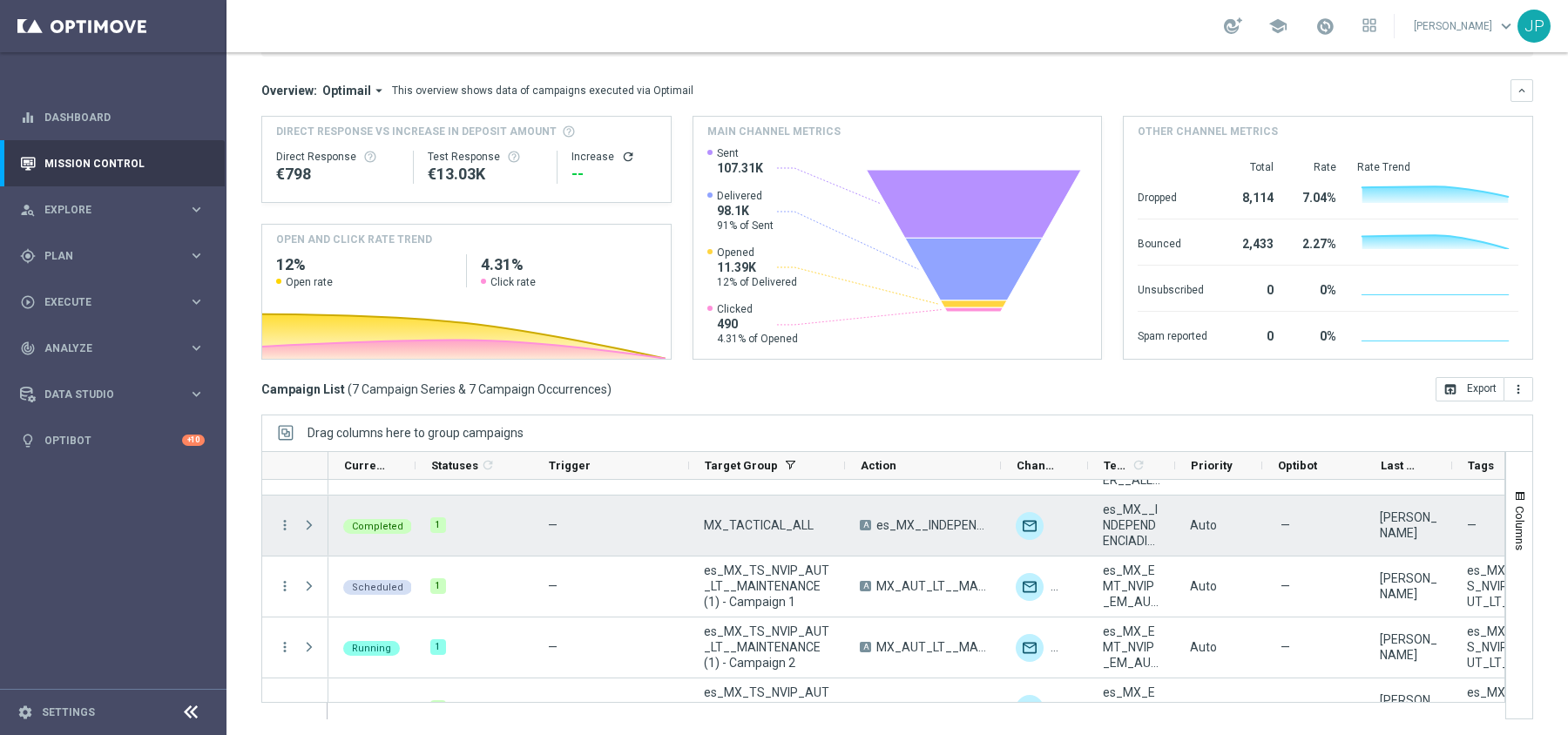
scroll to position [29, 0]
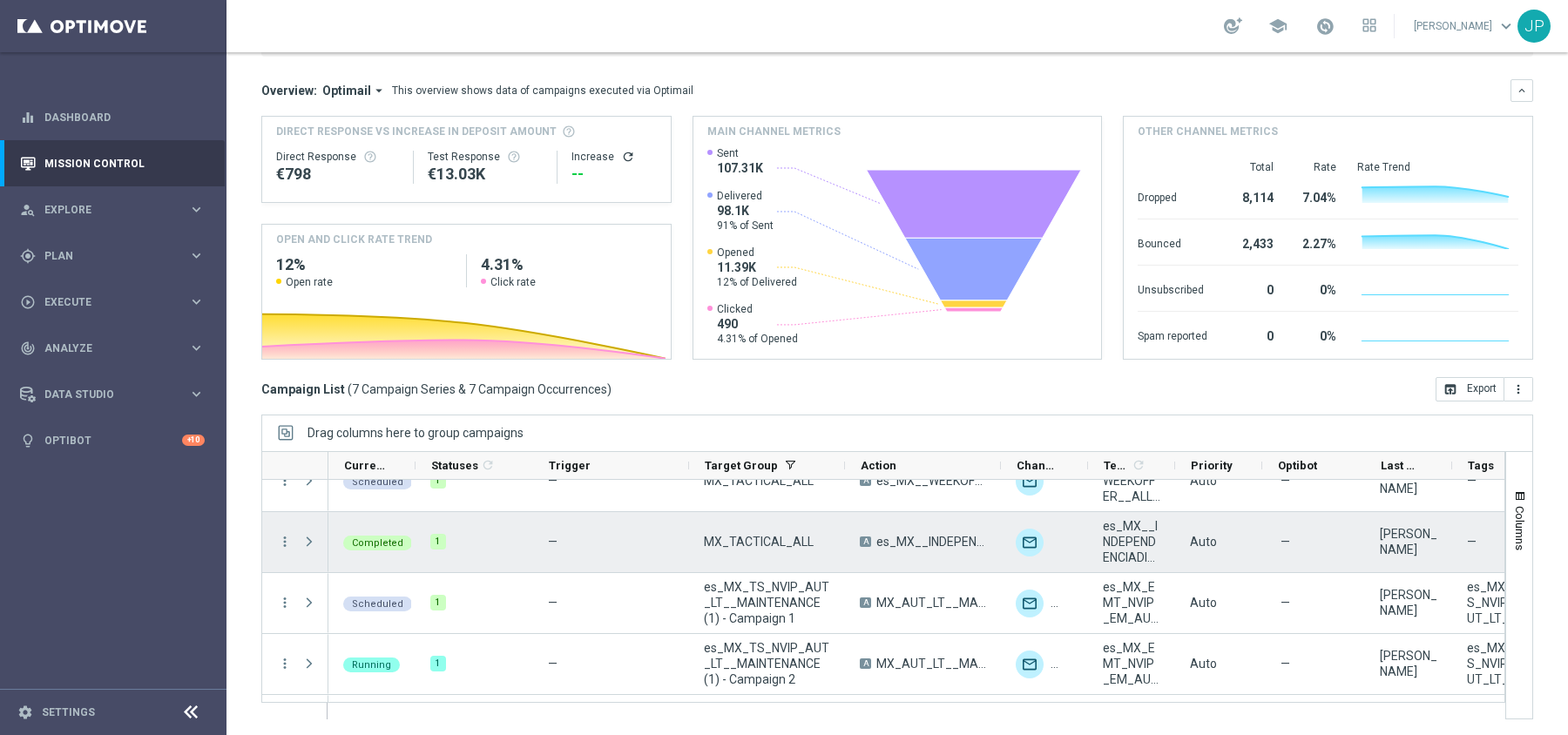
click at [1136, 534] on span "es_MX__INDEPENDENCIADIA__ALL_EMA_TAC_GM" at bounding box center [1131, 541] width 58 height 47
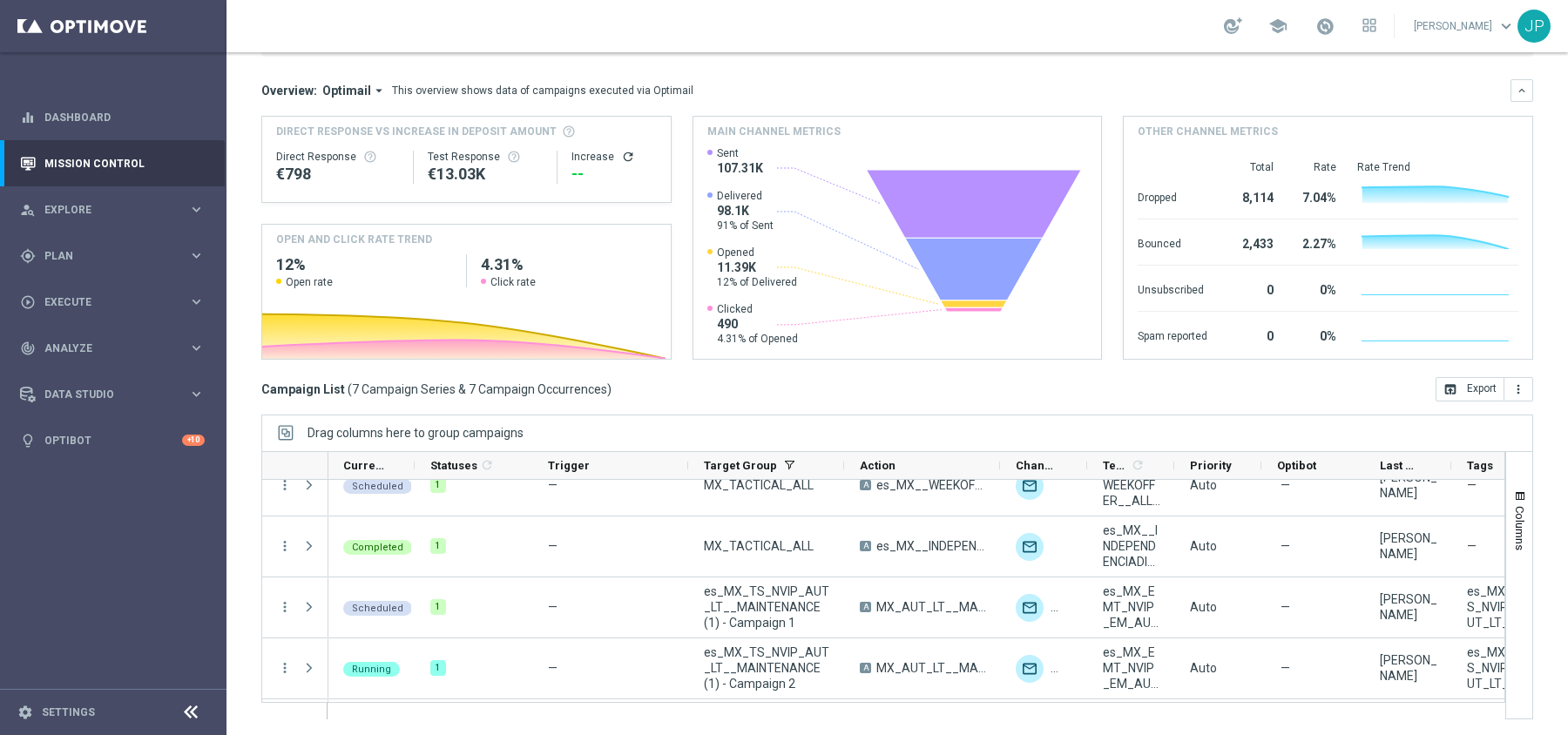
scroll to position [0, 0]
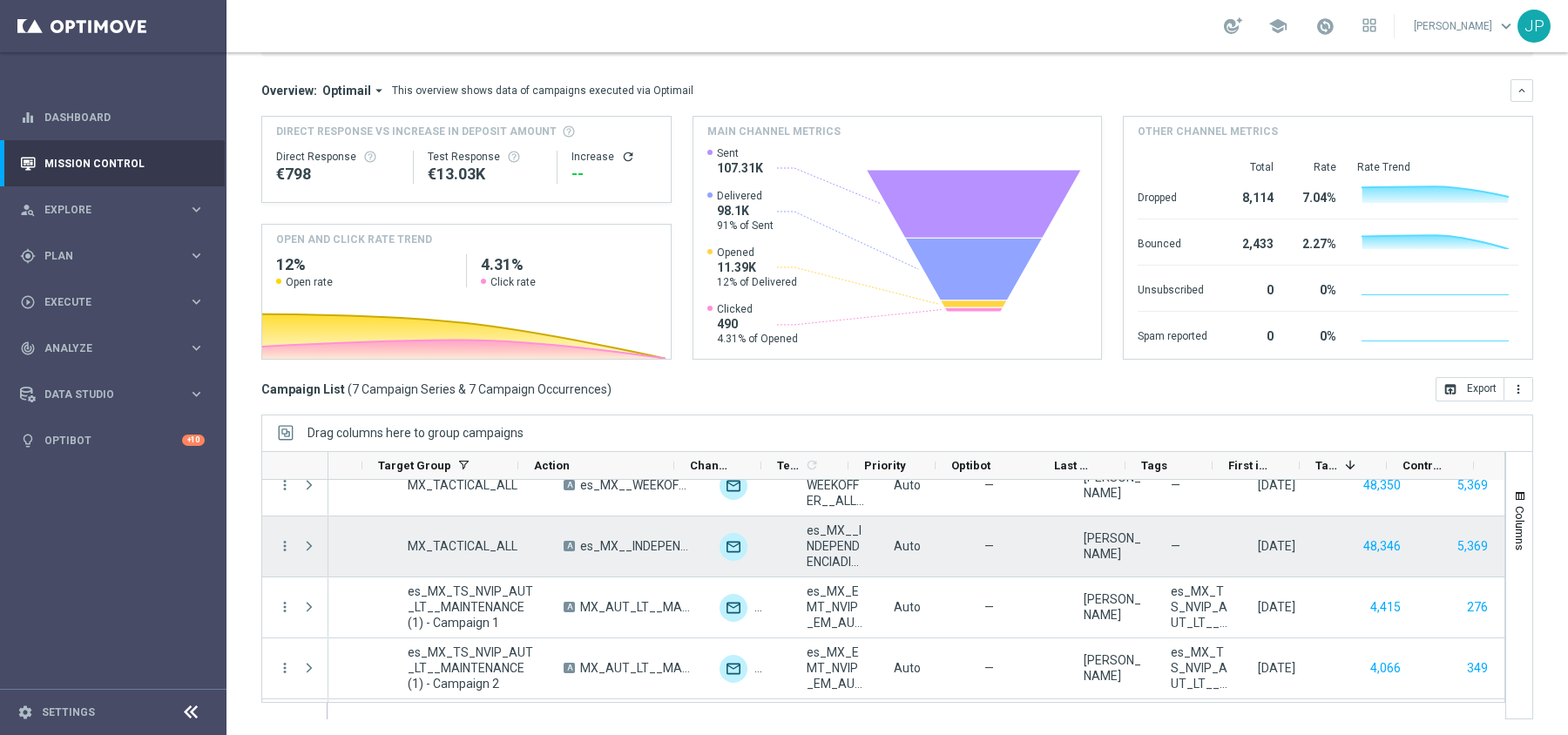
click at [1258, 547] on div "16 Sep 2025, Tuesday" at bounding box center [1276, 546] width 37 height 16
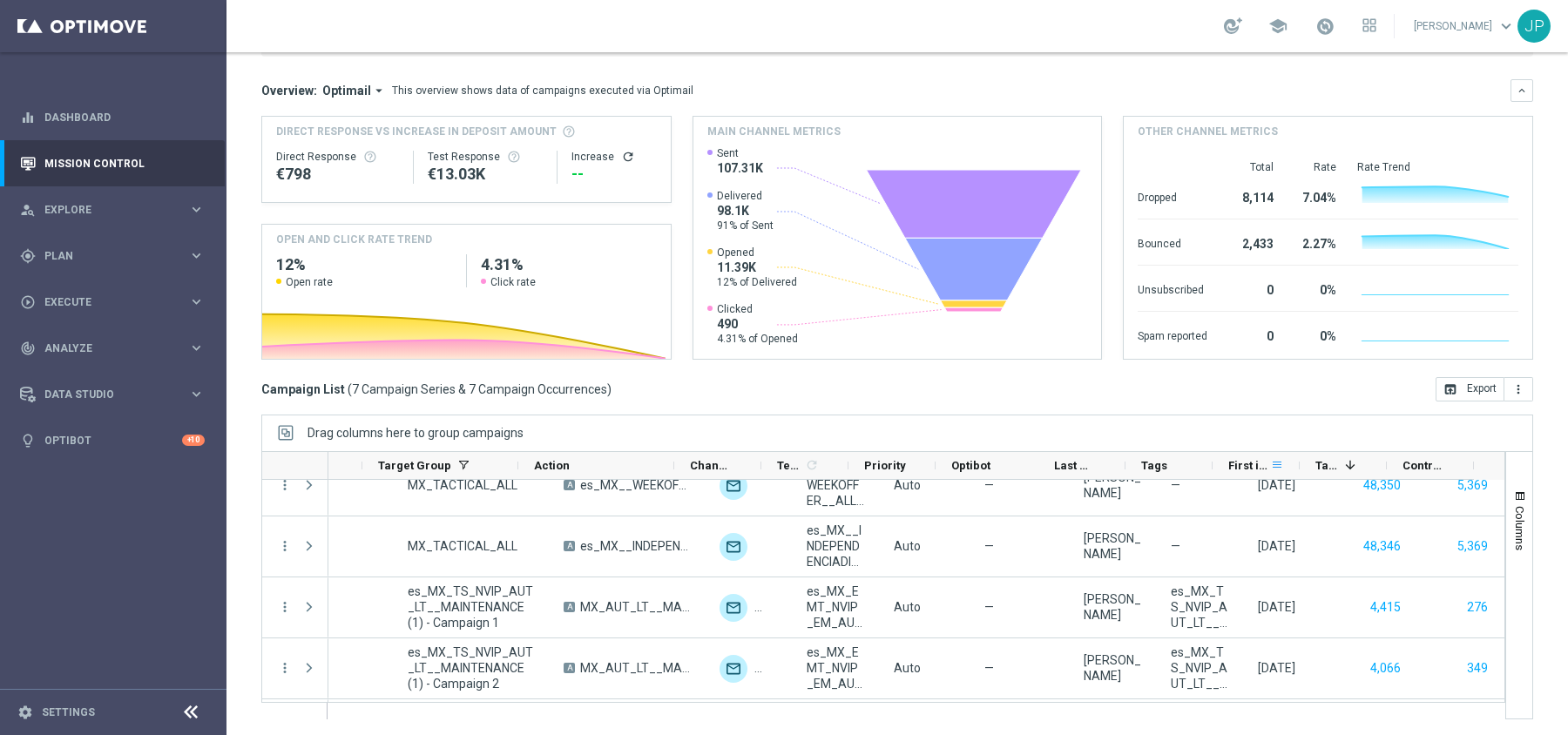
click at [1277, 460] on span at bounding box center [1277, 465] width 14 height 14
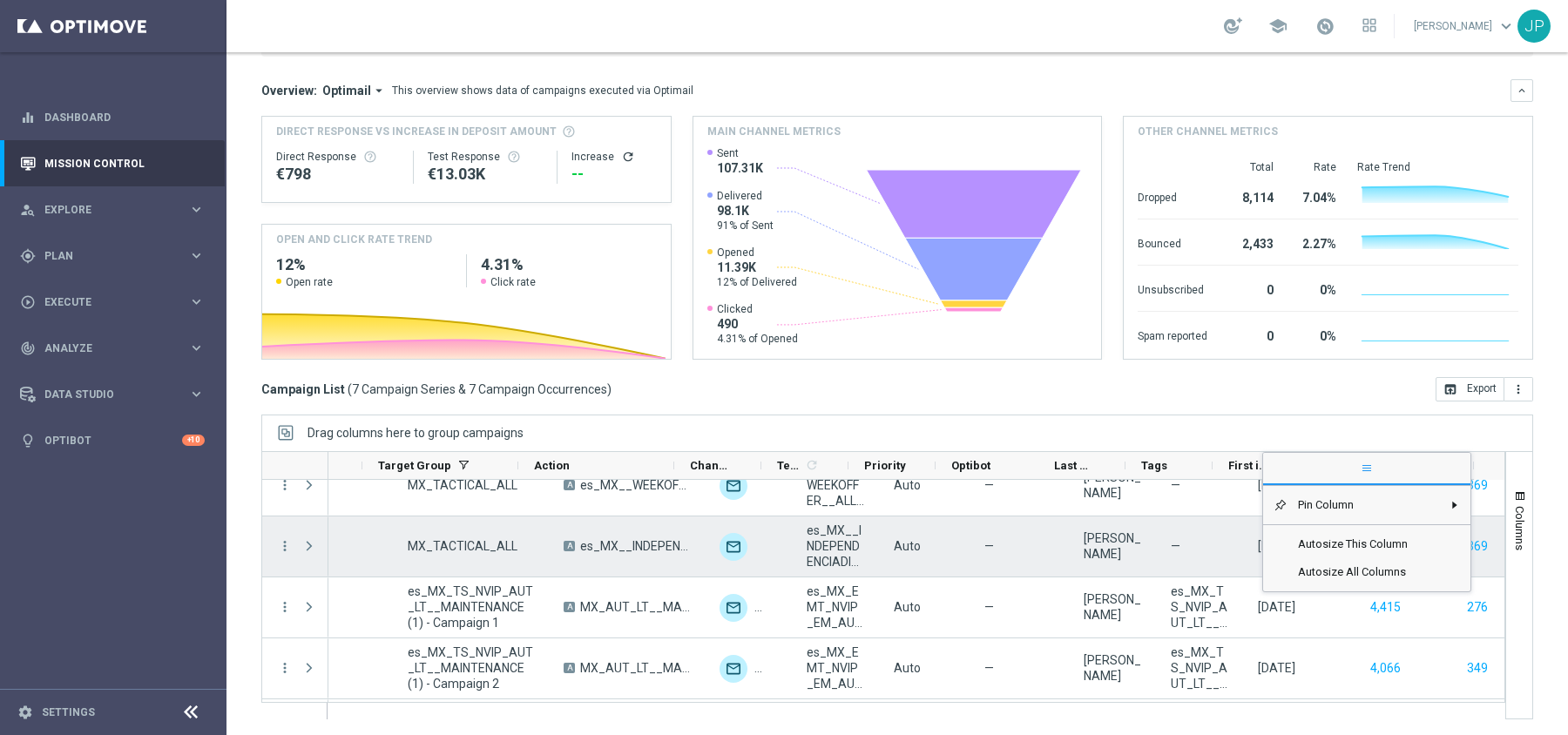
click at [1258, 545] on div "16 Sep 2025, Tuesday" at bounding box center [1276, 546] width 37 height 16
click at [1258, 551] on div "16 Sep 2025, Tuesday" at bounding box center [1276, 546] width 37 height 16
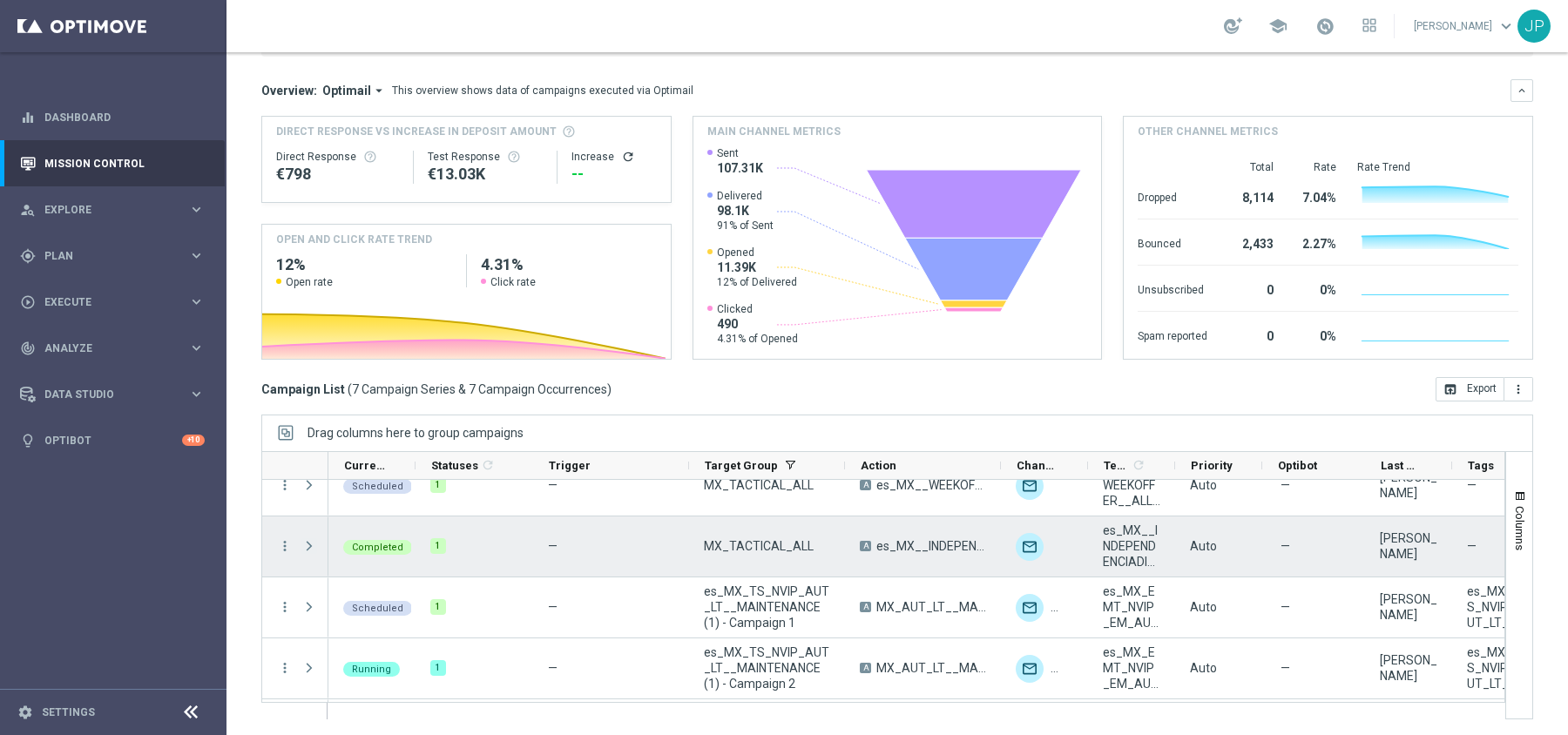
click at [308, 547] on span "Press SPACE to select this row." at bounding box center [310, 546] width 16 height 14
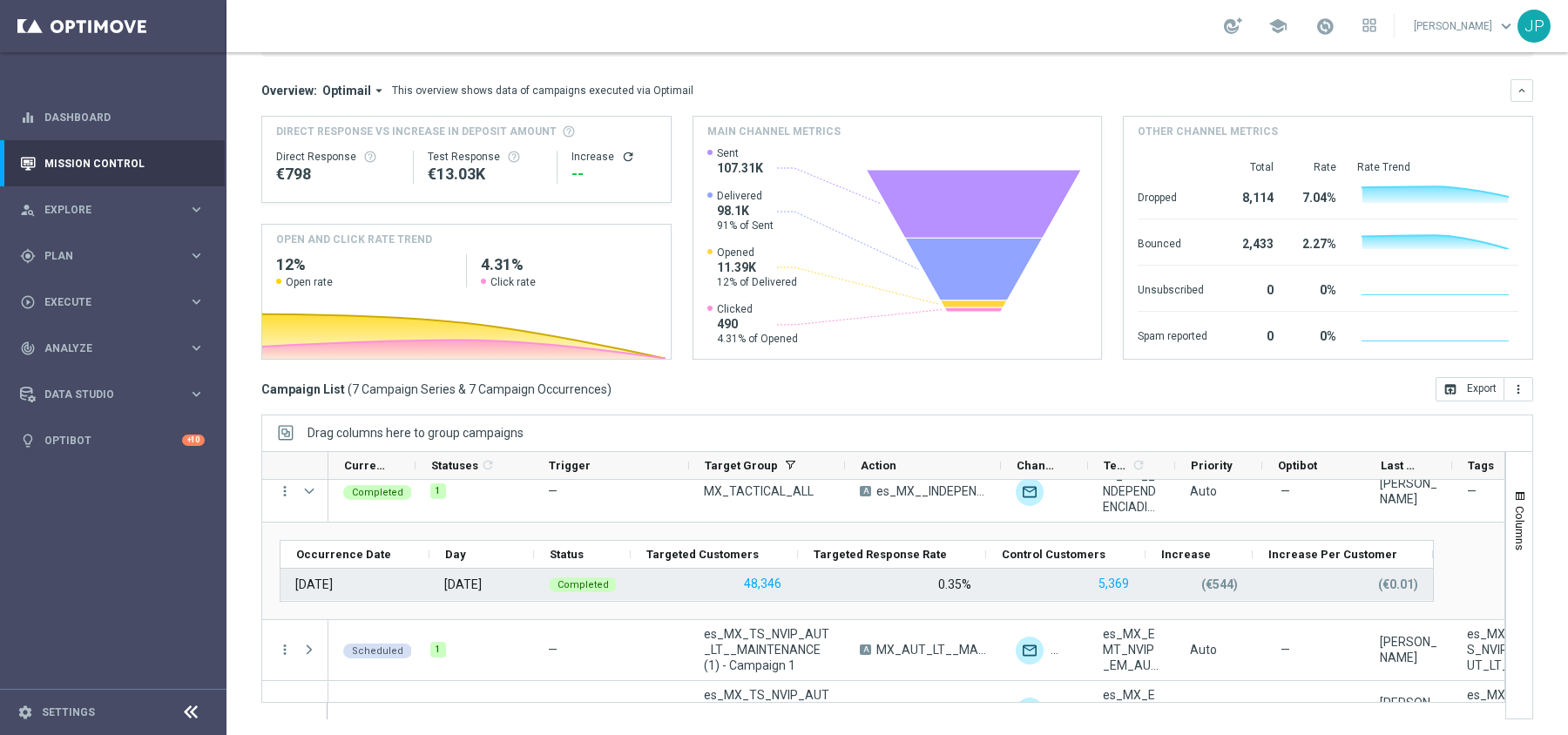
click at [333, 577] on div "16 Sep 2025" at bounding box center [314, 584] width 37 height 16
click at [1224, 578] on p "(€544)" at bounding box center [1219, 584] width 37 height 16
click at [590, 582] on span "Completed" at bounding box center [583, 584] width 51 height 11
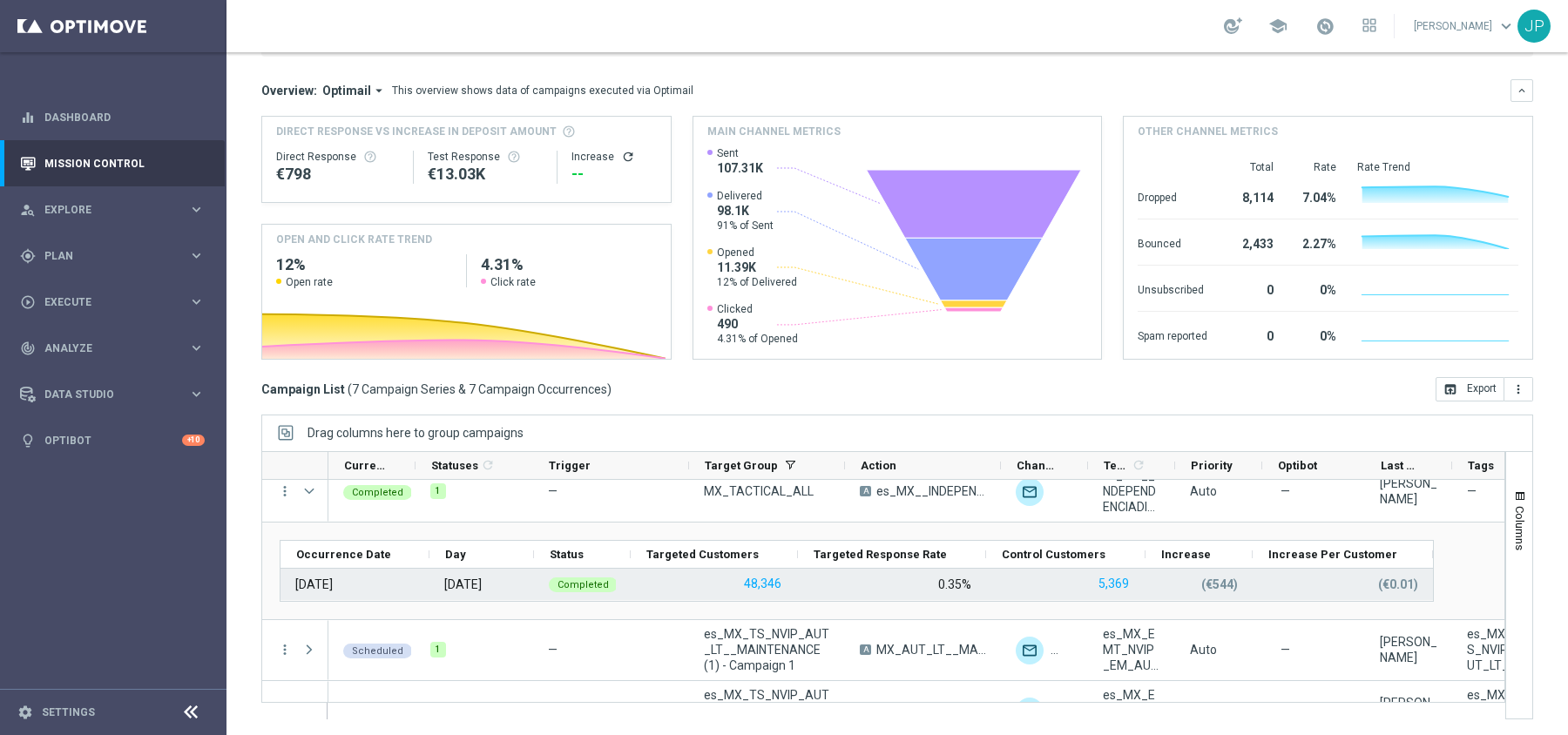
click at [579, 582] on span "Completed" at bounding box center [583, 584] width 51 height 11
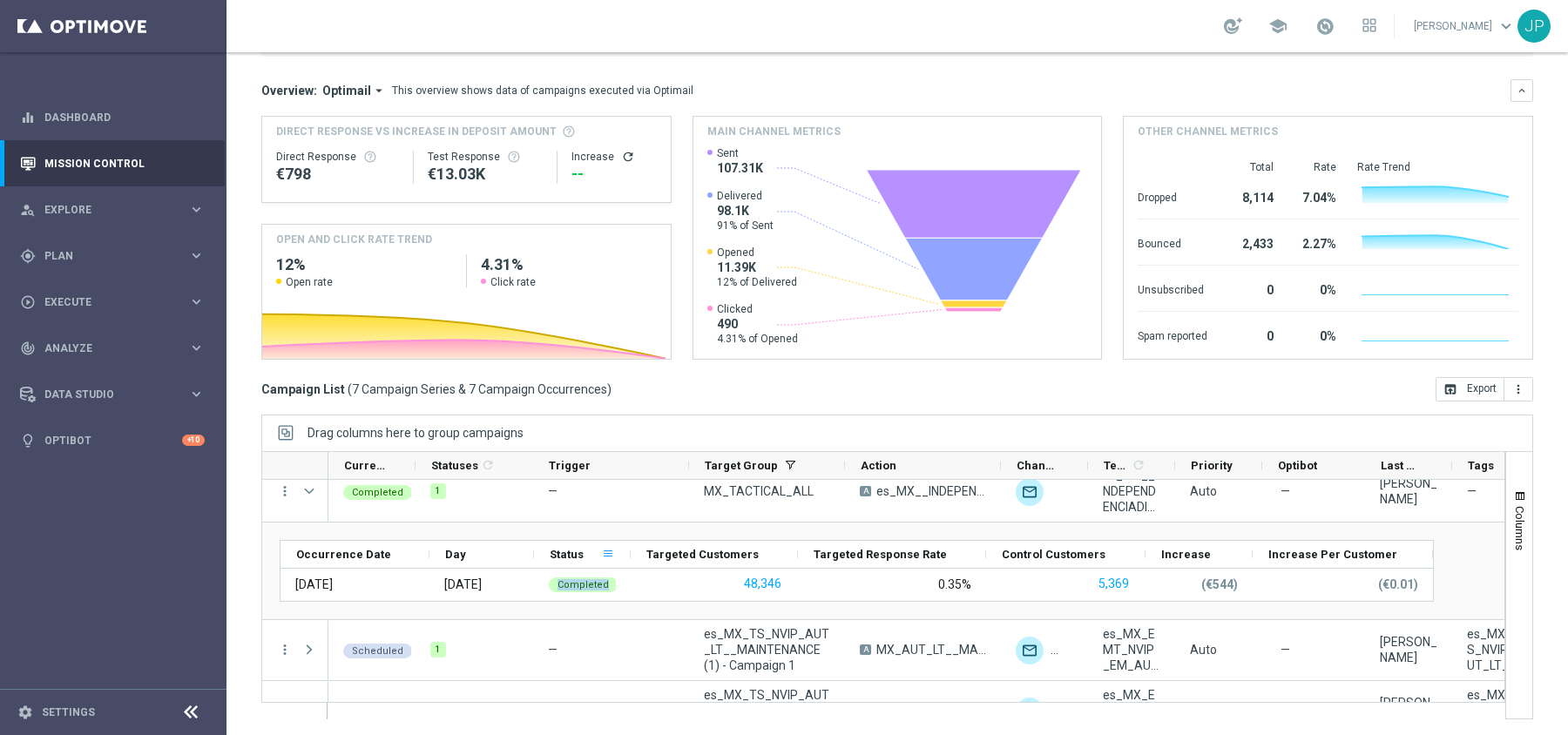
click at [606, 553] on span at bounding box center [608, 554] width 14 height 14
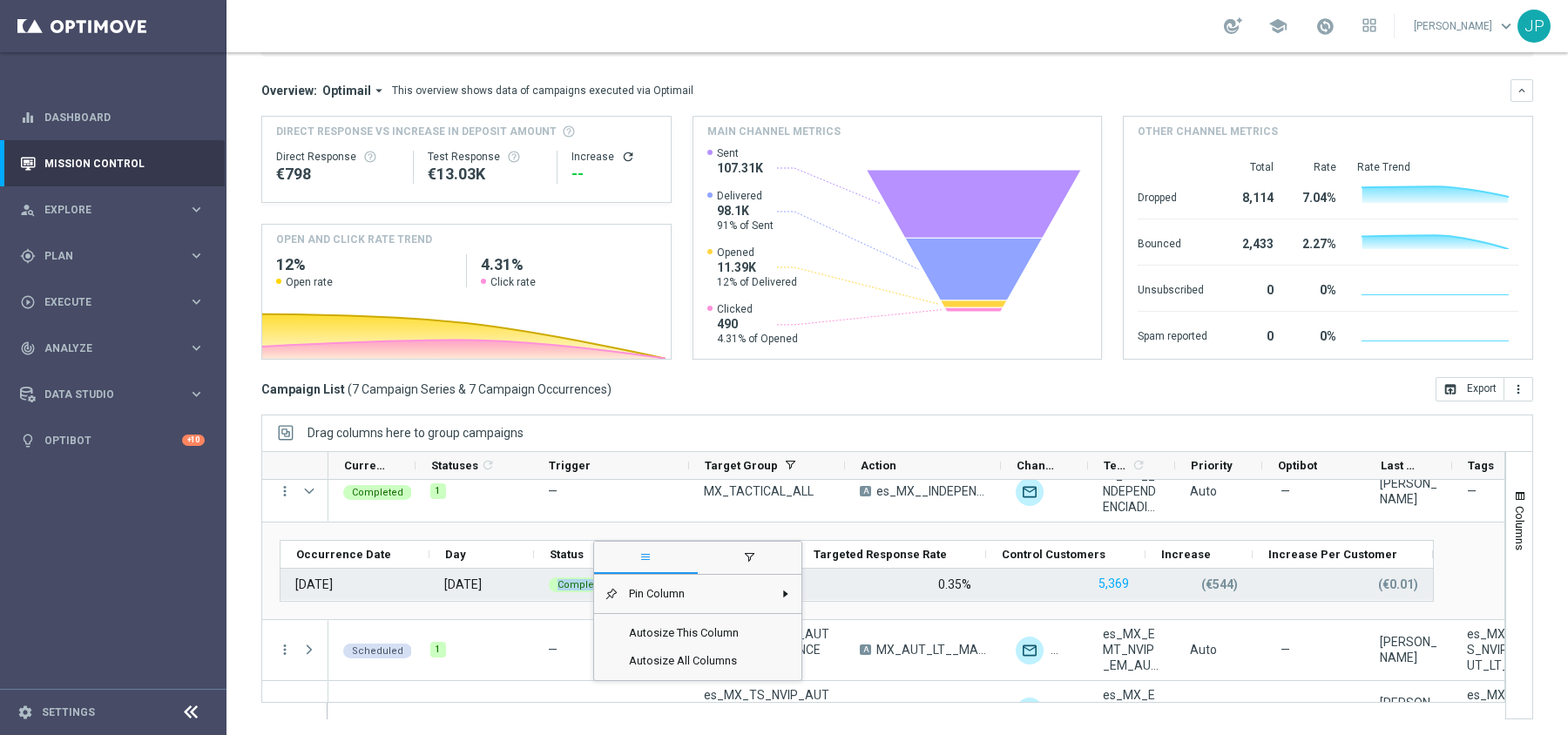
click at [934, 589] on div "0.35%" at bounding box center [892, 584] width 188 height 31
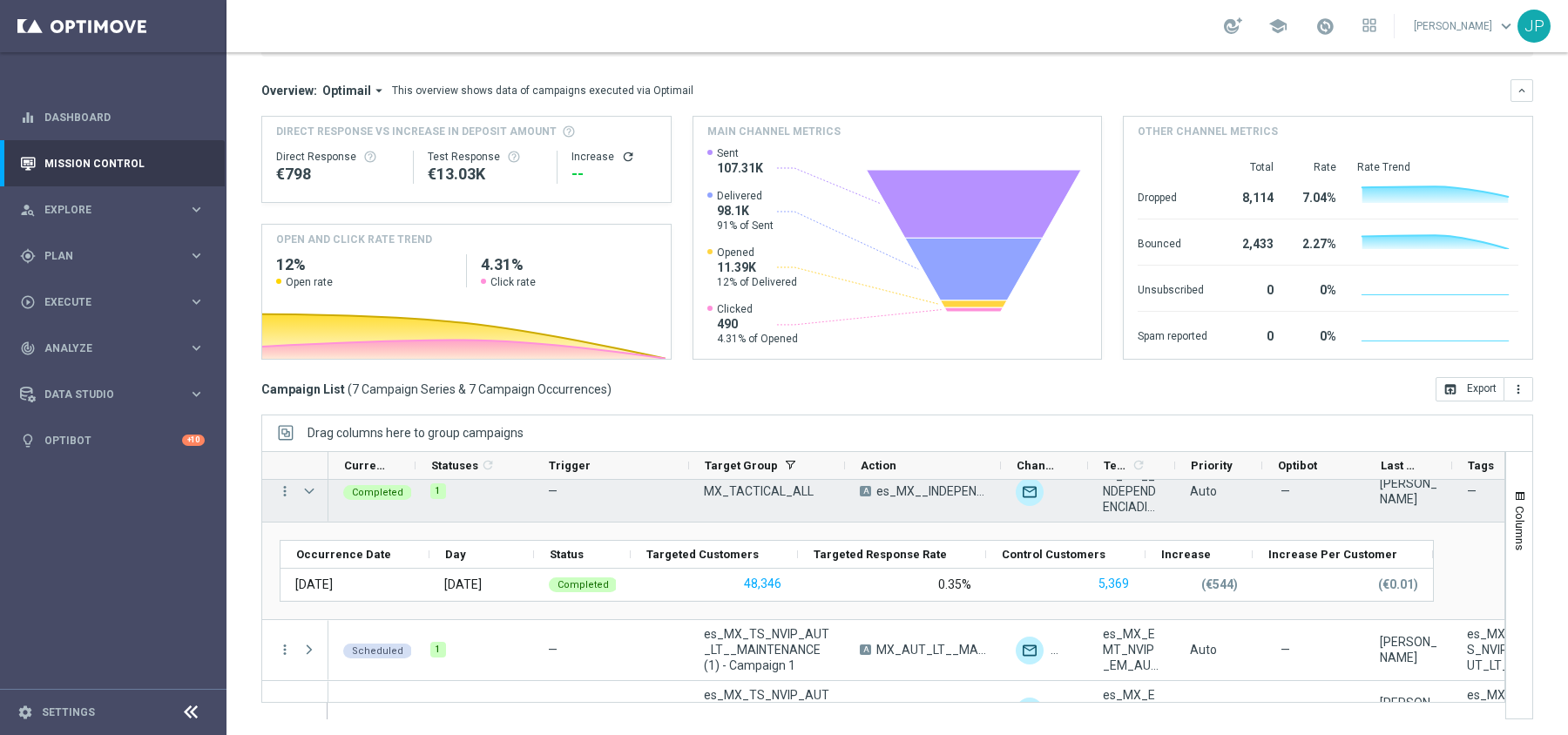
click at [304, 497] on span "Press SPACE to select this row." at bounding box center [311, 491] width 19 height 35
click at [307, 490] on span "Press SPACE to select this row." at bounding box center [310, 491] width 16 height 14
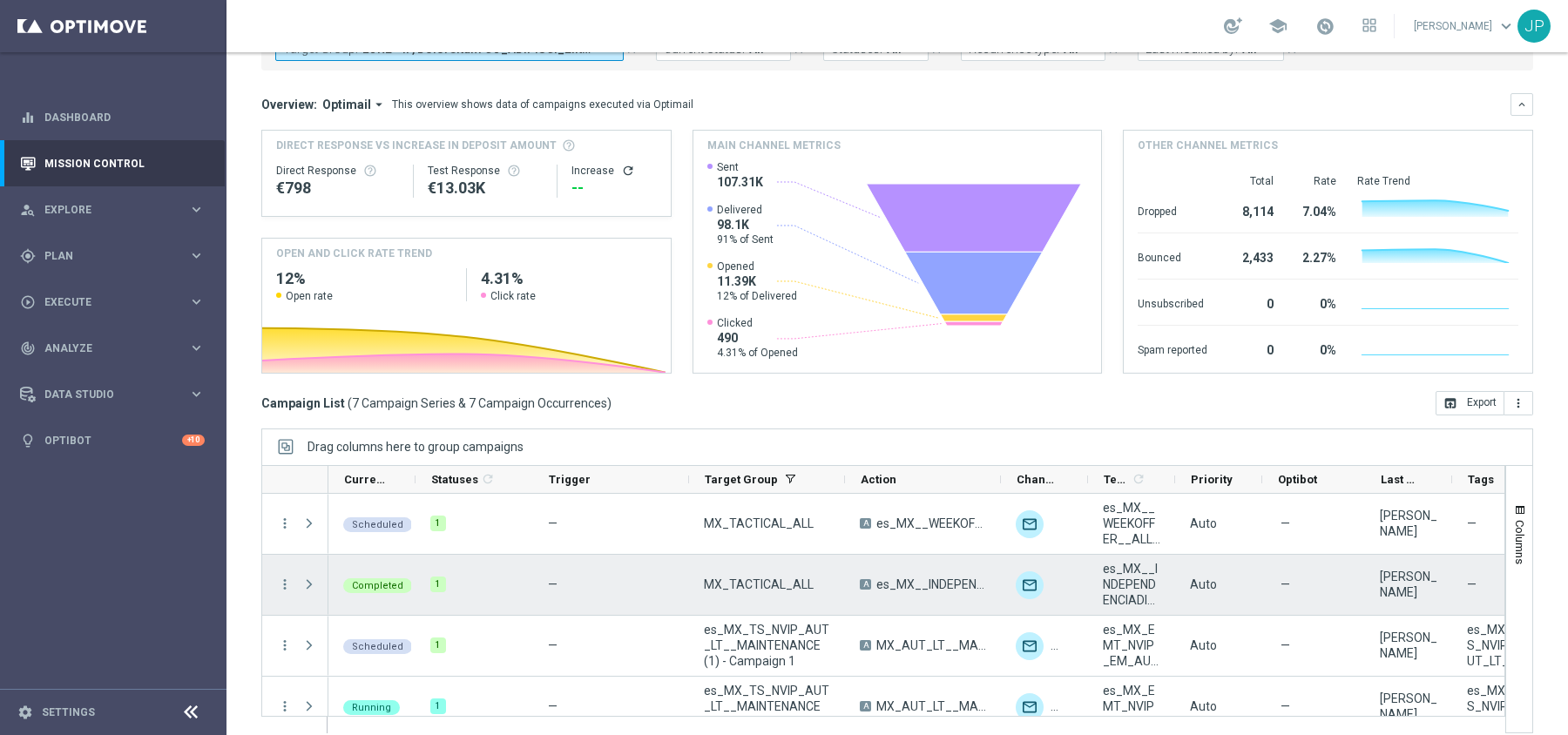
scroll to position [100, 0]
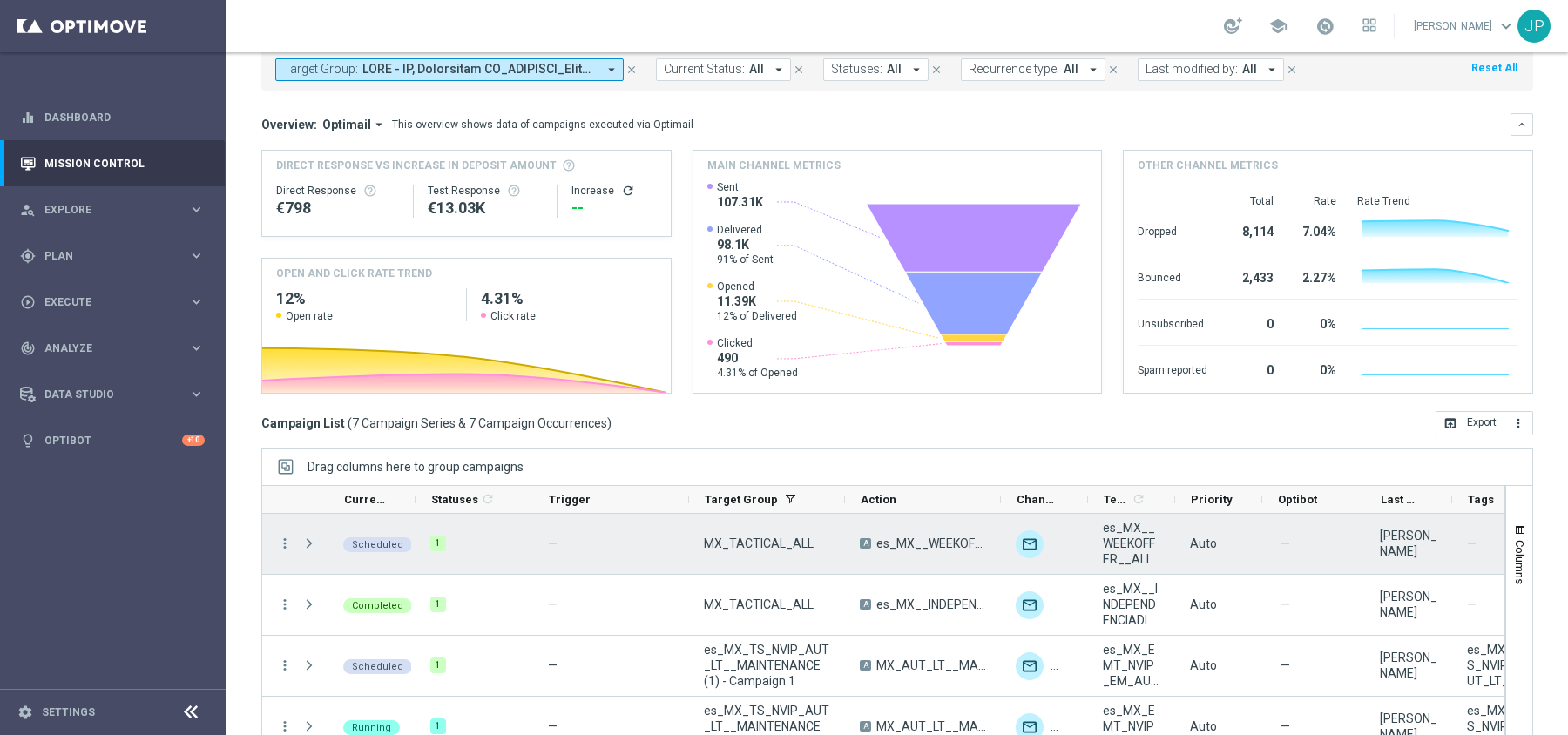
click at [1239, 544] on div "Auto" at bounding box center [1218, 543] width 87 height 60
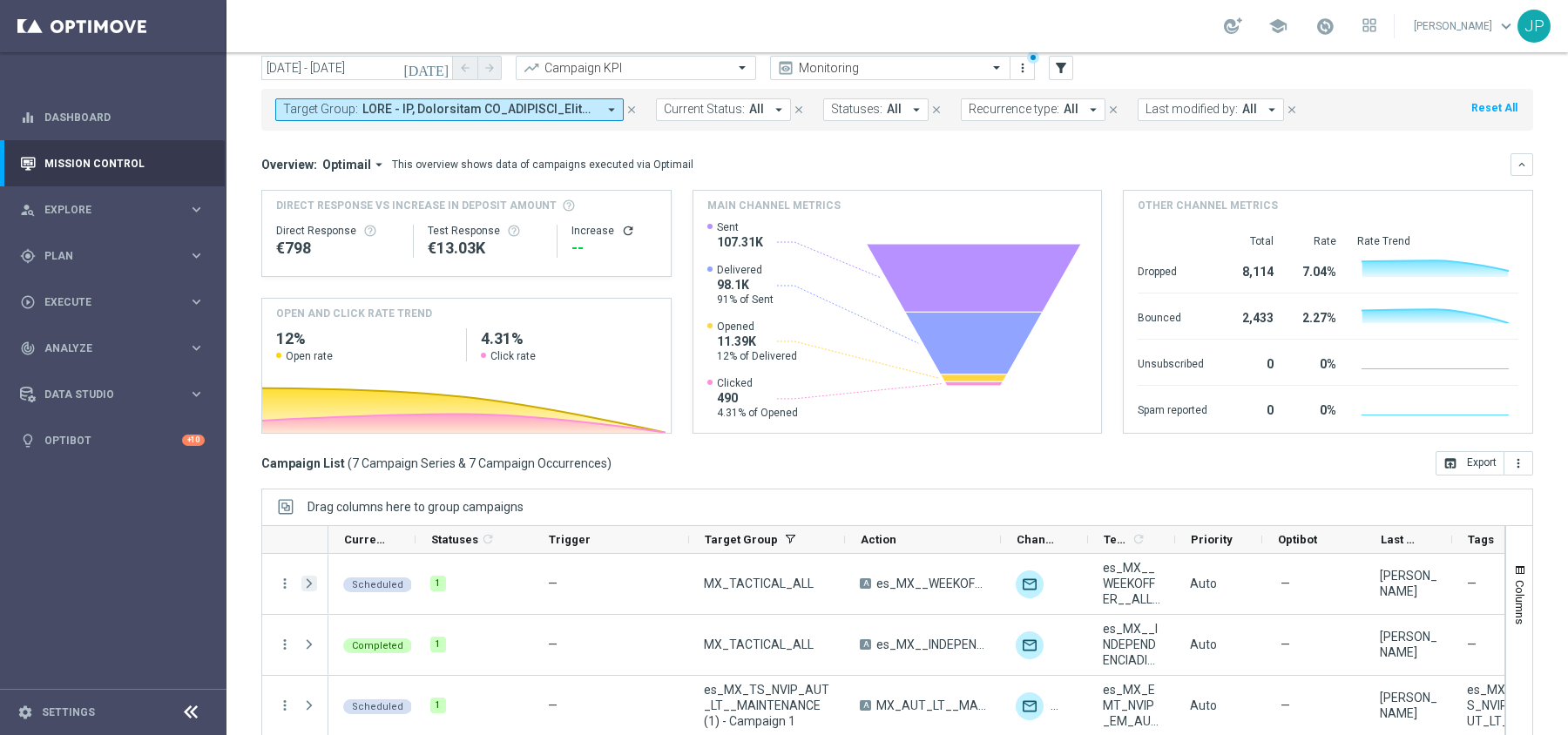
scroll to position [58, 0]
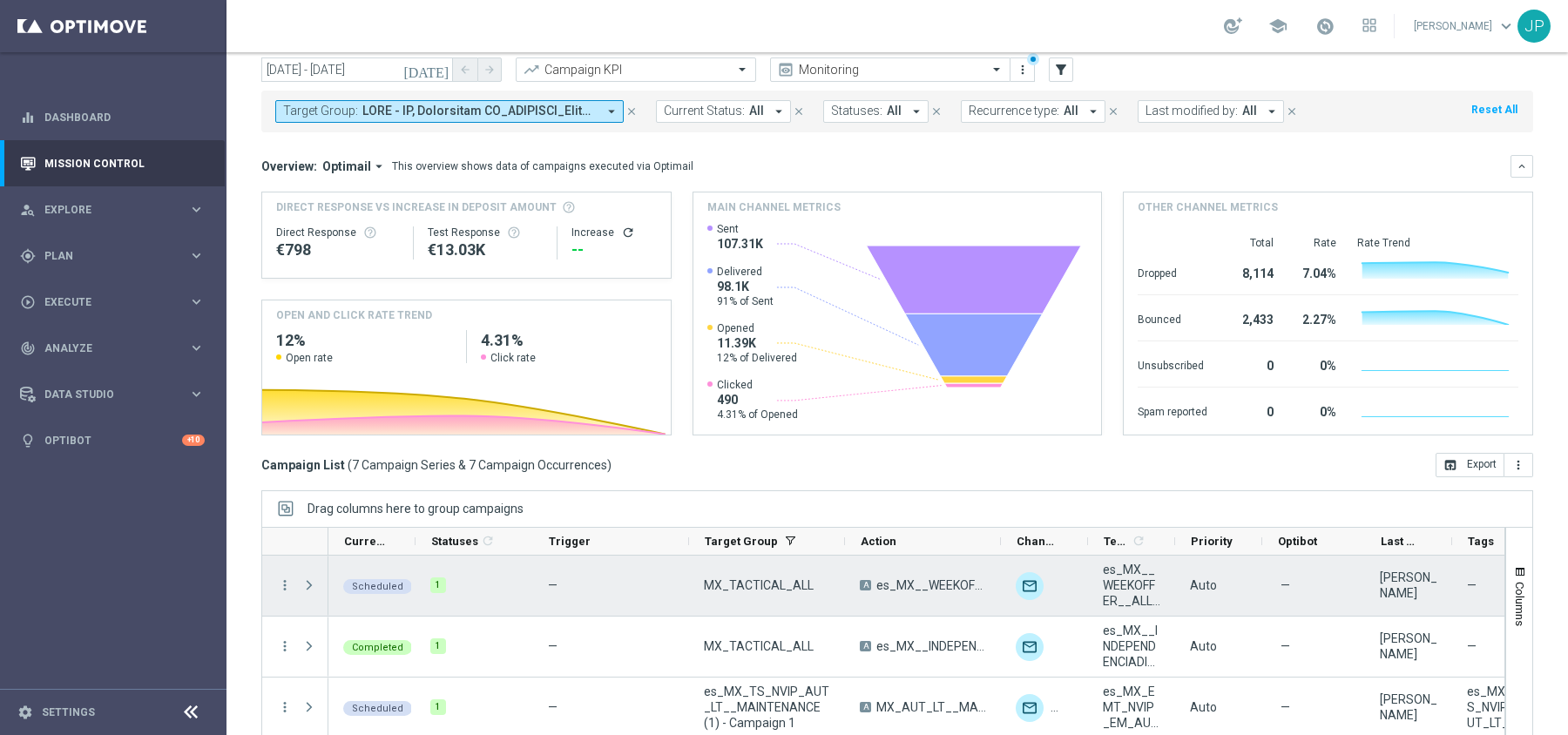
drag, startPoint x: 312, startPoint y: 582, endPoint x: 359, endPoint y: 601, distance: 50.7
click at [312, 583] on span "Press SPACE to select this row." at bounding box center [310, 585] width 16 height 14
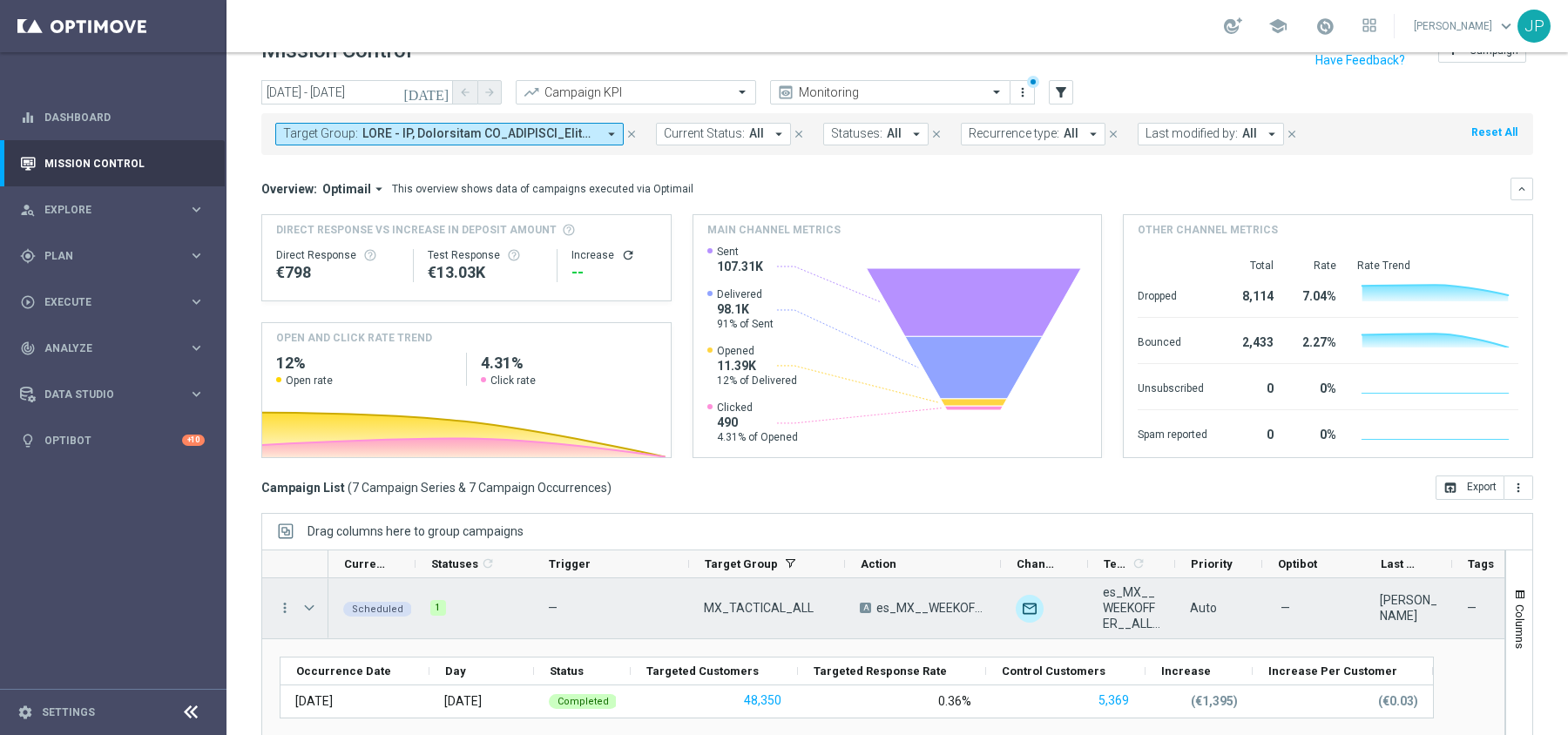
scroll to position [24, 0]
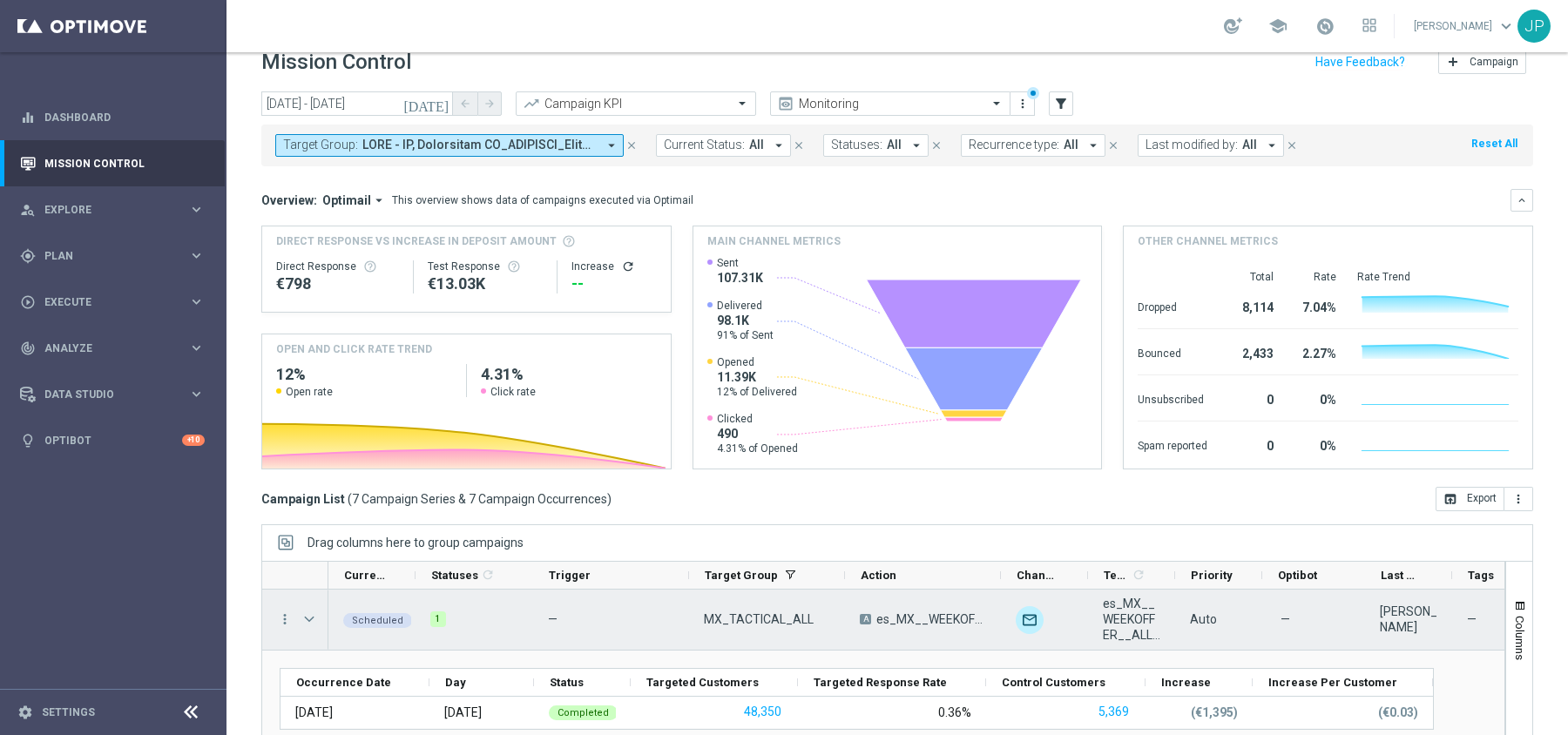
click at [310, 615] on span "Press SPACE to select this row." at bounding box center [310, 619] width 16 height 14
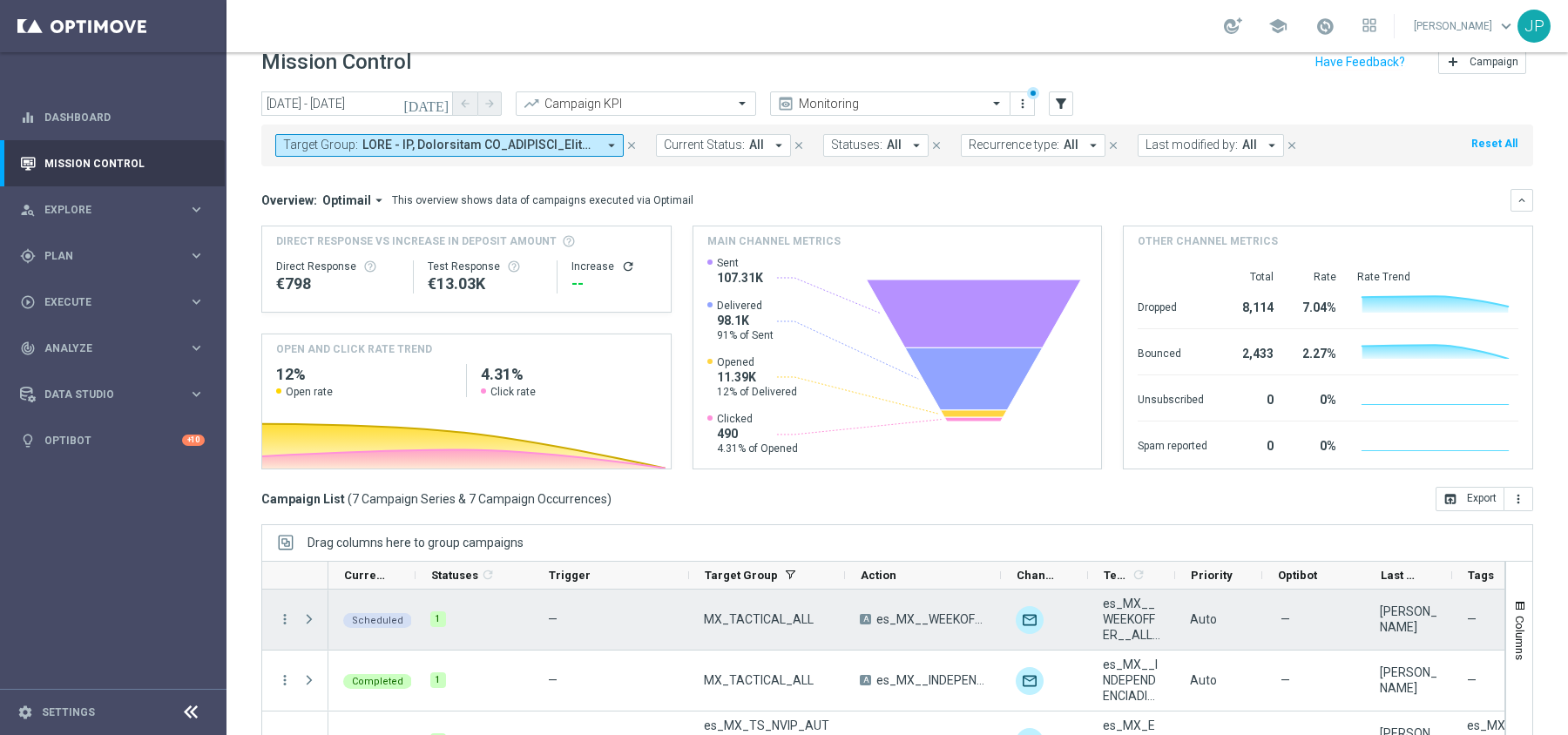
click at [310, 616] on span "Press SPACE to select this row." at bounding box center [310, 619] width 16 height 14
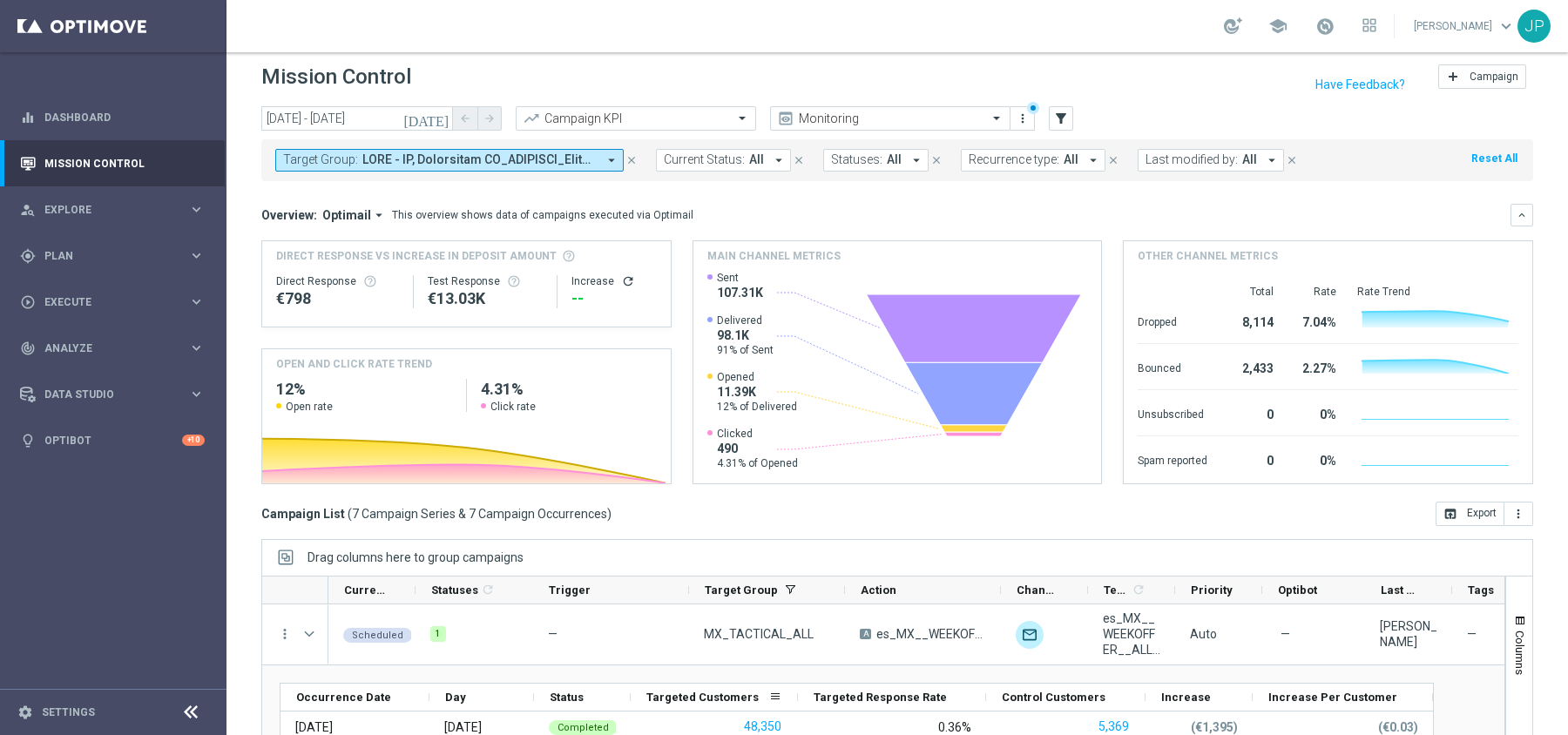
scroll to position [0, 0]
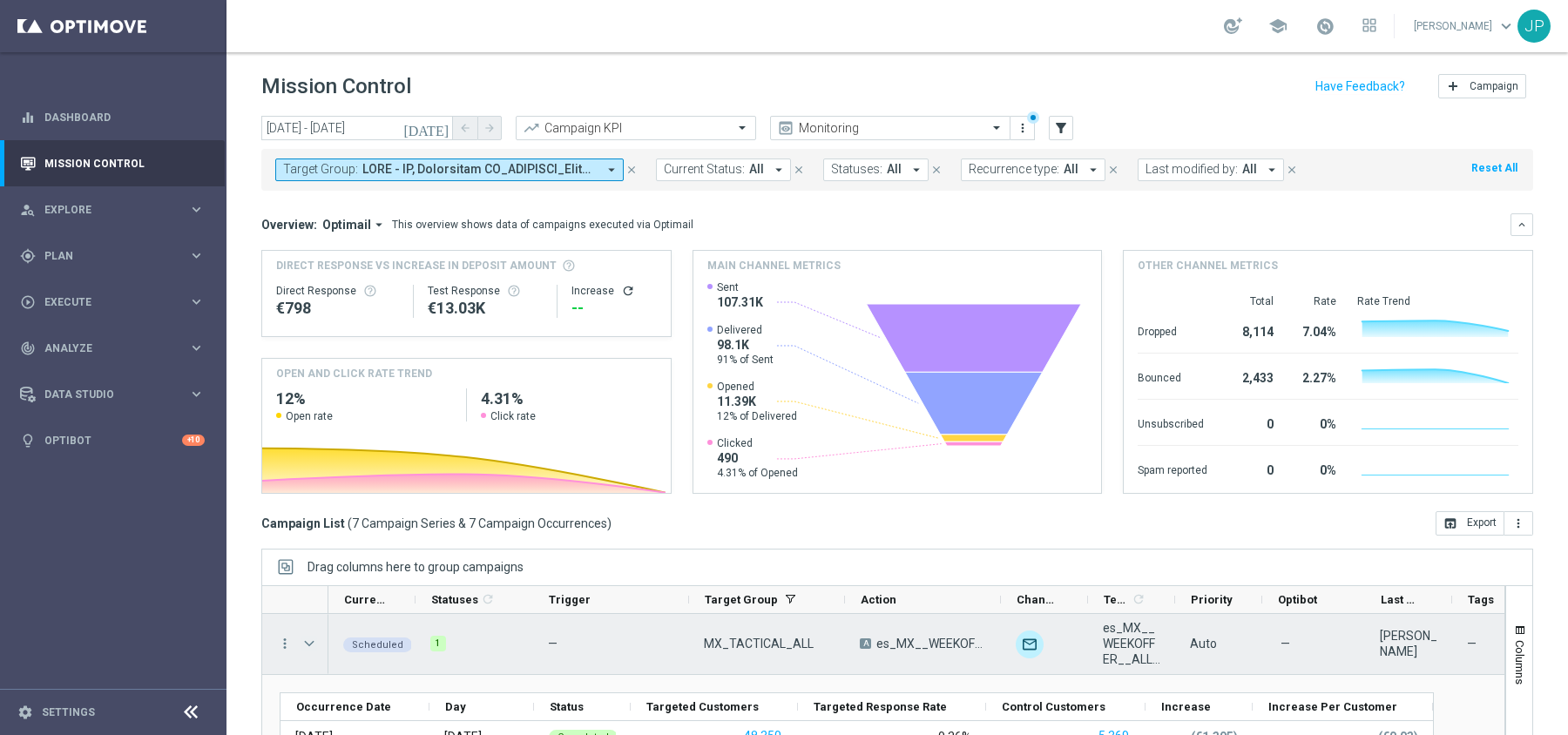
click at [314, 643] on span "Press SPACE to select this row." at bounding box center [310, 643] width 16 height 14
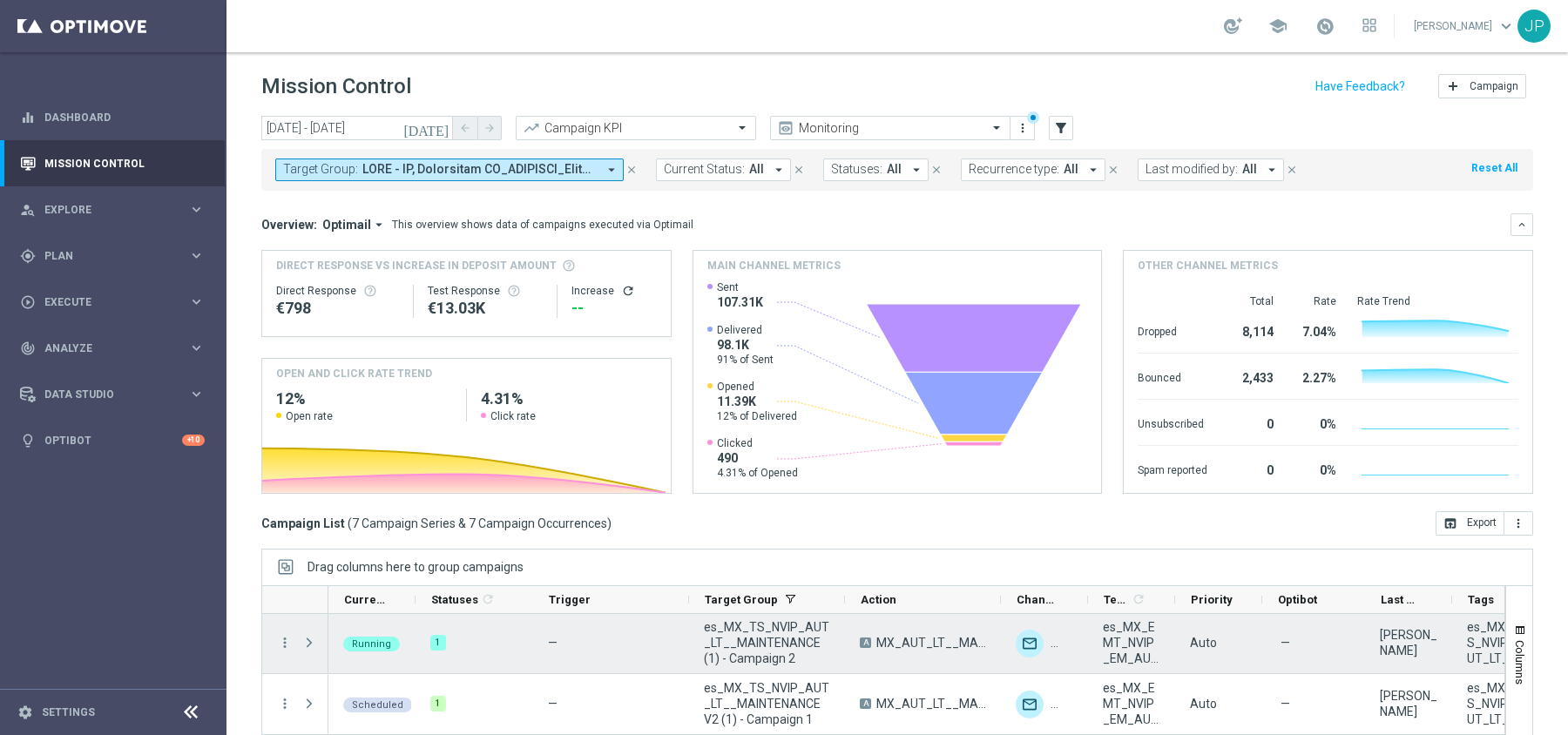
scroll to position [167, 0]
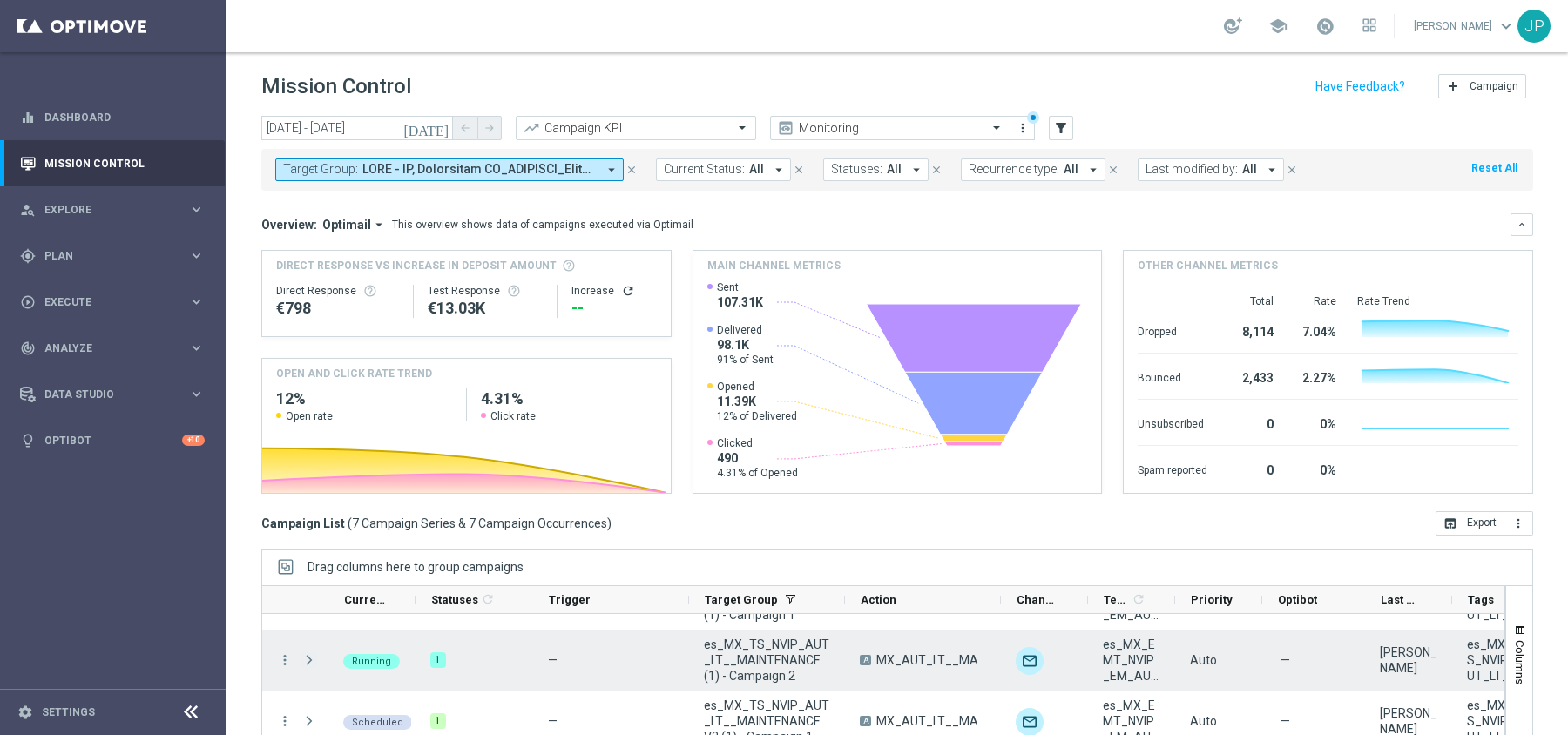
click at [312, 658] on span at bounding box center [310, 660] width 16 height 14
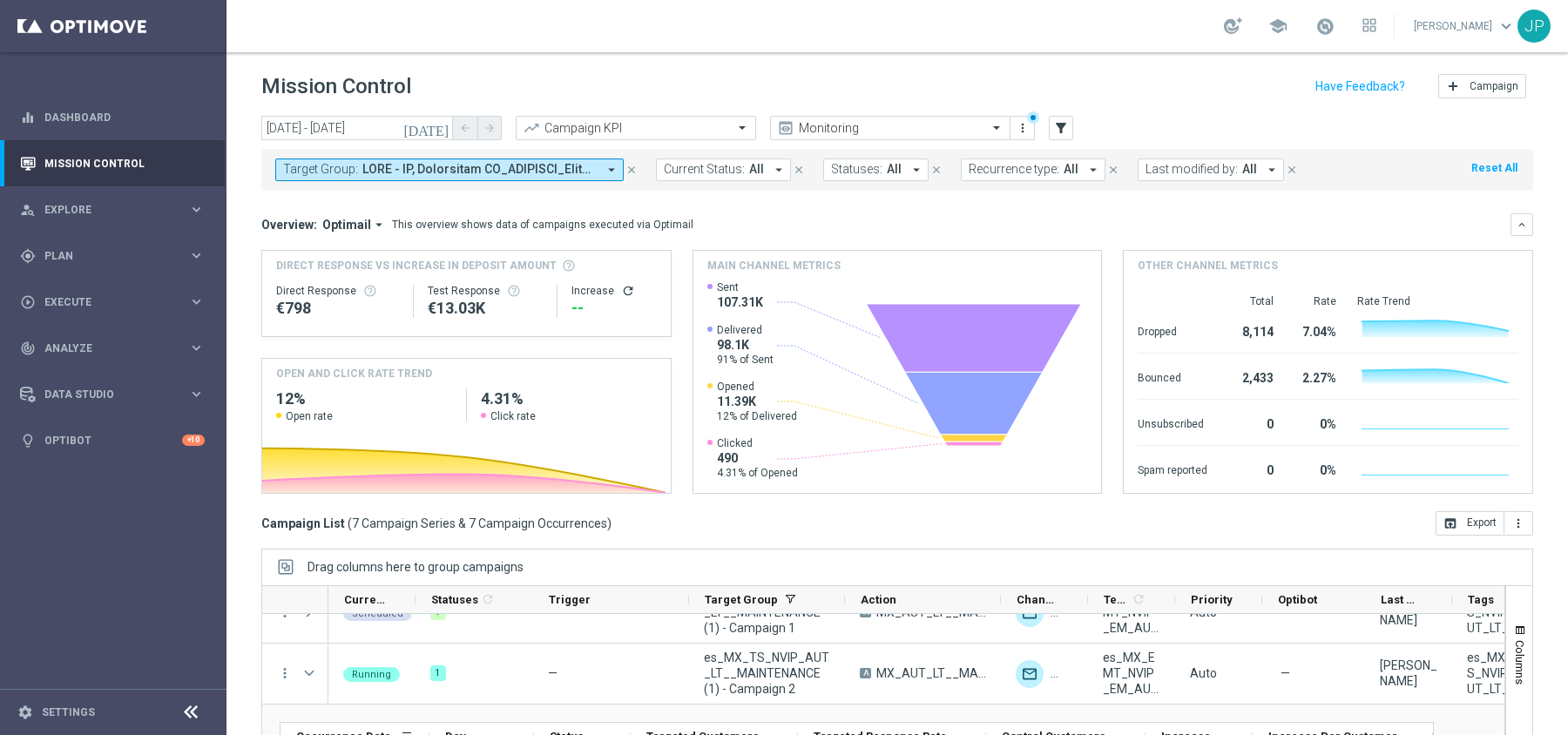
scroll to position [119, 0]
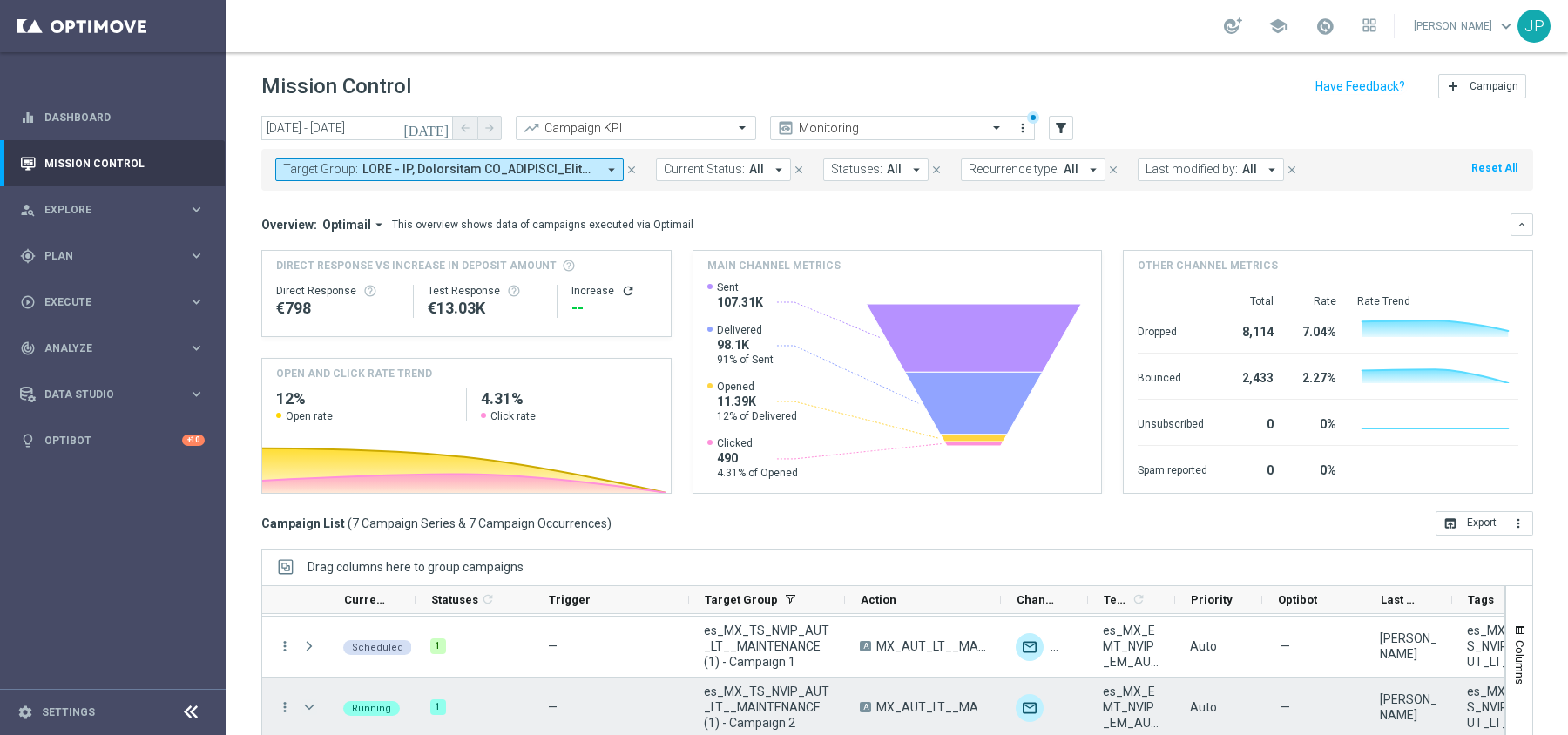
click at [314, 703] on span at bounding box center [310, 707] width 16 height 14
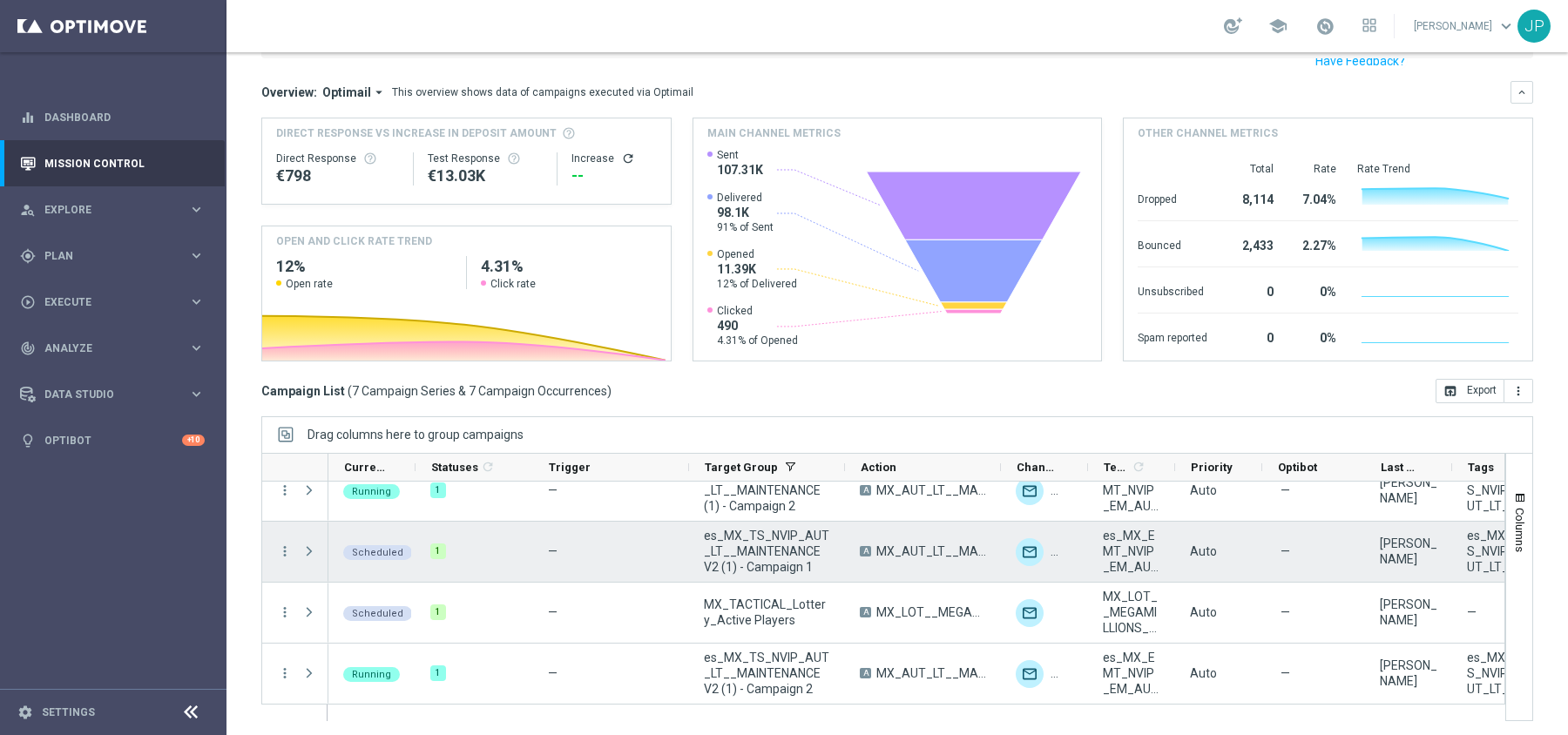
scroll to position [134, 0]
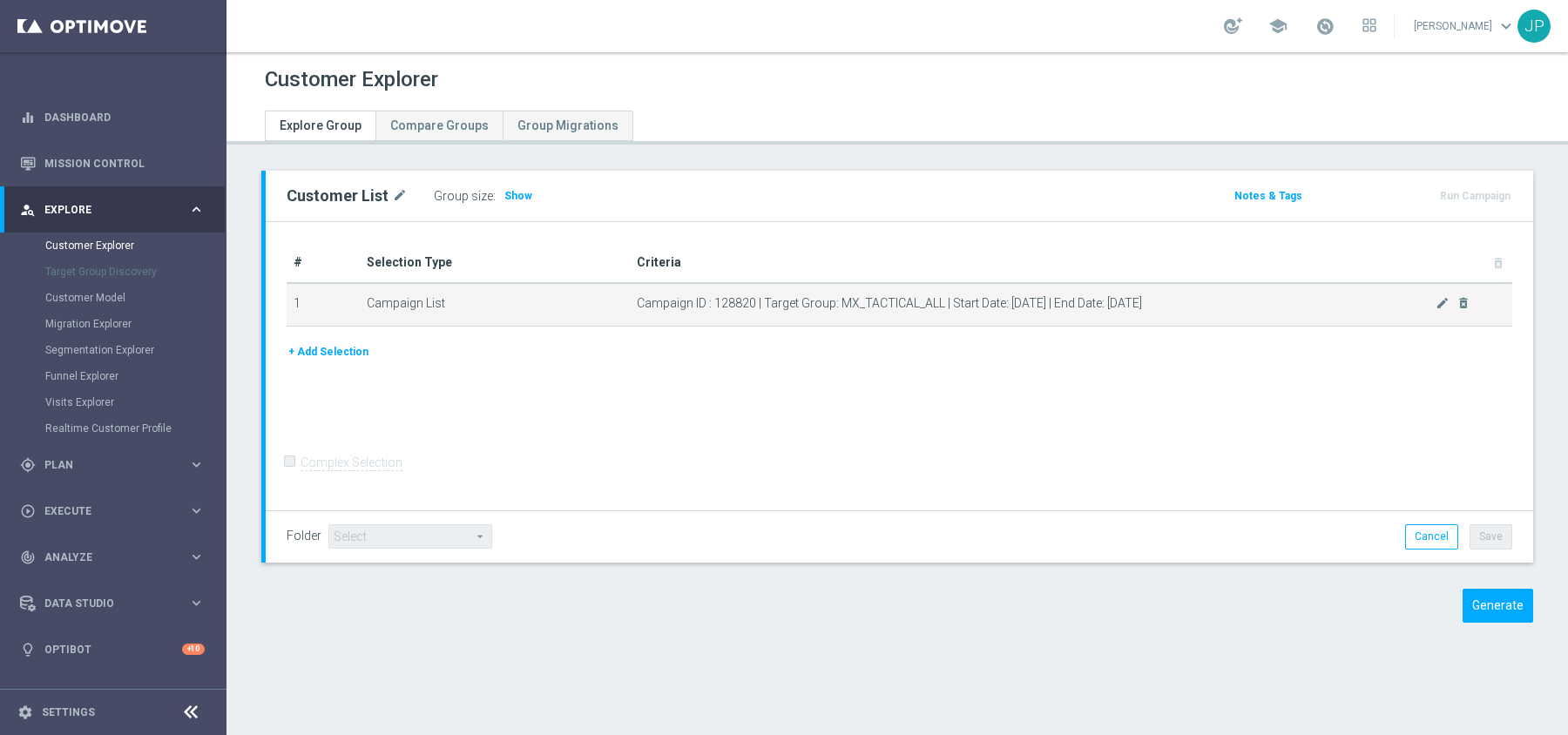
click at [431, 297] on td "Campaign List" at bounding box center [494, 305] width 270 height 44
